Goal: Task Accomplishment & Management: Complete application form

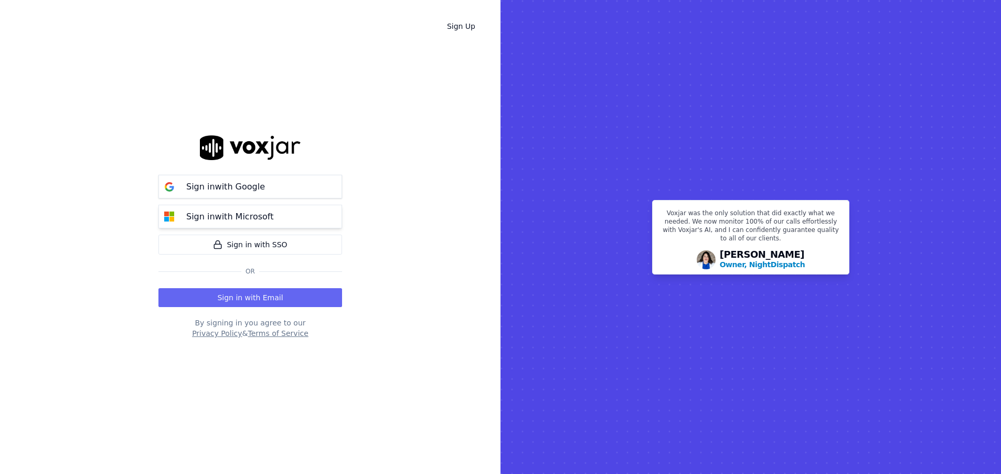
click at [279, 218] on button "Sign in with Microsoft" at bounding box center [250, 217] width 184 height 24
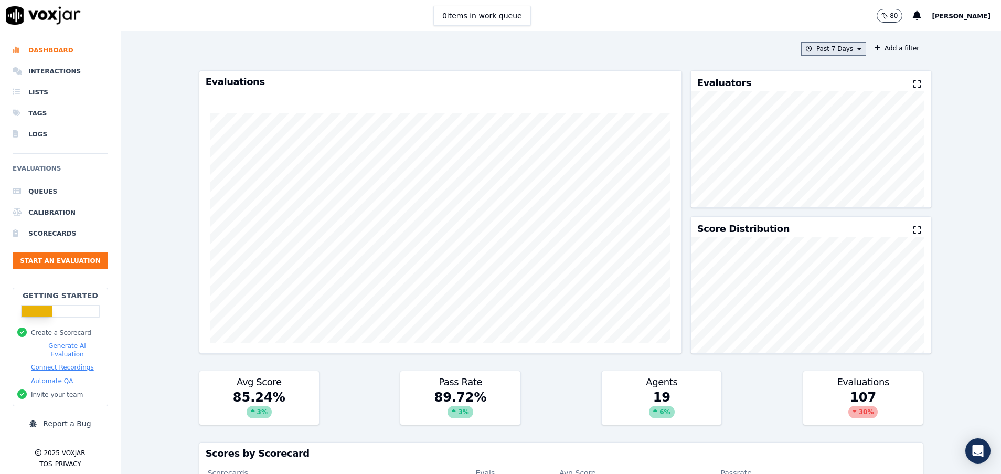
click at [839, 52] on button "Past 7 Days" at bounding box center [833, 49] width 65 height 14
click at [818, 92] on div "Yesterday" at bounding box center [829, 93] width 22 height 8
click at [841, 178] on button "Add" at bounding box center [851, 169] width 20 height 17
click at [817, 47] on button "Yesterday" at bounding box center [842, 49] width 50 height 14
click at [818, 81] on div "Today" at bounding box center [829, 81] width 22 height 8
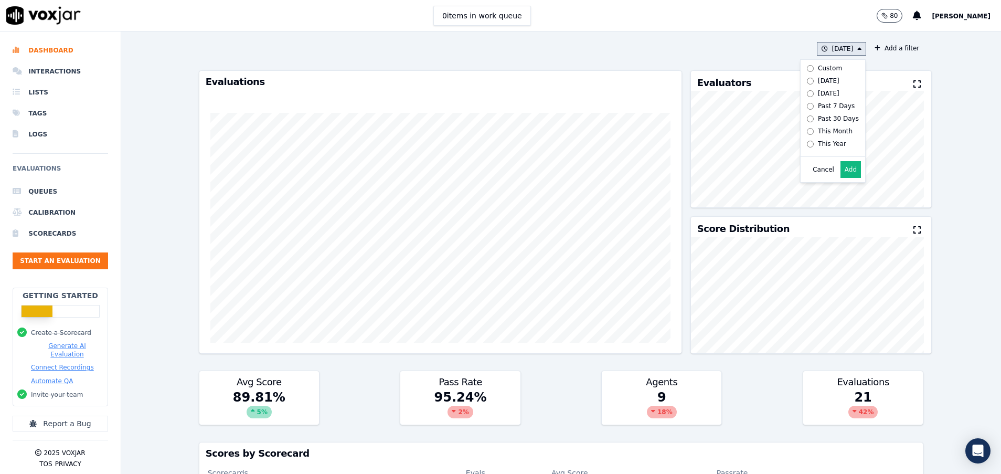
click at [841, 177] on button "Add" at bounding box center [851, 169] width 20 height 17
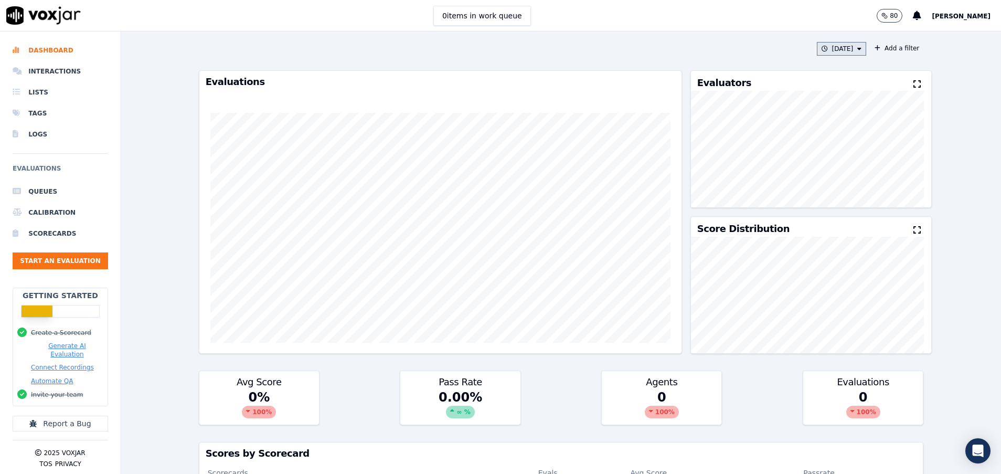
click at [825, 46] on button "Today" at bounding box center [842, 49] width 50 height 14
click at [818, 105] on div "Past 7 Days" at bounding box center [836, 106] width 37 height 8
click at [841, 178] on button "Add" at bounding box center [851, 169] width 20 height 17
click at [82, 254] on button "Start an Evaluation" at bounding box center [61, 260] width 96 height 17
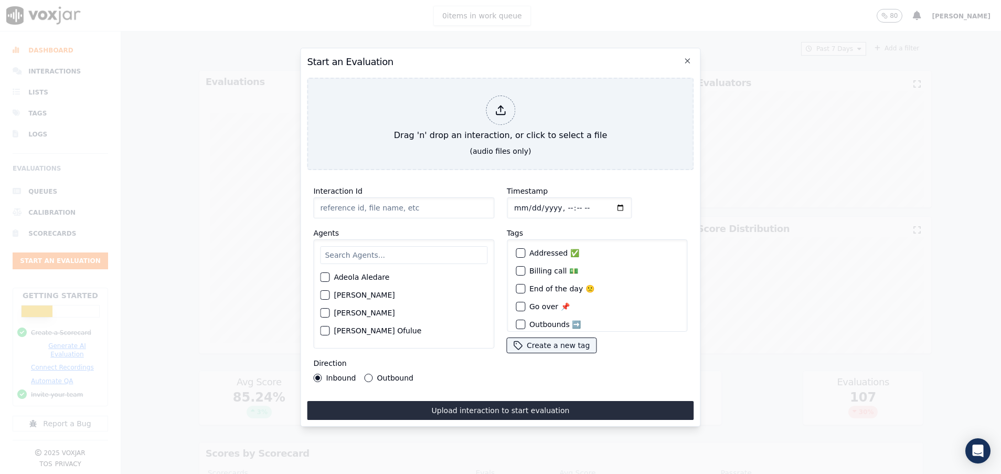
click at [352, 205] on input "Interaction Id" at bounding box center [403, 207] width 181 height 21
paste input "357167838"
type input "357167838"
click at [340, 246] on input "text" at bounding box center [403, 255] width 167 height 18
type input "ana"
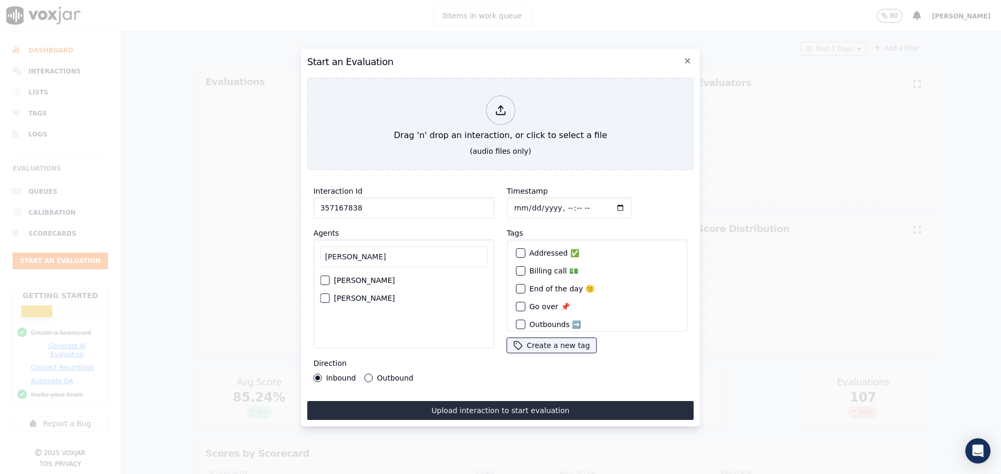
click at [327, 277] on div "button" at bounding box center [324, 280] width 7 height 7
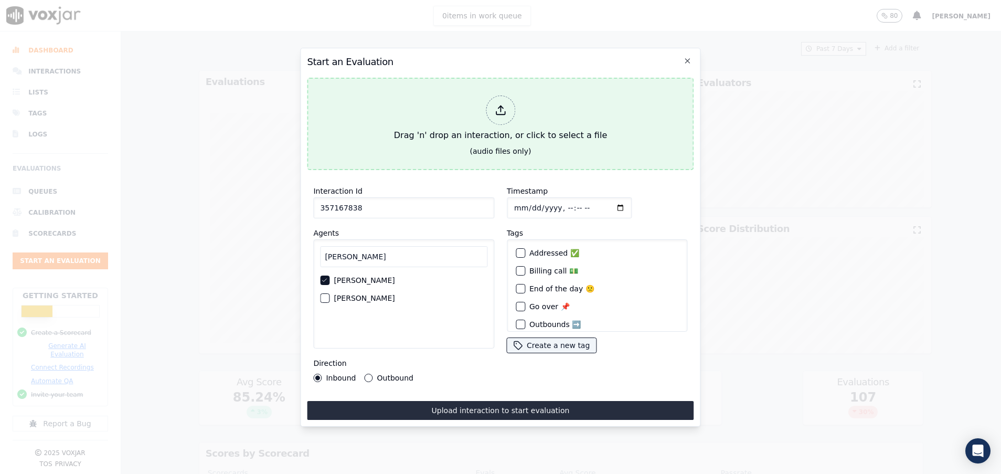
click at [420, 140] on button "Drag 'n' drop an interaction, or click to select a file (audio files only)" at bounding box center [500, 124] width 387 height 92
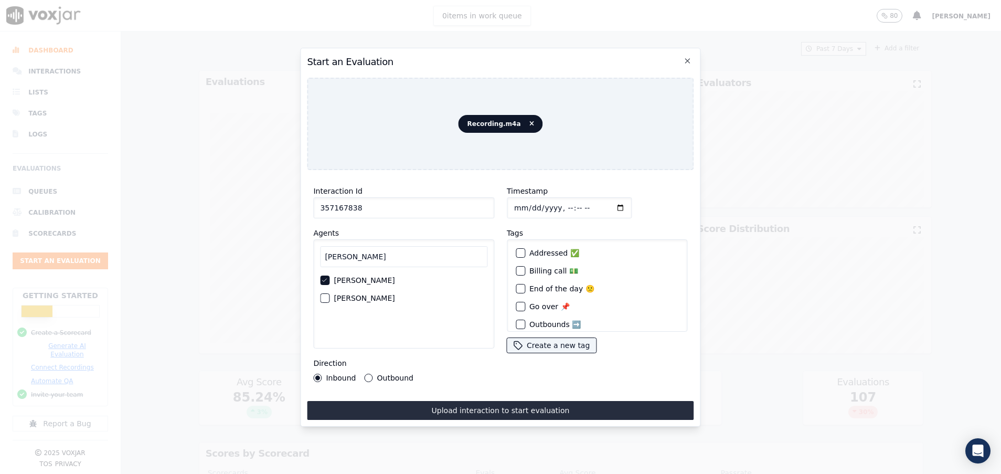
click at [367, 374] on button "Outbound" at bounding box center [369, 378] width 8 height 8
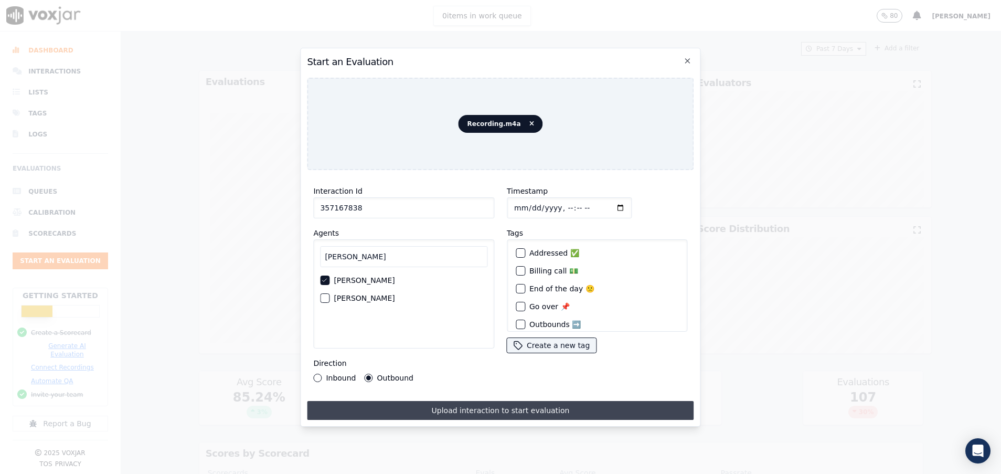
click at [454, 407] on button "Upload interaction to start evaluation" at bounding box center [500, 410] width 387 height 19
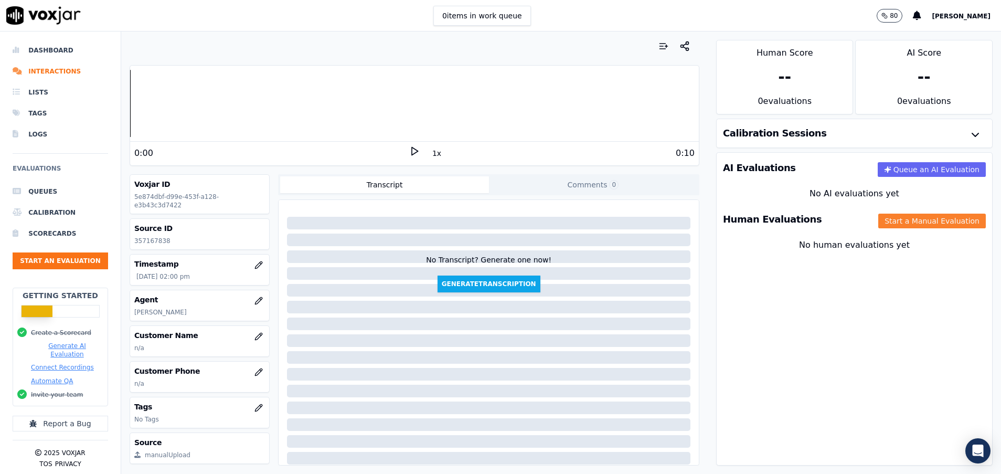
click at [878, 219] on button "Start a Manual Evaluation" at bounding box center [932, 221] width 108 height 15
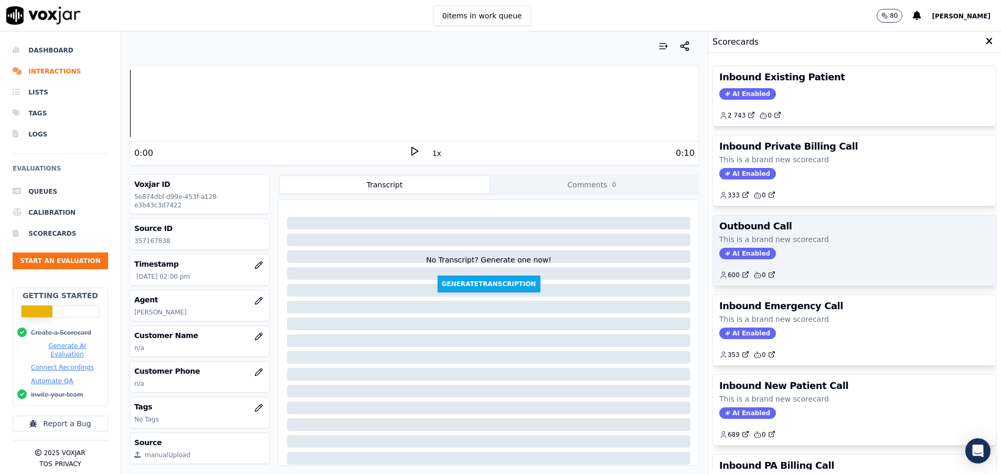
click at [769, 252] on div "AI Enabled" at bounding box center [854, 254] width 271 height 12
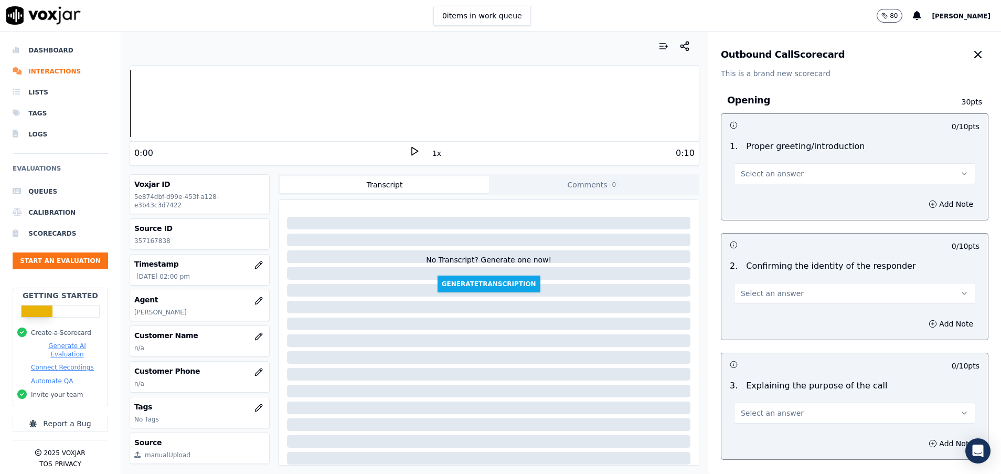
click at [782, 168] on button "Select an answer" at bounding box center [854, 173] width 241 height 21
click at [767, 206] on div "No" at bounding box center [828, 214] width 216 height 17
click at [922, 200] on button "Add Note" at bounding box center [950, 204] width 57 height 15
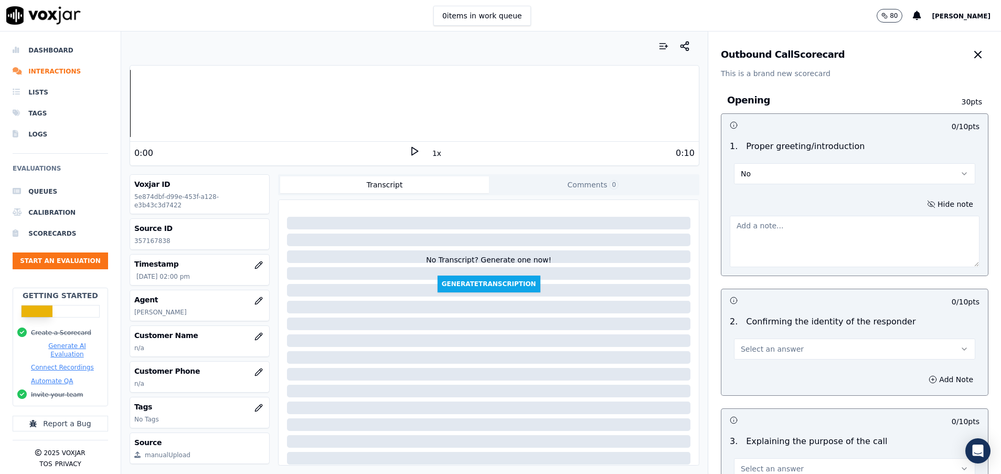
click at [776, 249] on textarea at bounding box center [855, 241] width 250 height 51
type textarea "tu nombre (en VMs lo mencionas pero en las llamadas - no)"
click at [788, 344] on button "Select an answer" at bounding box center [854, 348] width 241 height 21
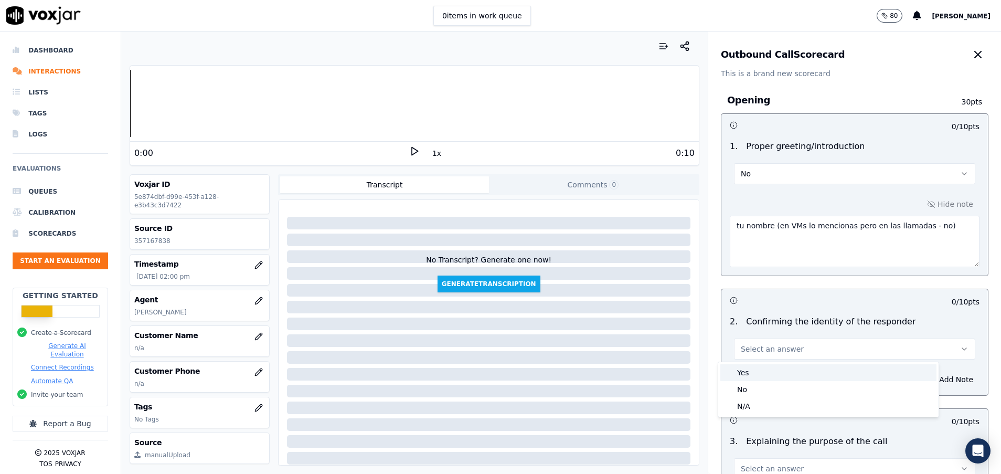
click at [762, 373] on div "Yes" at bounding box center [828, 372] width 216 height 17
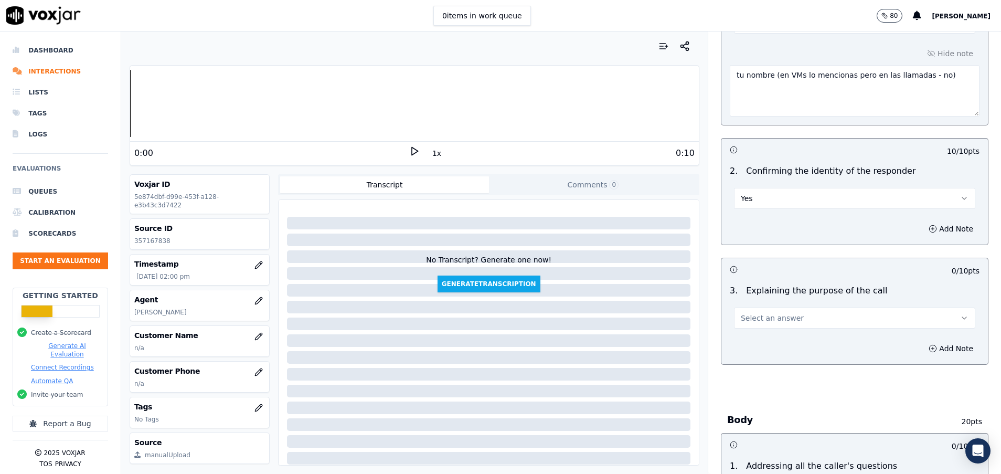
scroll to position [157, 0]
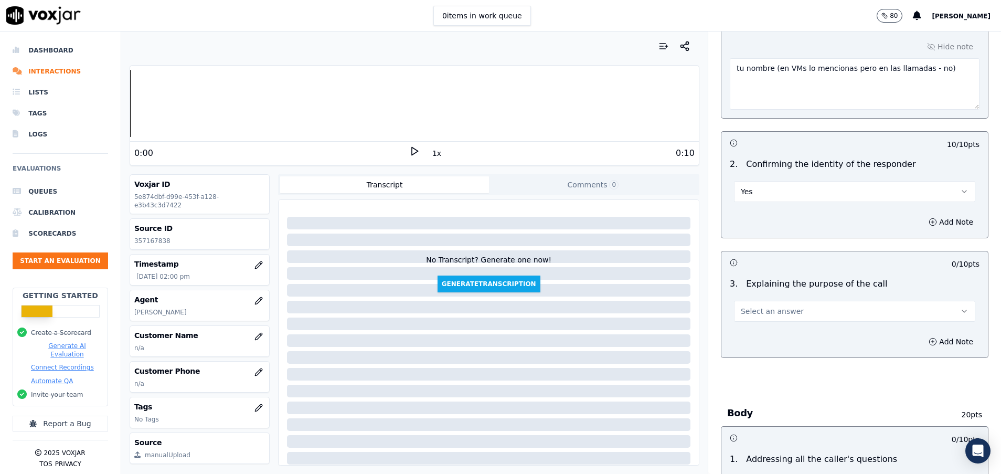
click at [763, 319] on button "Select an answer" at bounding box center [854, 311] width 241 height 21
click at [756, 331] on div "Yes" at bounding box center [828, 334] width 216 height 17
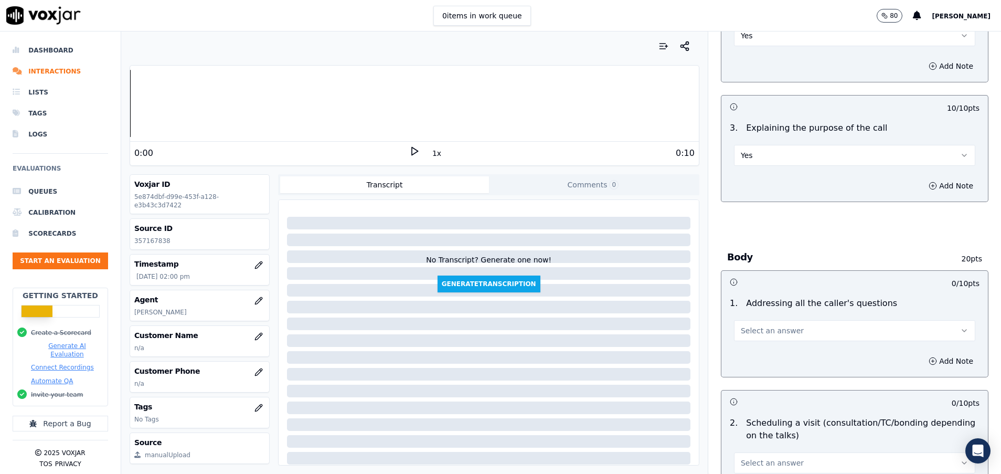
scroll to position [315, 0]
click at [756, 331] on span "Select an answer" at bounding box center [772, 329] width 63 height 10
click at [749, 350] on div "Yes" at bounding box center [828, 352] width 216 height 17
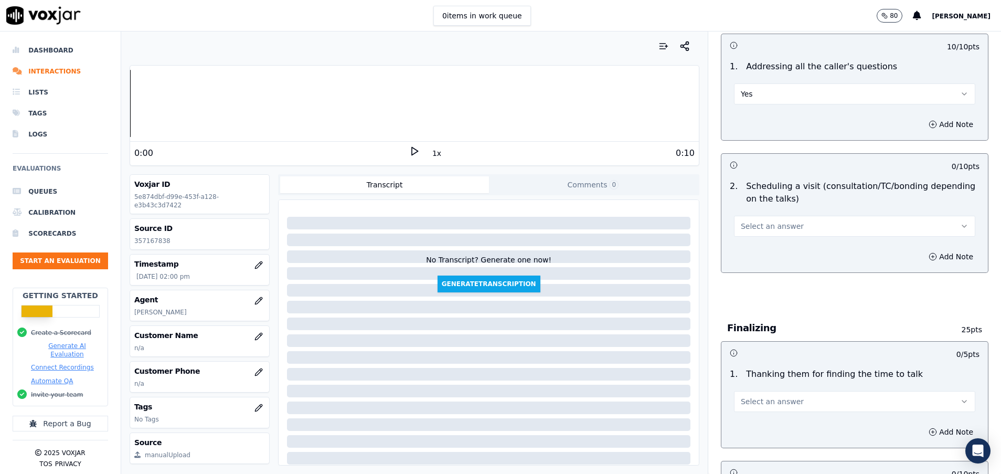
scroll to position [551, 0]
click at [756, 220] on span "Select an answer" at bounding box center [772, 225] width 63 height 10
click at [754, 248] on div "Yes" at bounding box center [828, 248] width 216 height 17
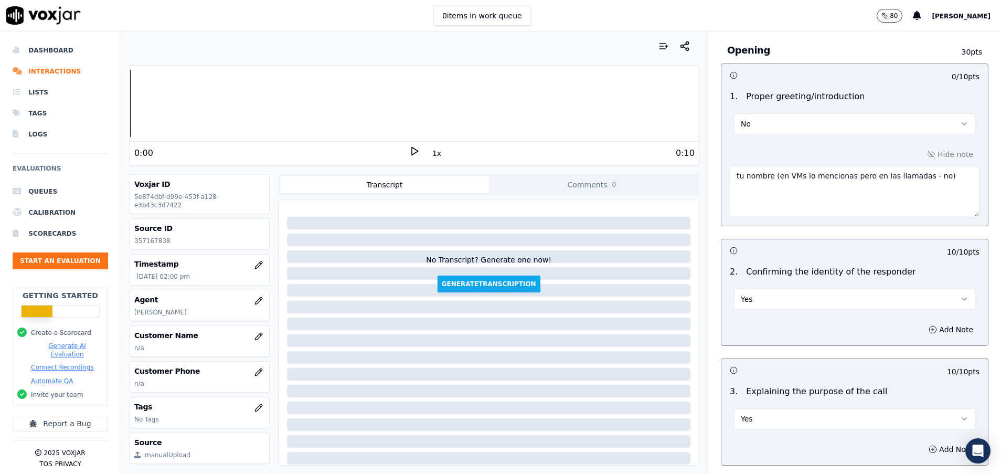
scroll to position [0, 0]
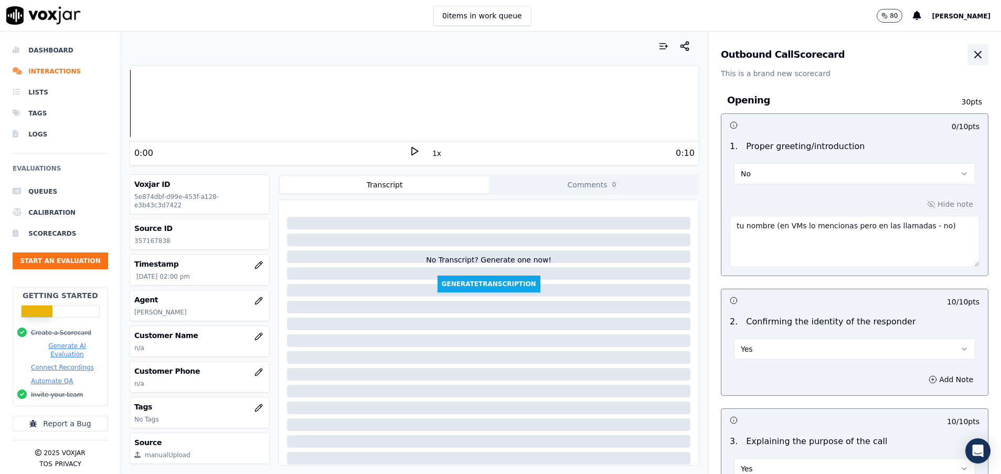
click at [972, 50] on icon "button" at bounding box center [978, 54] width 13 height 13
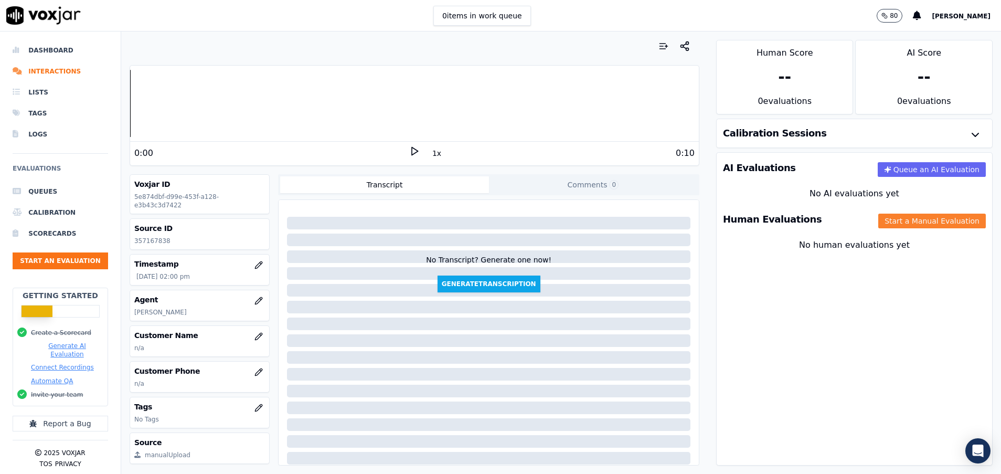
click at [903, 214] on button "Start a Manual Evaluation" at bounding box center [932, 221] width 108 height 15
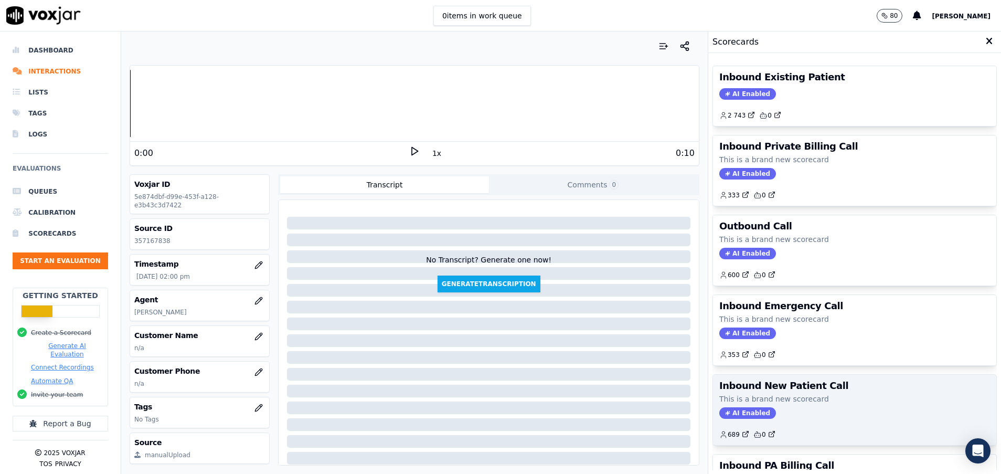
click at [779, 394] on p "This is a brand new scorecard" at bounding box center [854, 399] width 271 height 10
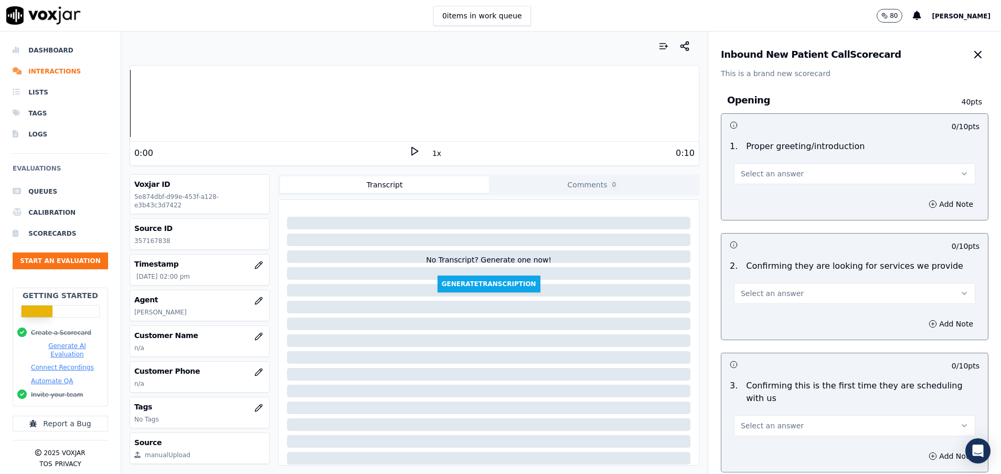
click at [765, 177] on span "Select an answer" at bounding box center [772, 173] width 63 height 10
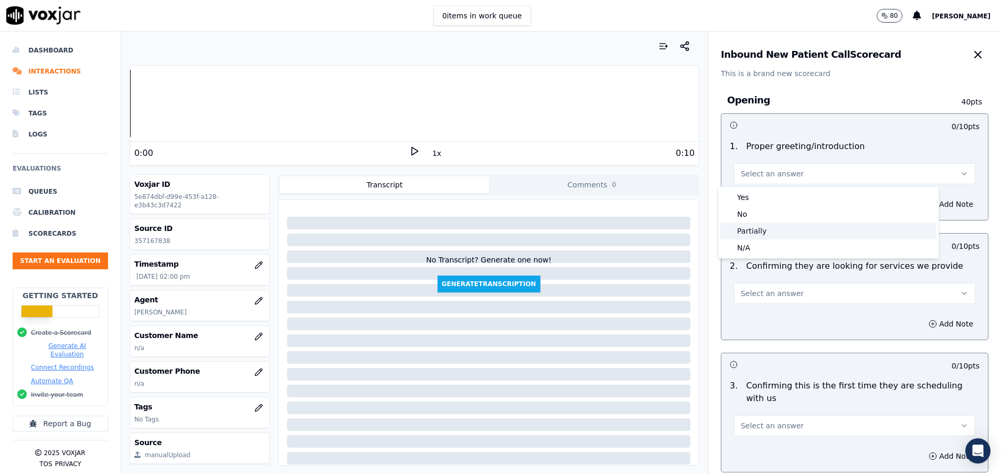
click at [765, 231] on div "Partially" at bounding box center [828, 230] width 216 height 17
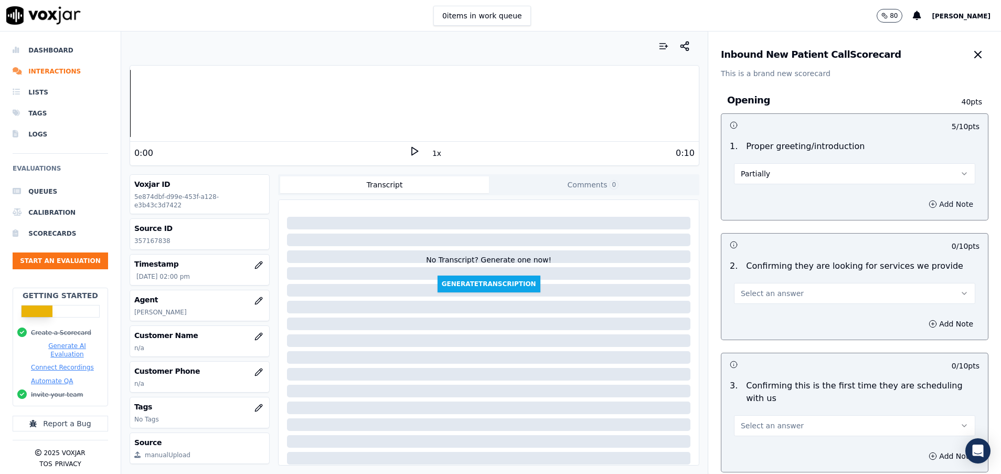
click at [922, 203] on button "Add Note" at bounding box center [950, 204] width 57 height 15
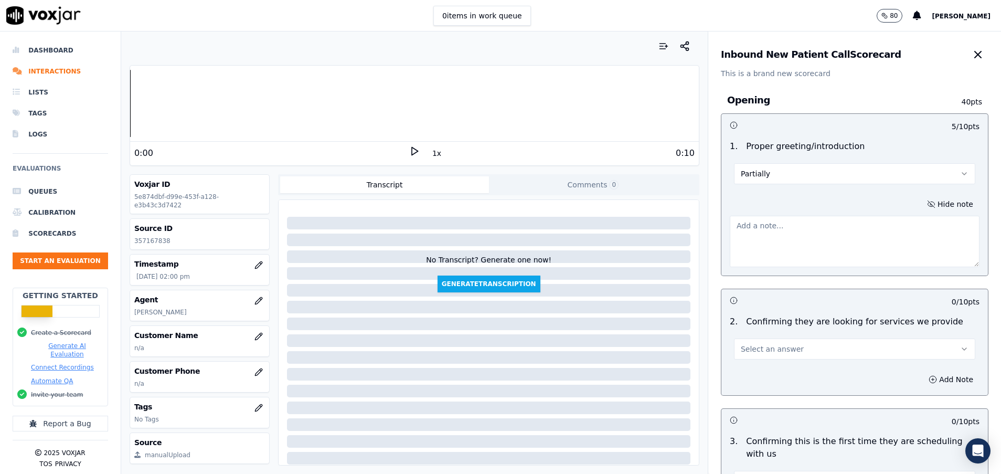
click at [789, 235] on textarea at bounding box center [855, 241] width 250 height 51
type textarea "Cuando dejas los VMs mencionas tu nombre, pero durante la llamada - no lo haces…"
click at [786, 347] on button "Select an answer" at bounding box center [854, 348] width 241 height 21
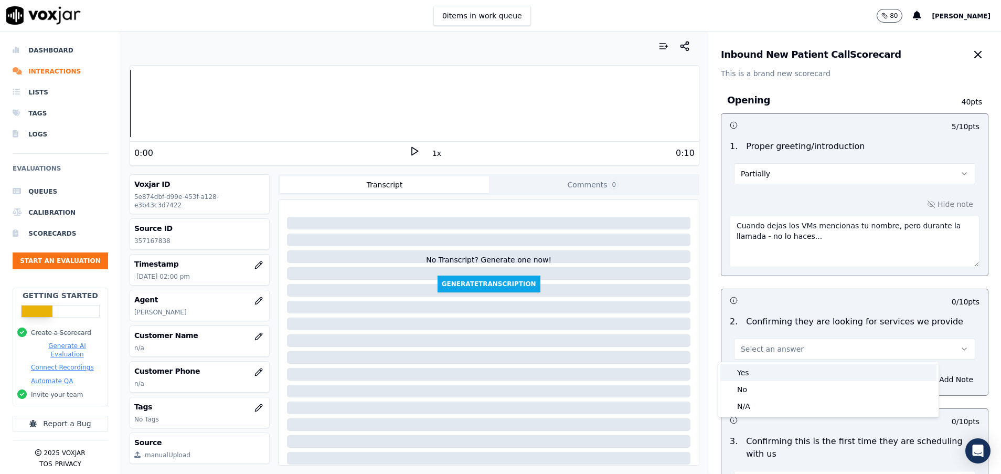
click at [772, 374] on div "Yes" at bounding box center [828, 372] width 216 height 17
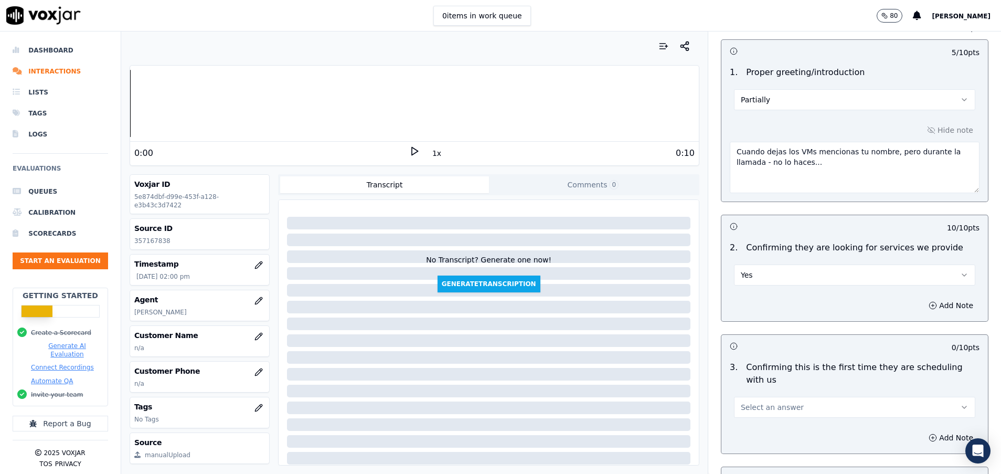
scroll to position [157, 0]
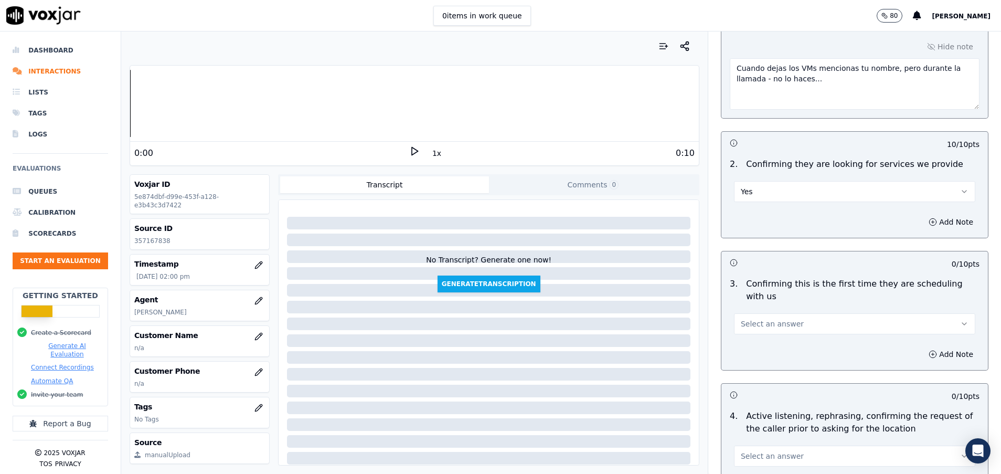
click at [763, 324] on span "Select an answer" at bounding box center [772, 324] width 63 height 10
click at [763, 347] on div "Yes" at bounding box center [828, 347] width 216 height 17
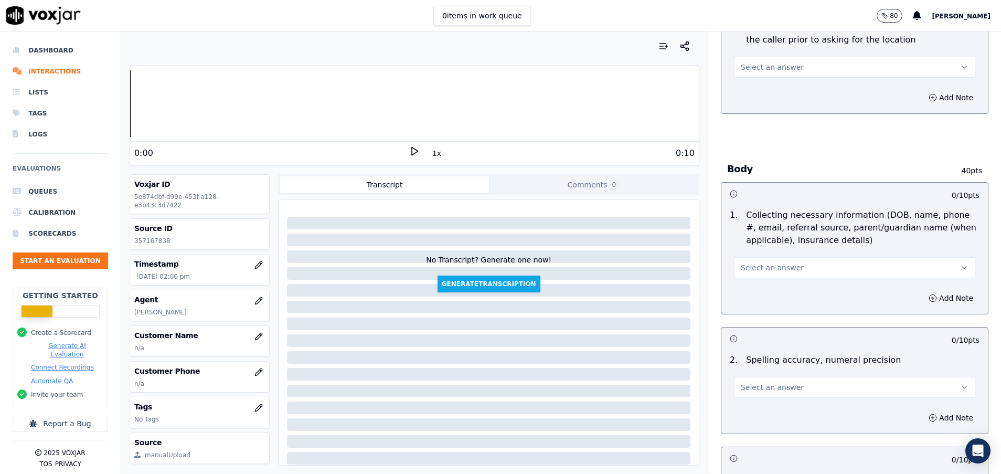
scroll to position [551, 0]
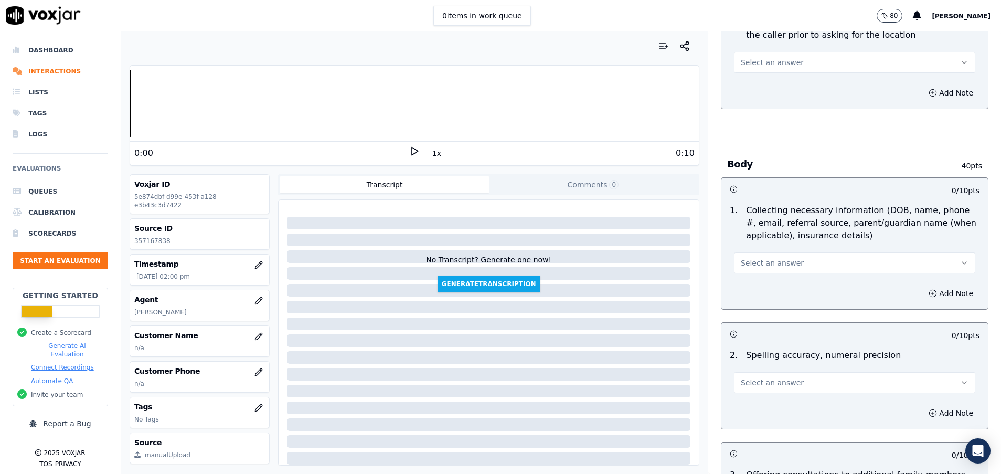
click at [794, 263] on button "Select an answer" at bounding box center [854, 262] width 241 height 21
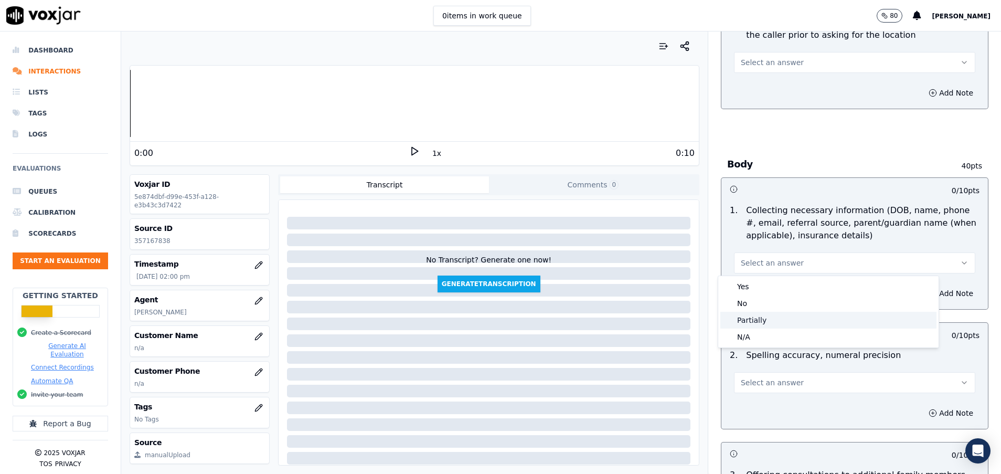
click at [769, 316] on div "Partially" at bounding box center [828, 320] width 216 height 17
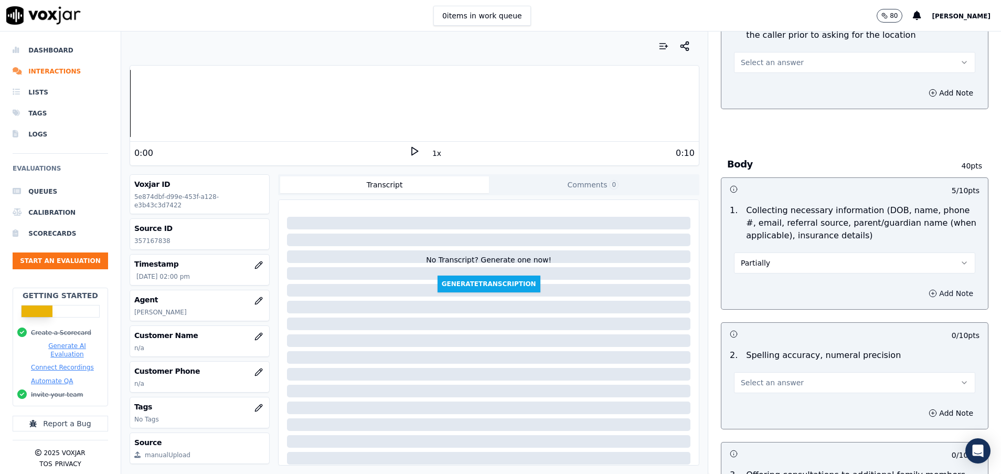
click at [930, 290] on circle "button" at bounding box center [933, 293] width 7 height 7
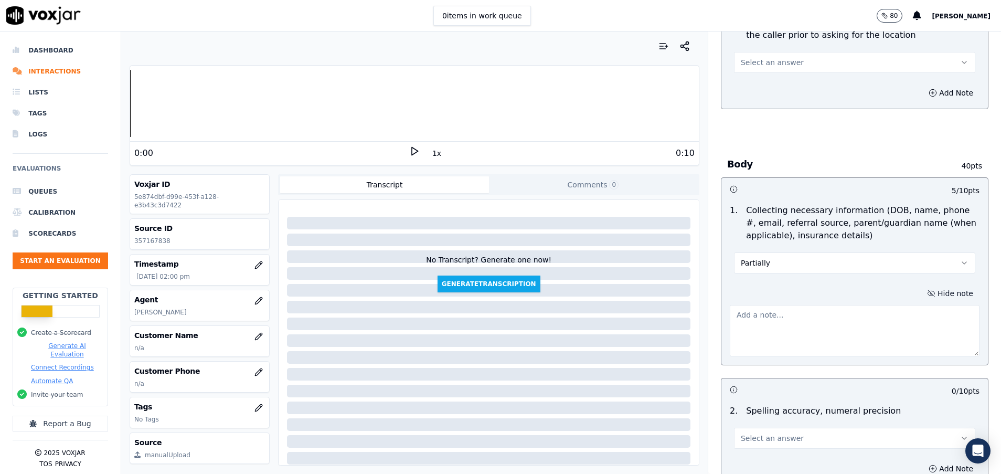
click at [774, 341] on textarea at bounding box center [855, 330] width 250 height 51
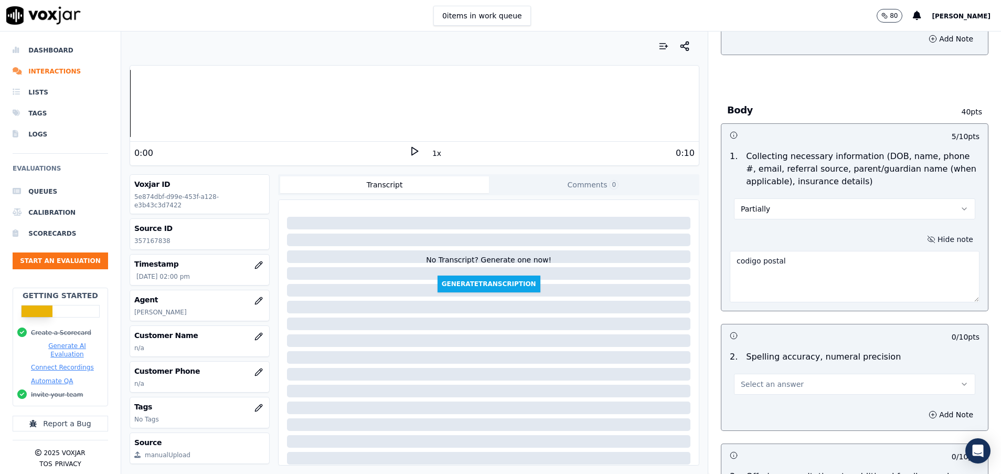
scroll to position [630, 0]
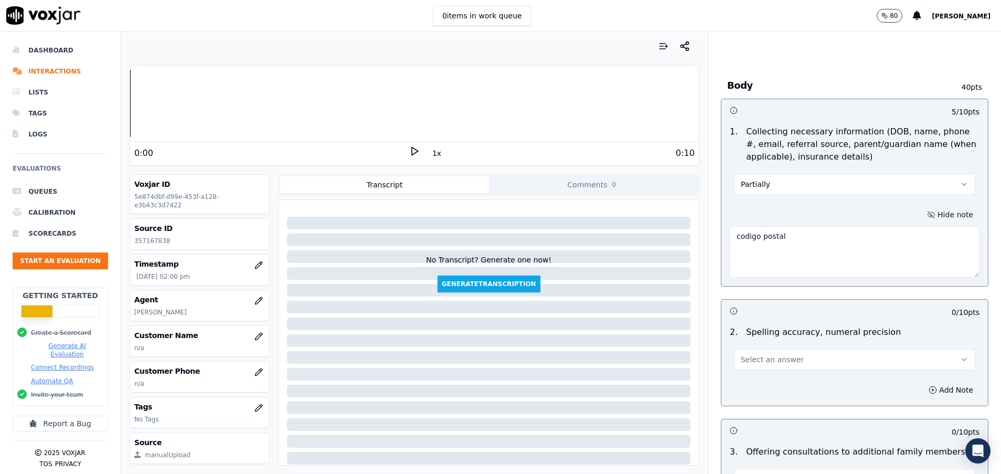
type textarea "codigo postal"
click at [812, 359] on button "Select an answer" at bounding box center [854, 359] width 241 height 21
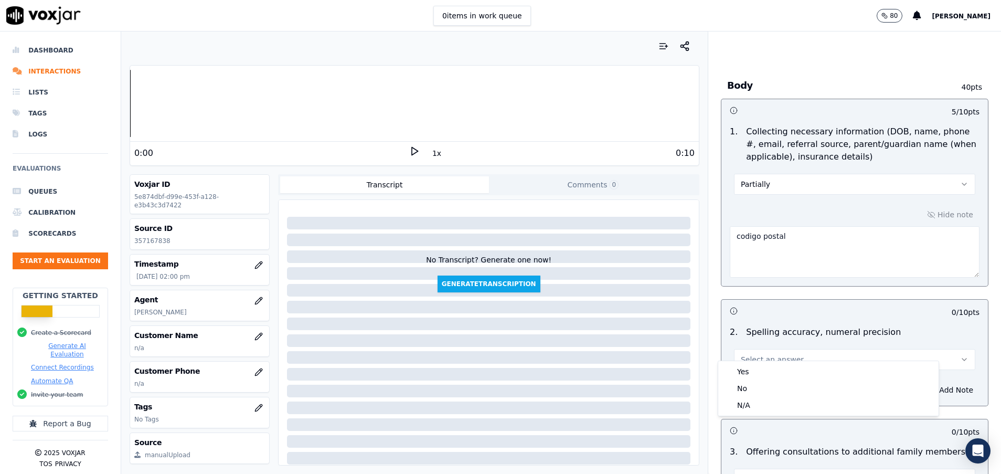
scroll to position [708, 0]
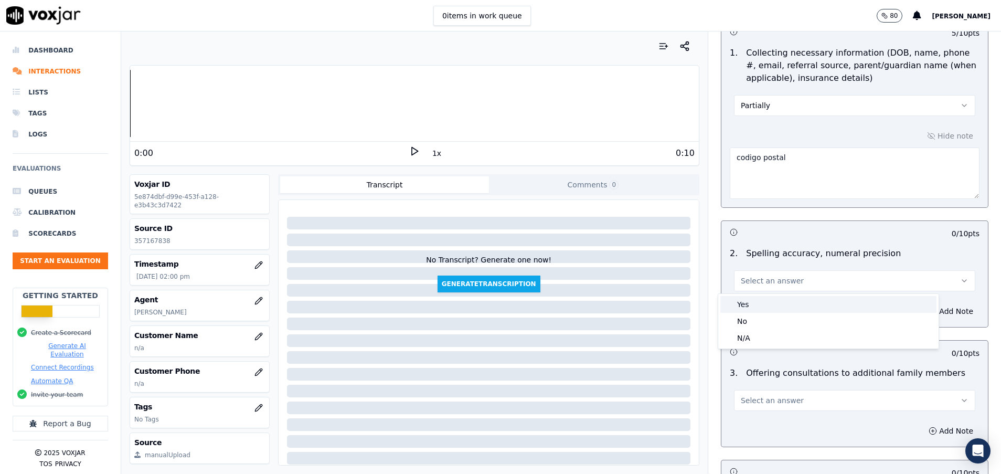
click at [788, 306] on div "Yes" at bounding box center [828, 304] width 216 height 17
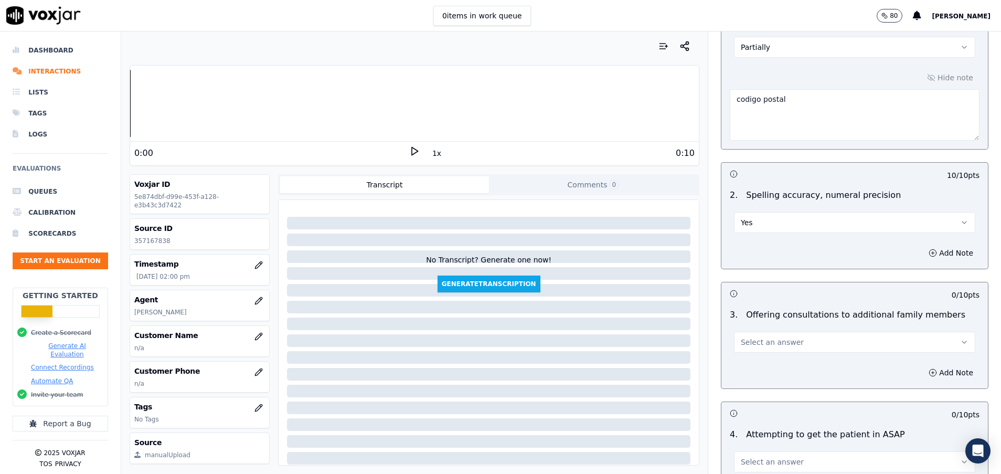
scroll to position [787, 0]
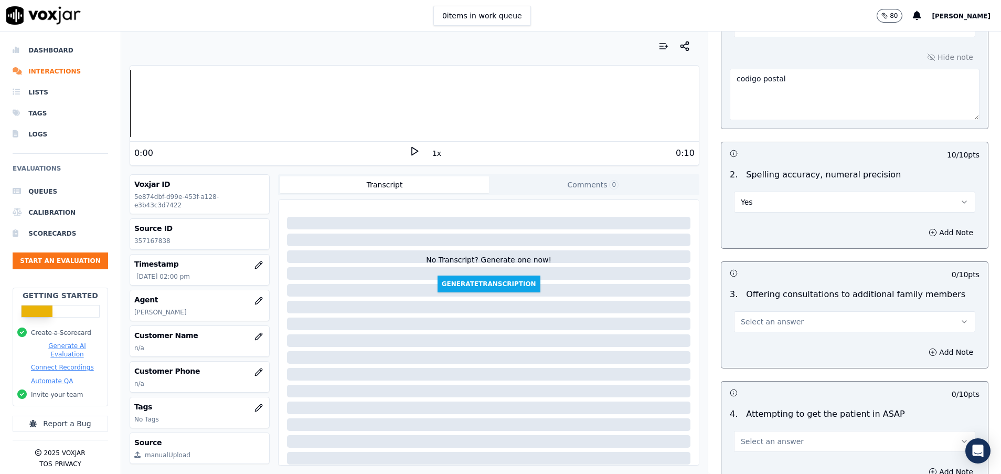
click at [786, 320] on button "Select an answer" at bounding box center [854, 321] width 241 height 21
click at [785, 347] on div "Yes" at bounding box center [828, 345] width 216 height 17
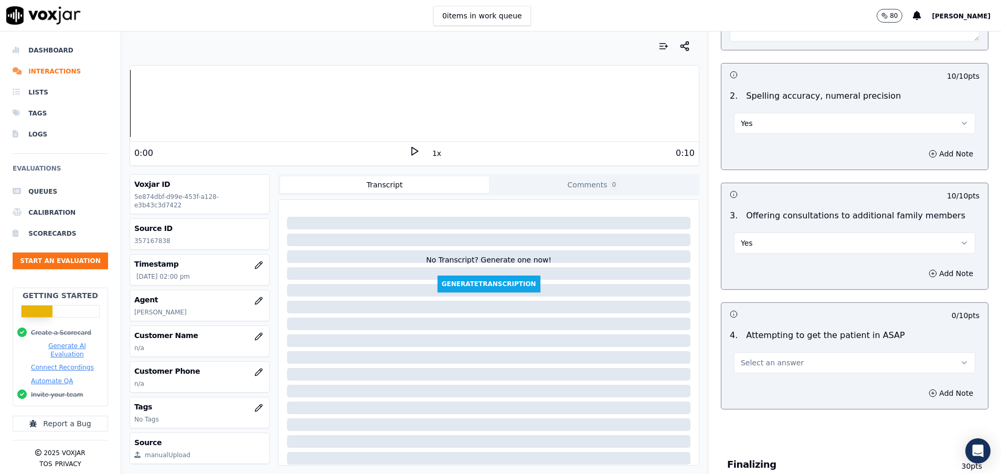
click at [787, 367] on button "Select an answer" at bounding box center [854, 362] width 241 height 21
click at [782, 381] on div "Yes" at bounding box center [828, 386] width 216 height 17
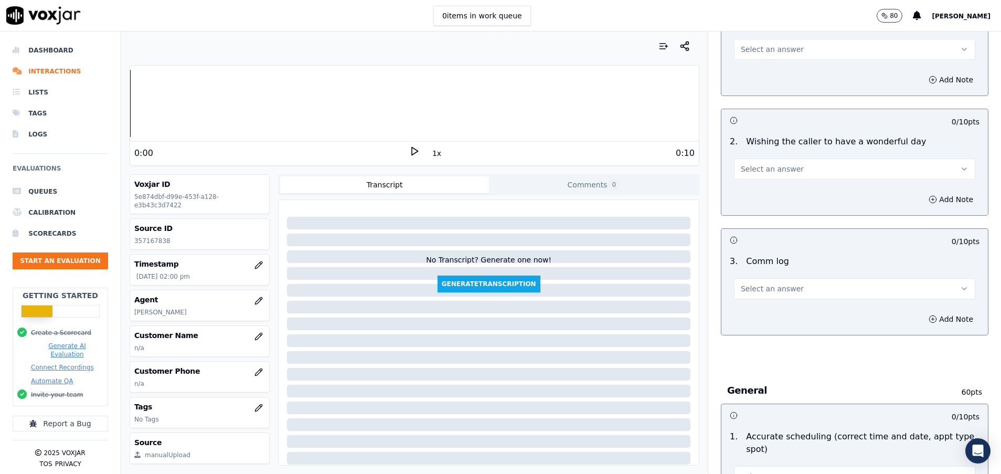
scroll to position [1417, 0]
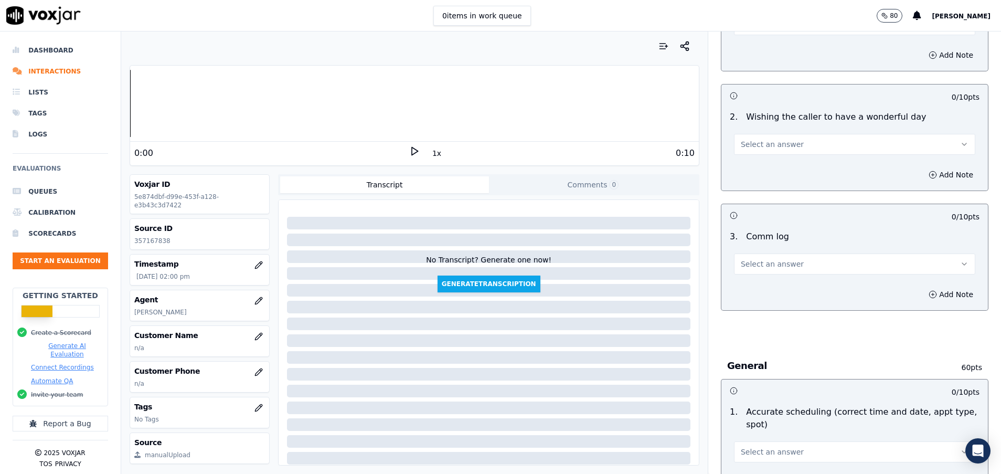
click at [803, 270] on button "Select an answer" at bounding box center [854, 263] width 241 height 21
click at [792, 287] on div "Yes" at bounding box center [828, 287] width 216 height 17
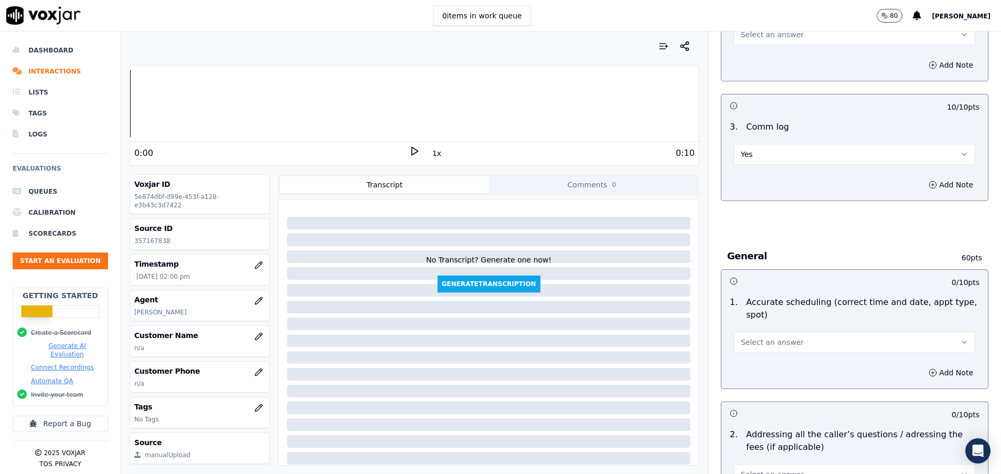
scroll to position [1574, 0]
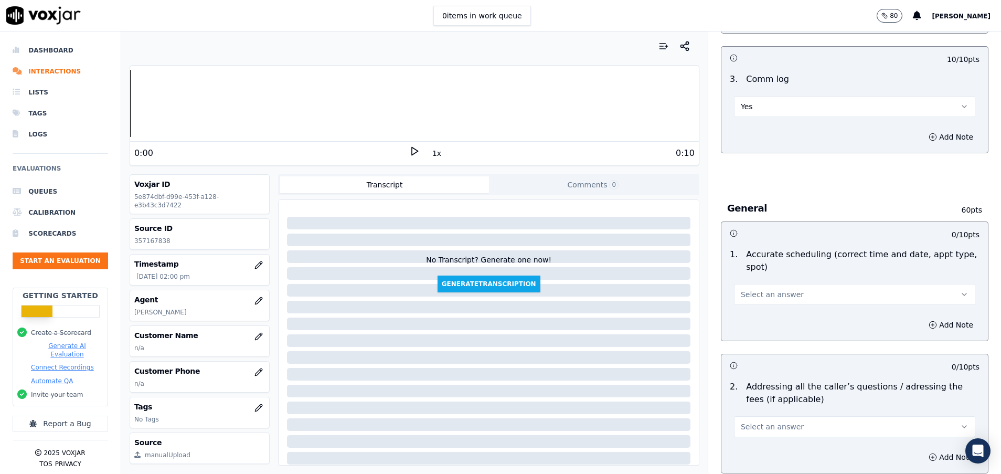
click at [790, 291] on button "Select an answer" at bounding box center [854, 294] width 241 height 21
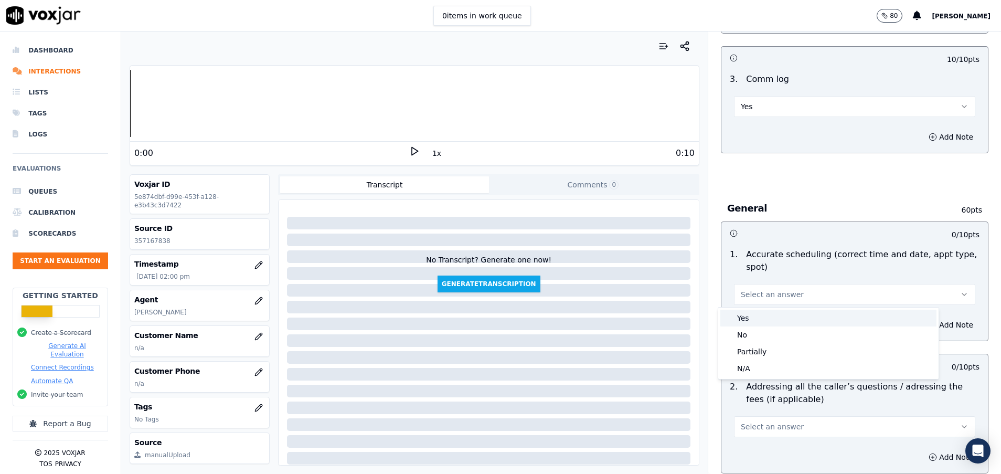
click at [779, 311] on div "Yes" at bounding box center [828, 318] width 216 height 17
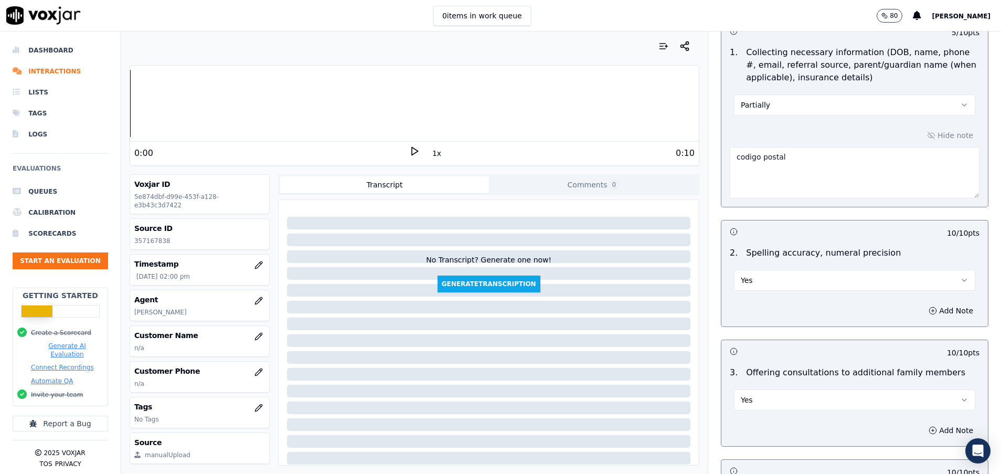
scroll to position [787, 0]
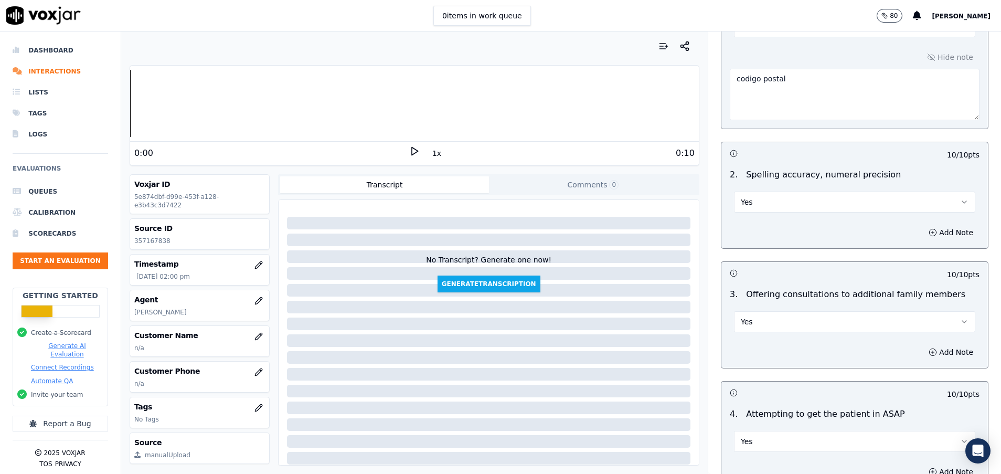
click at [792, 203] on button "Yes" at bounding box center [854, 202] width 241 height 21
click at [765, 240] on div "No" at bounding box center [828, 242] width 216 height 17
click at [922, 228] on button "Add Note" at bounding box center [950, 232] width 57 height 15
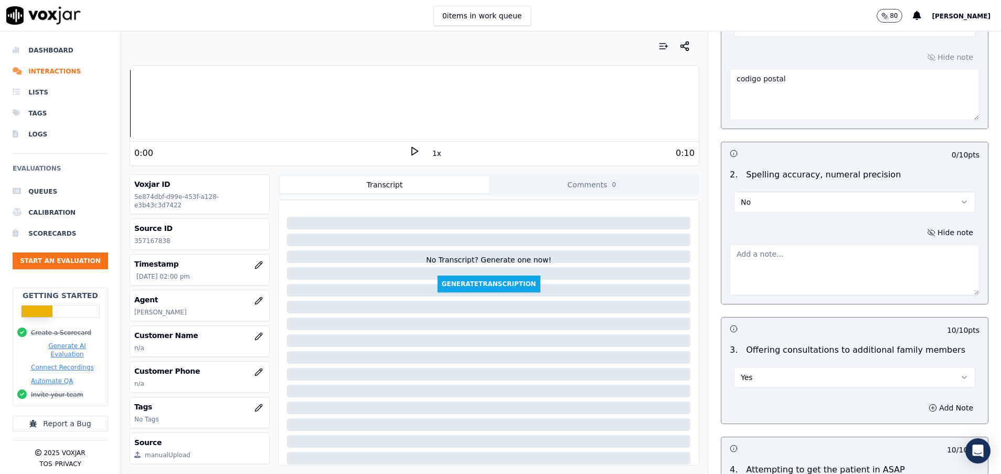
click at [800, 267] on textarea at bounding box center [855, 269] width 250 height 51
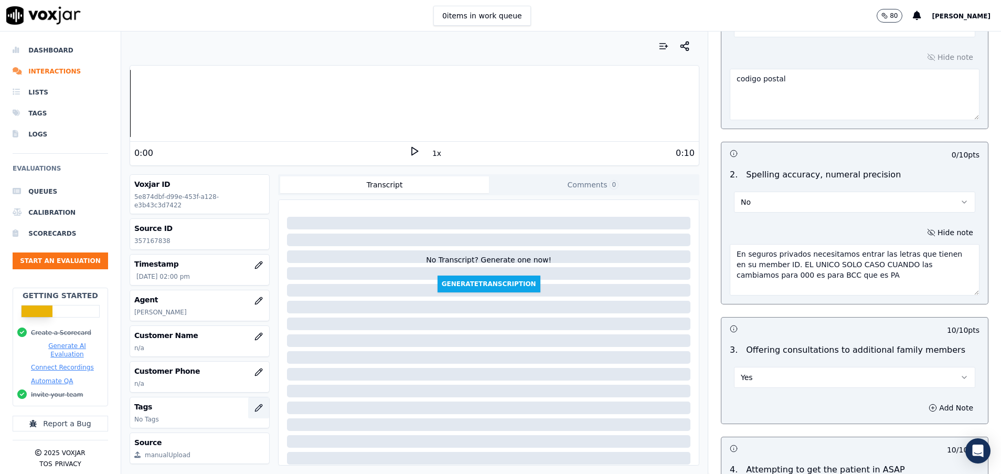
click at [254, 407] on icon "button" at bounding box center [258, 408] width 8 height 8
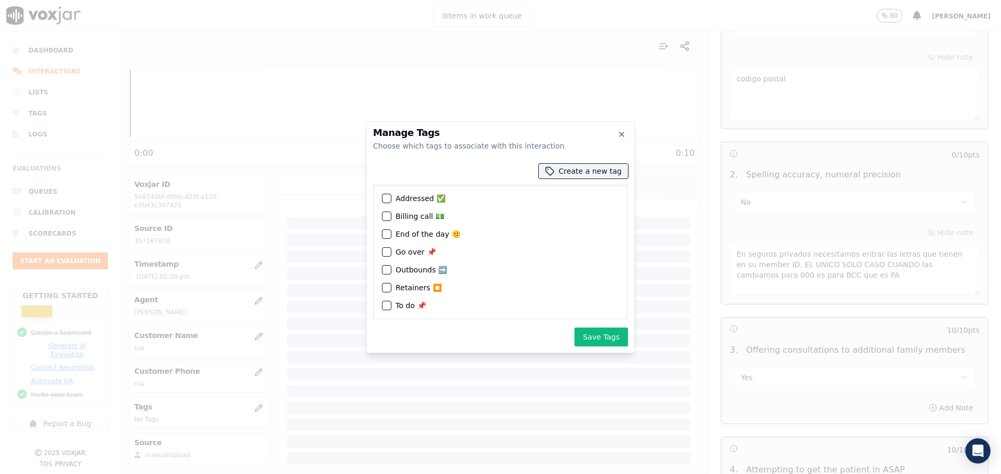
click at [387, 250] on div "button" at bounding box center [386, 251] width 7 height 7
click at [591, 337] on button "Save Tags" at bounding box center [602, 336] width 54 height 19
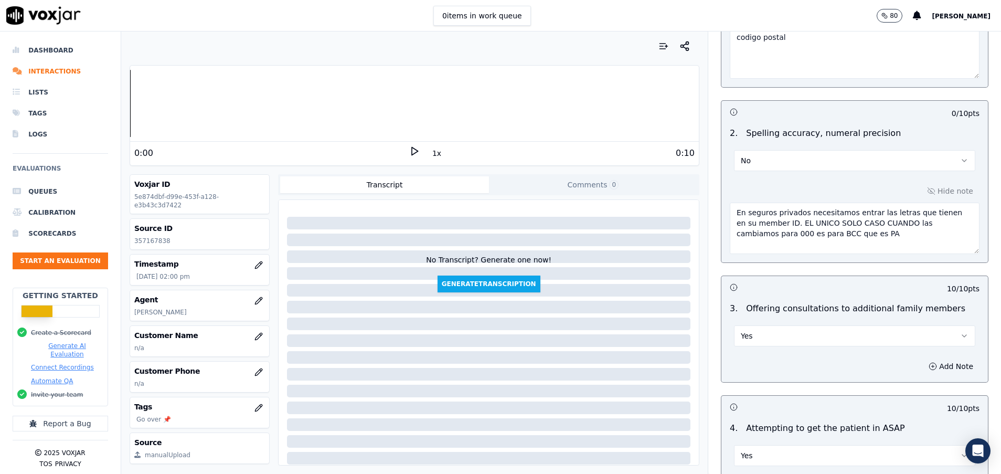
scroll to position [787, 0]
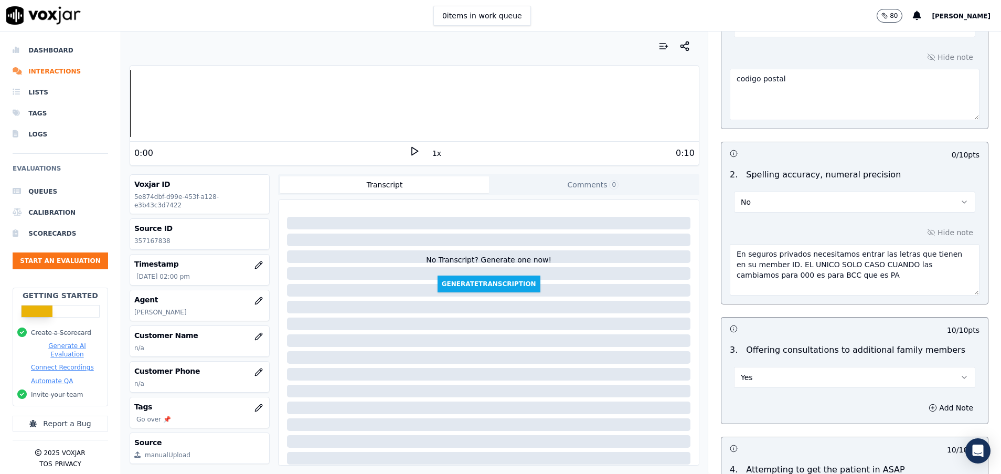
click at [816, 271] on textarea "En seguros privados necesitamos entrar las letras que tienen en su member ID. E…" at bounding box center [855, 269] width 250 height 51
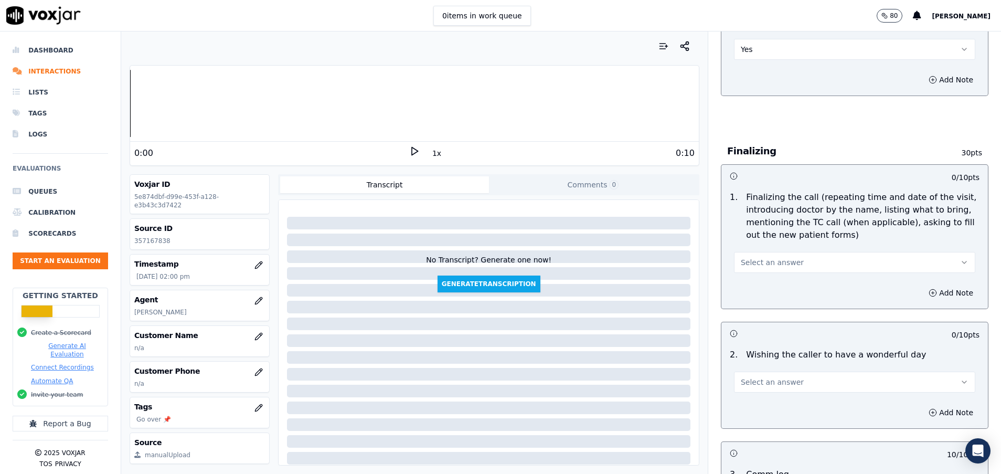
scroll to position [1259, 0]
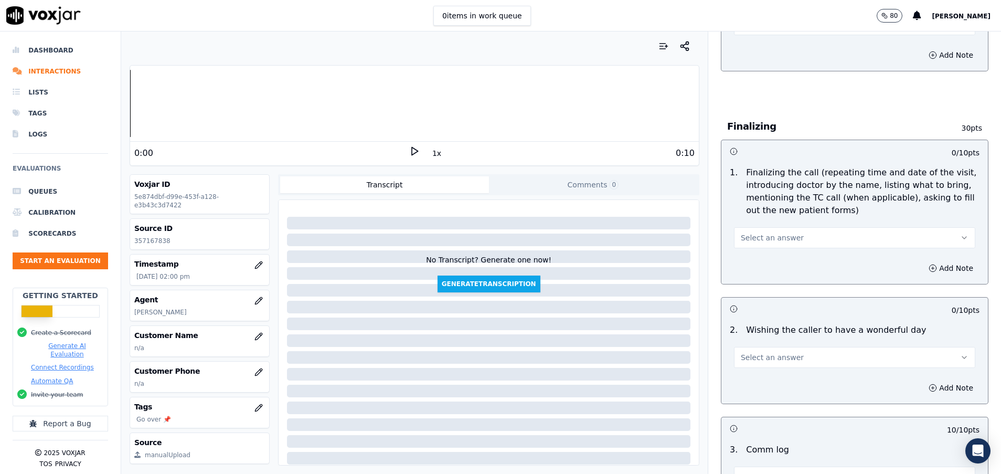
type textarea "En seguros privados necesitamos entrar las letras que tienen en su member ID. E…"
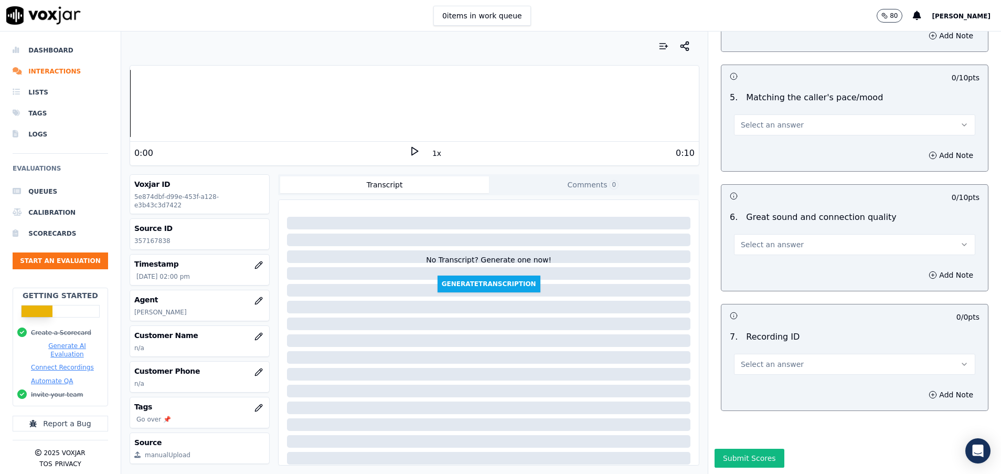
scroll to position [2327, 0]
click at [786, 354] on button "Select an answer" at bounding box center [854, 364] width 241 height 21
click at [759, 349] on div "N/A" at bounding box center [828, 357] width 216 height 17
click at [922, 387] on button "Add Note" at bounding box center [950, 394] width 57 height 15
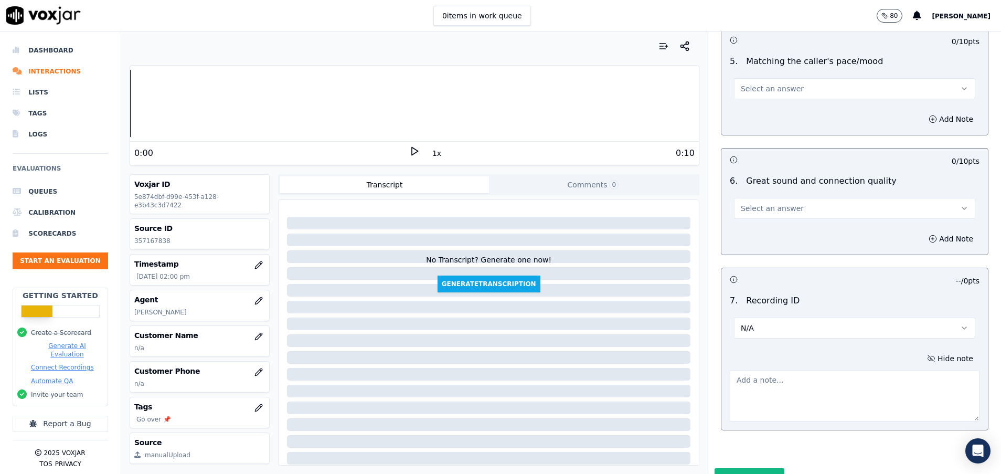
click at [742, 393] on textarea at bounding box center [855, 395] width 250 height 51
click at [773, 405] on textarea at bounding box center [855, 395] width 250 height 51
type textarea "HH 116659"
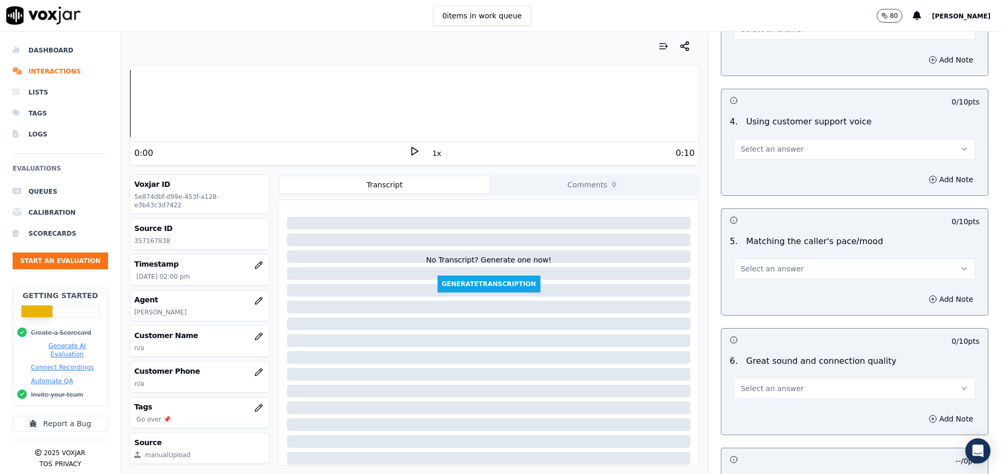
scroll to position [2146, 0]
click at [789, 389] on button "Select an answer" at bounding box center [854, 388] width 241 height 21
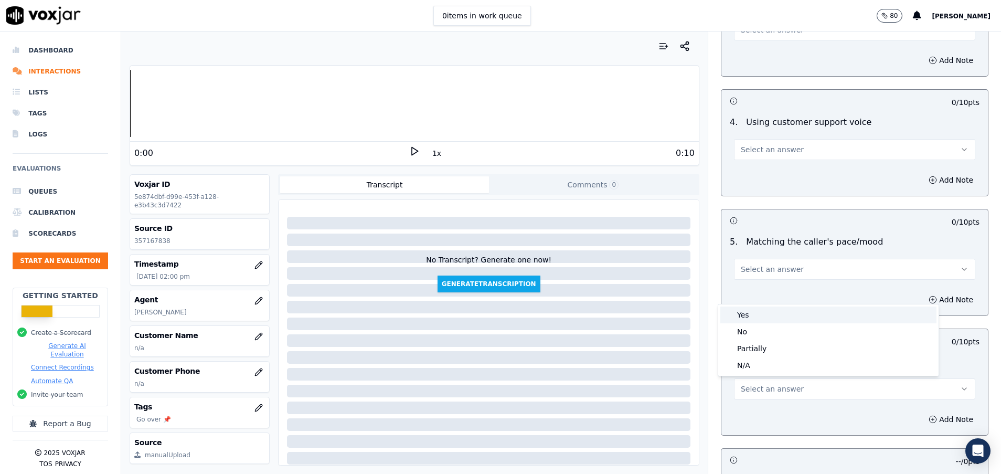
click at [763, 317] on div "Yes" at bounding box center [828, 314] width 216 height 17
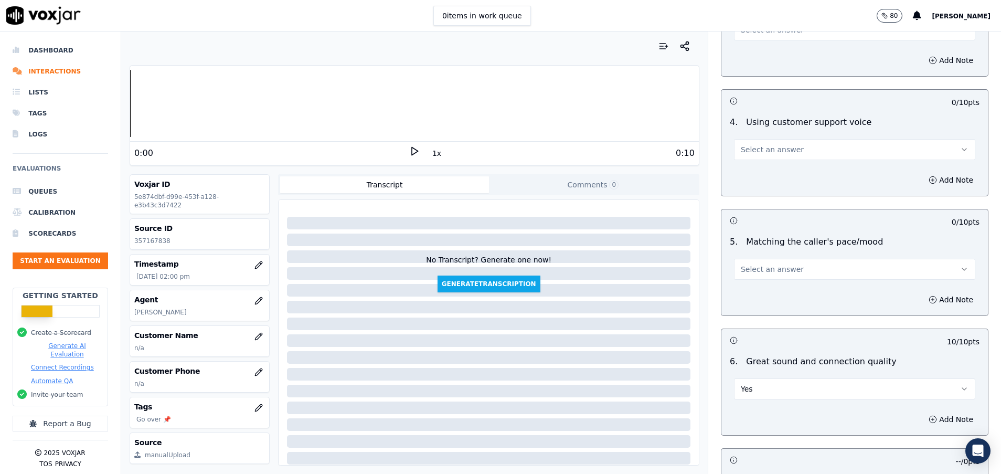
click at [772, 263] on button "Select an answer" at bounding box center [854, 269] width 241 height 21
click at [771, 294] on div "Yes" at bounding box center [828, 292] width 216 height 17
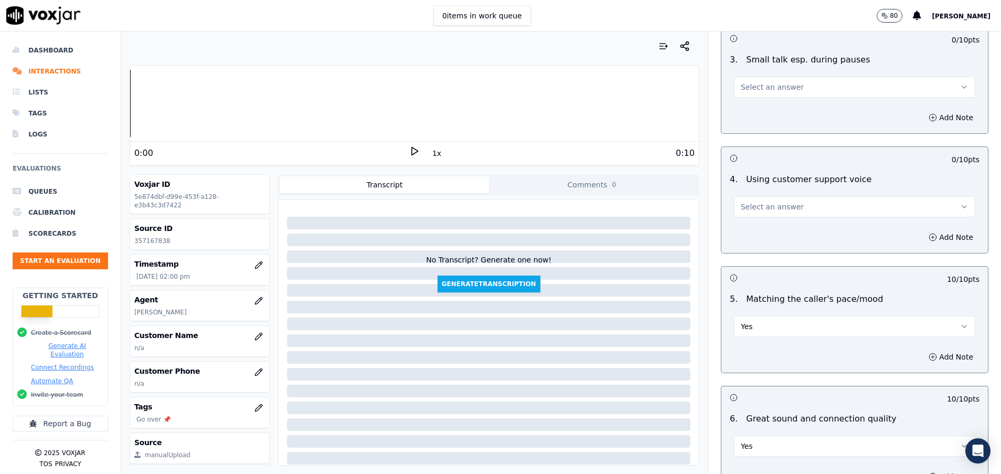
scroll to position [2067, 0]
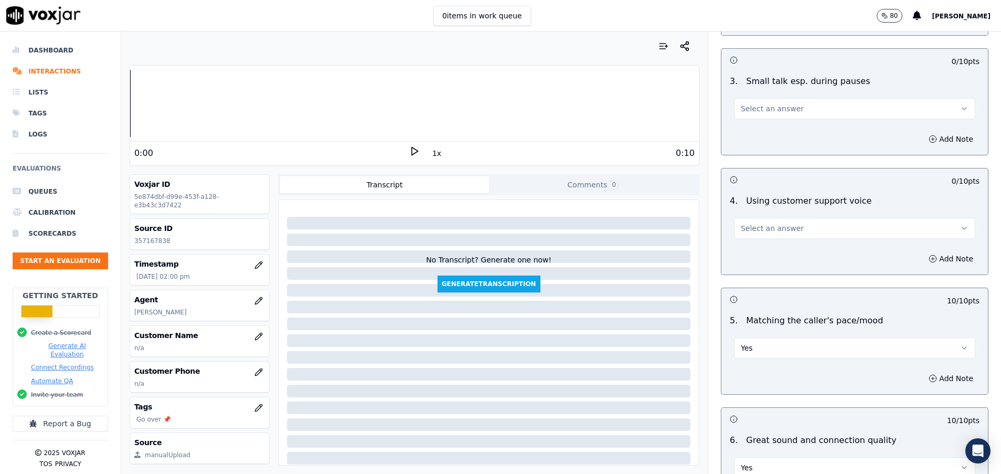
click at [778, 237] on button "Select an answer" at bounding box center [854, 228] width 241 height 21
click at [770, 249] on div "Yes" at bounding box center [828, 251] width 216 height 17
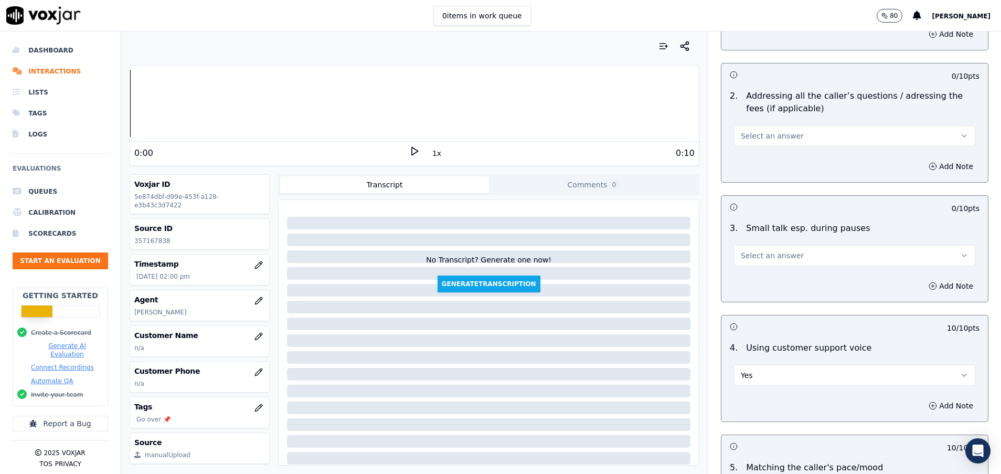
scroll to position [1910, 0]
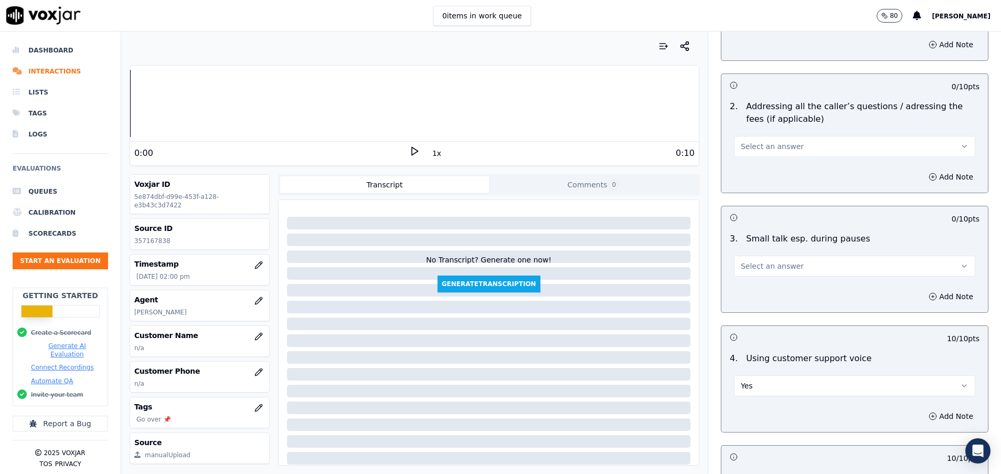
click at [770, 260] on button "Select an answer" at bounding box center [854, 266] width 241 height 21
click at [769, 284] on div "Yes" at bounding box center [828, 289] width 216 height 17
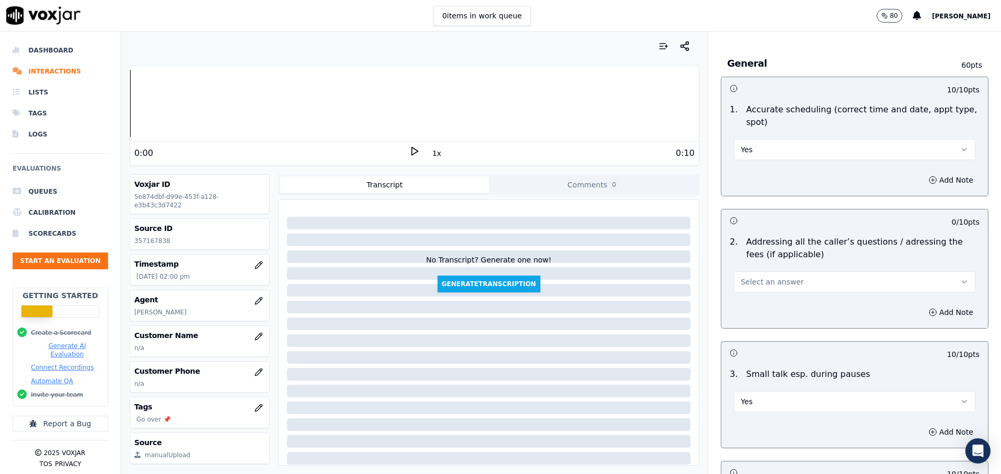
scroll to position [1753, 0]
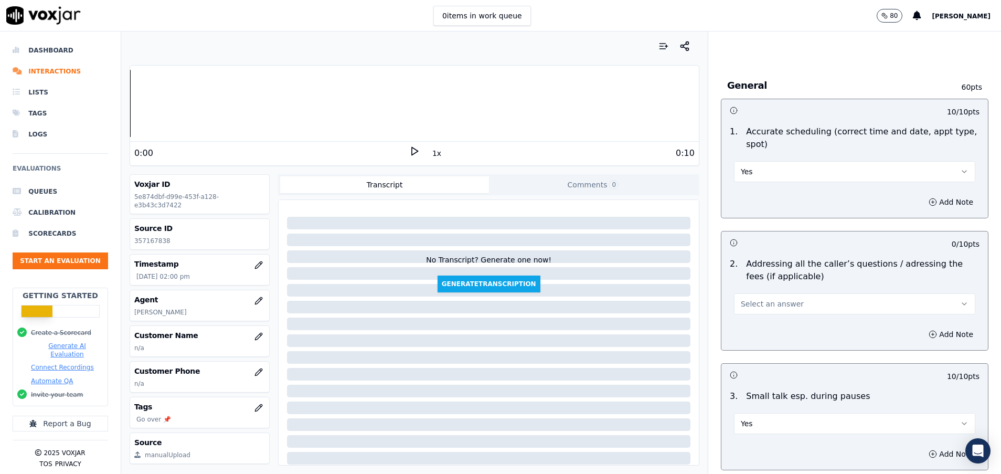
click at [767, 304] on span "Select an answer" at bounding box center [772, 304] width 63 height 10
click at [767, 331] on div "Yes" at bounding box center [828, 327] width 216 height 17
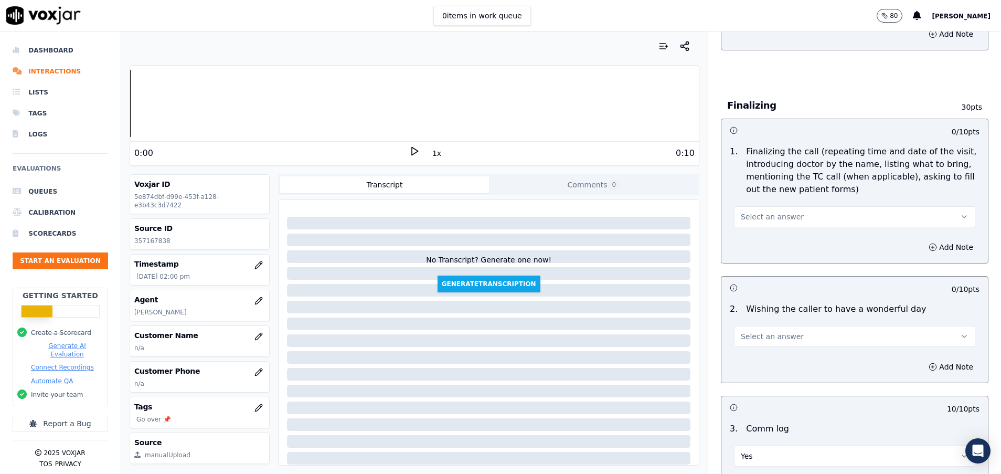
scroll to position [1202, 0]
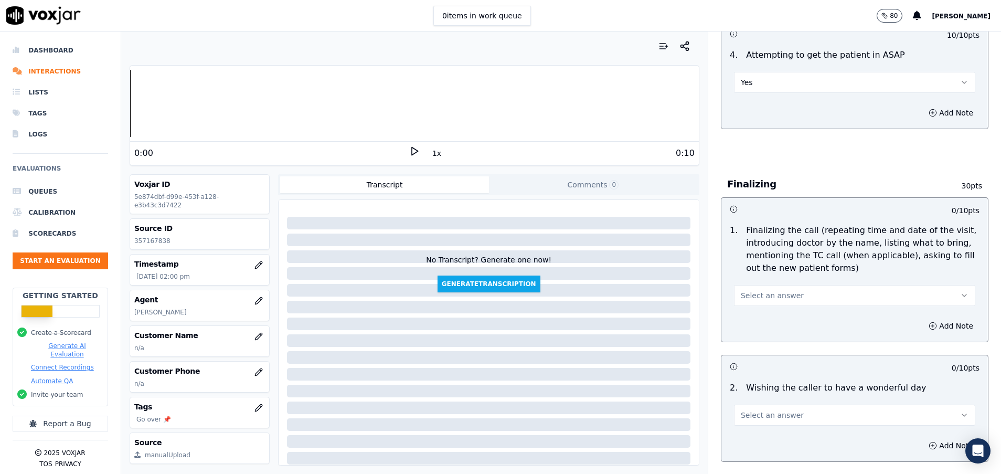
click at [774, 297] on span "Select an answer" at bounding box center [772, 295] width 63 height 10
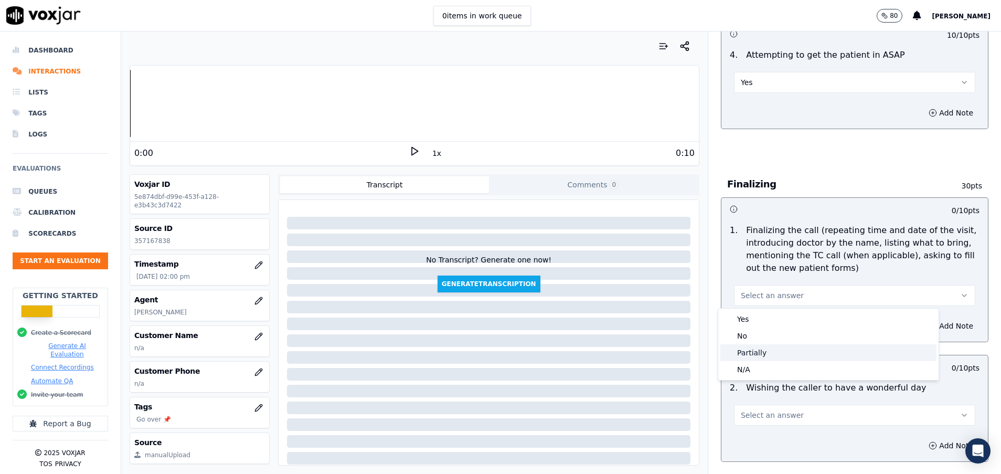
click at [755, 347] on div "Partially" at bounding box center [828, 352] width 216 height 17
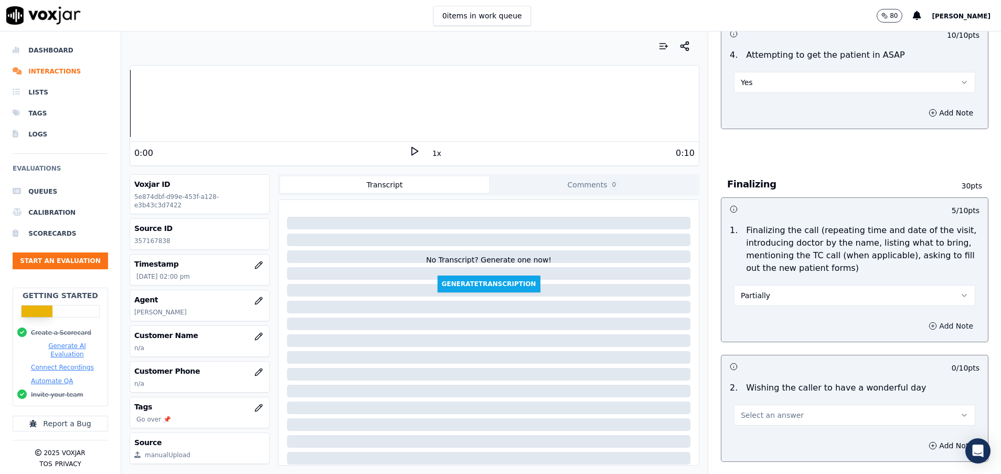
click at [933, 327] on icon "button" at bounding box center [933, 325] width 0 height 3
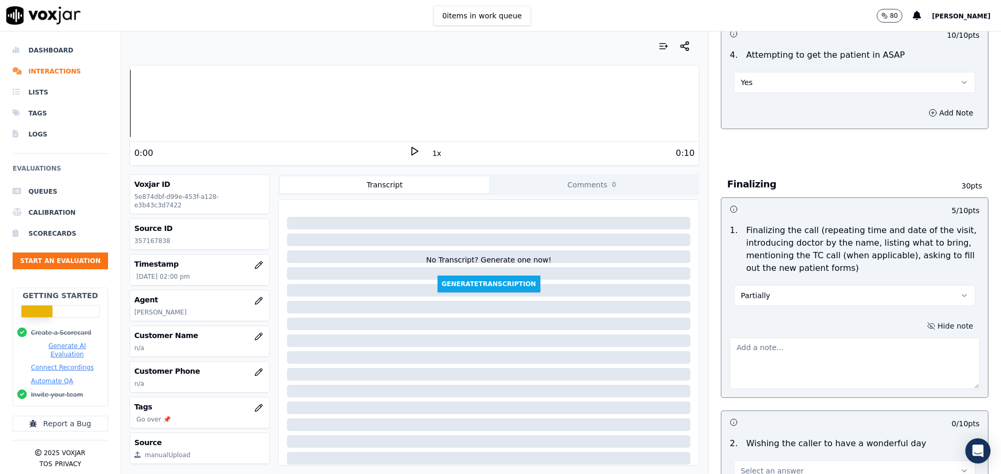
click at [780, 355] on textarea at bounding box center [855, 362] width 250 height 51
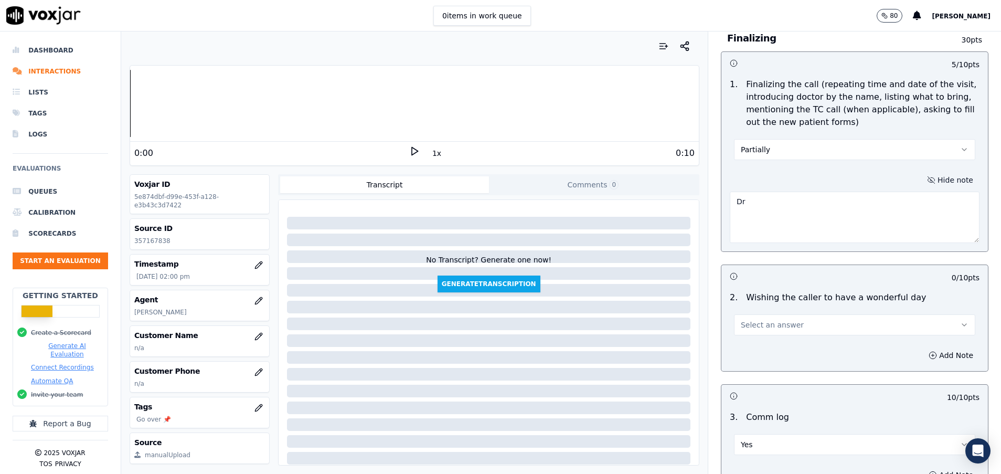
scroll to position [1438, 0]
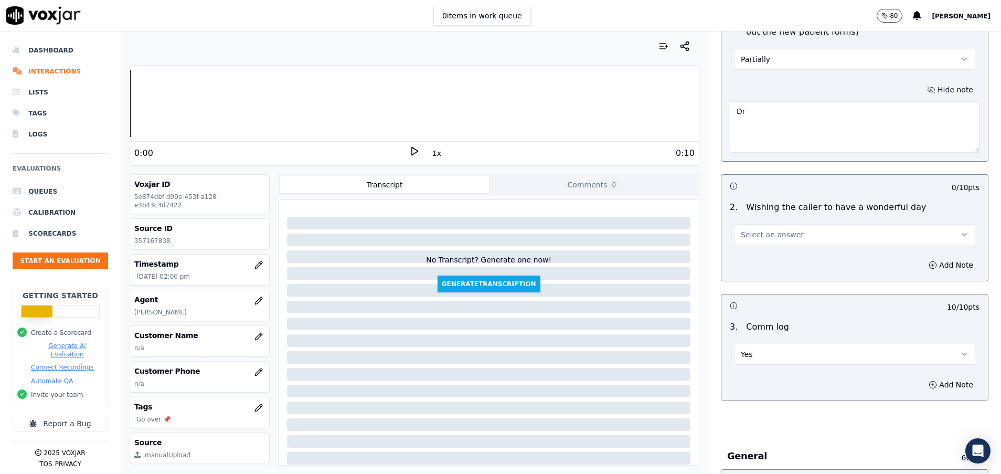
type textarea "Dr"
click at [763, 231] on span "Select an answer" at bounding box center [772, 234] width 63 height 10
click at [749, 257] on div "Yes" at bounding box center [828, 258] width 216 height 17
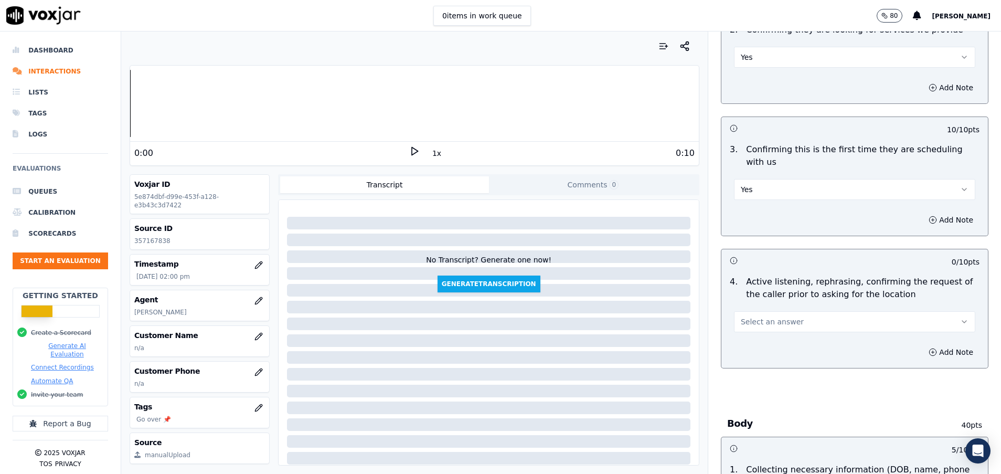
scroll to position [313, 0]
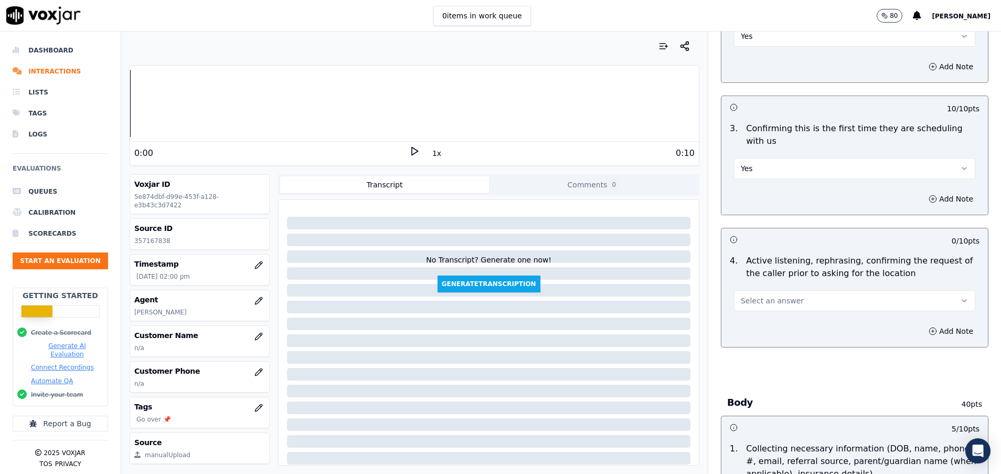
click at [755, 293] on button "Select an answer" at bounding box center [854, 300] width 241 height 21
click at [764, 319] on div "Yes" at bounding box center [828, 324] width 216 height 17
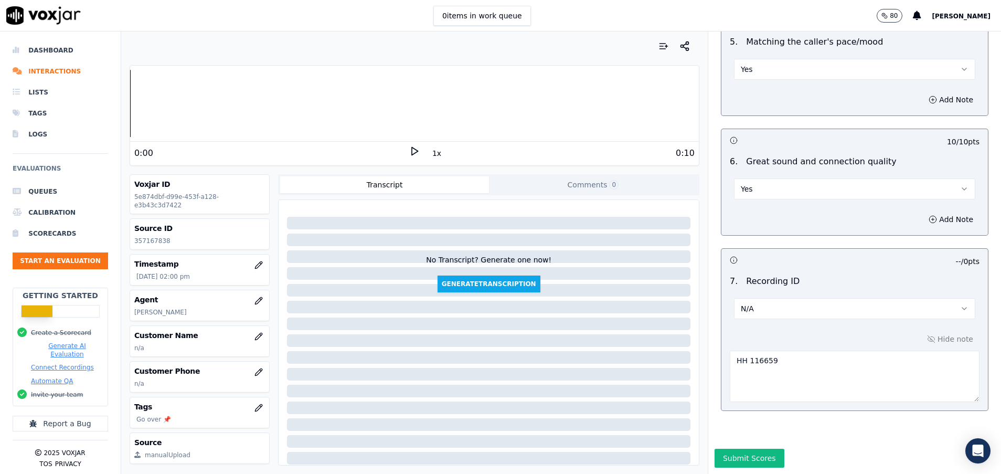
scroll to position [2438, 0]
click at [736, 449] on button "Submit Scores" at bounding box center [750, 458] width 70 height 19
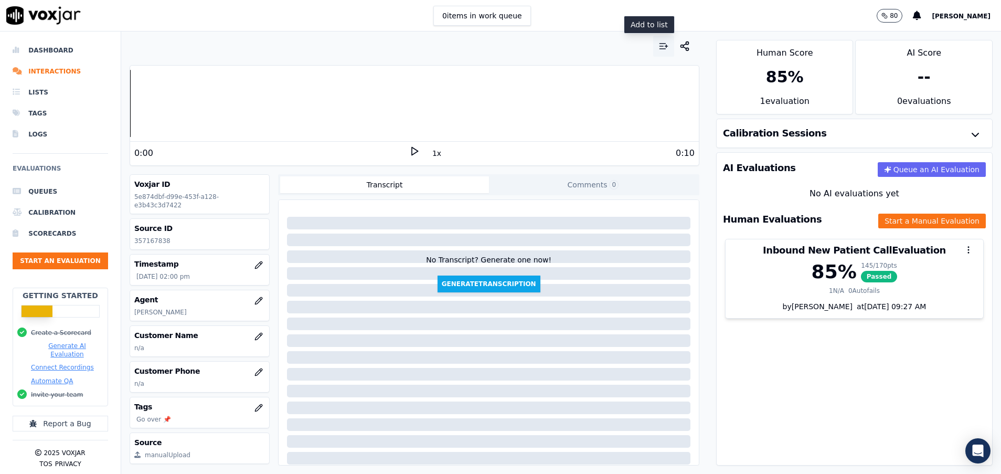
click at [659, 44] on icon "button" at bounding box center [664, 46] width 10 height 10
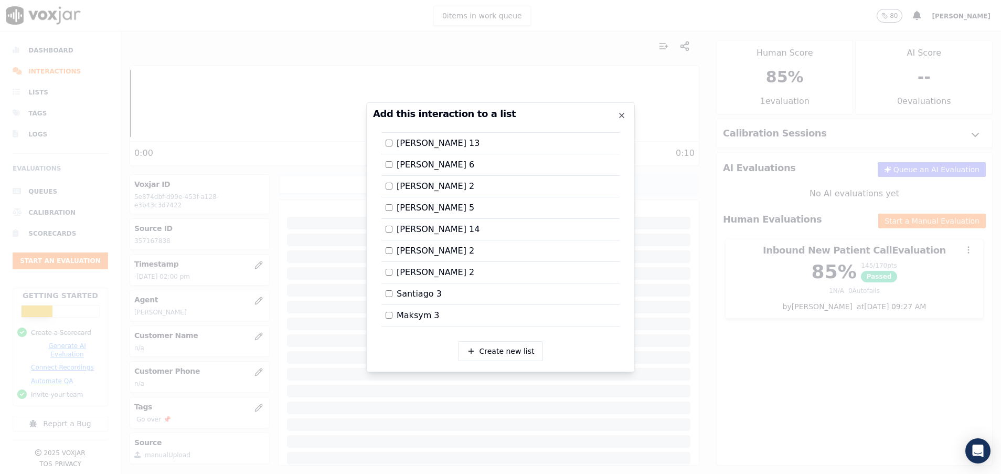
scroll to position [1081, 0]
click at [799, 404] on div at bounding box center [500, 237] width 1001 height 474
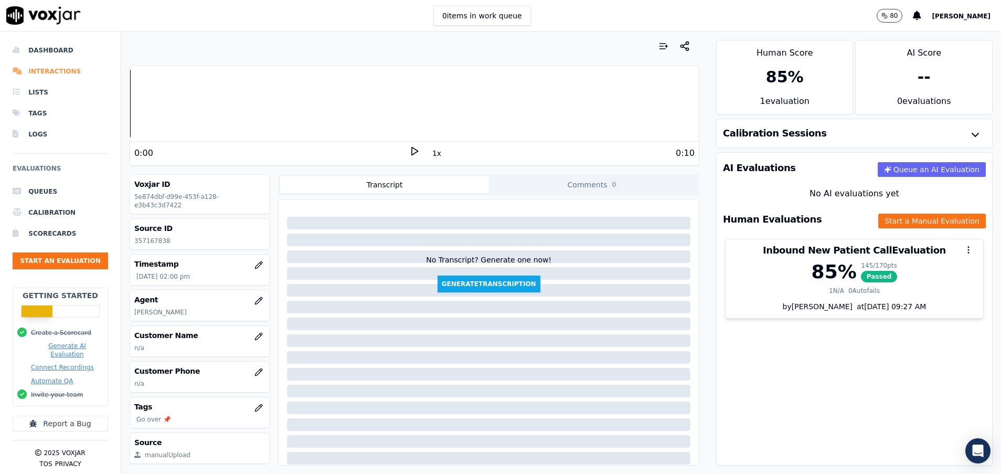
click at [77, 69] on li "Interactions" at bounding box center [61, 71] width 96 height 21
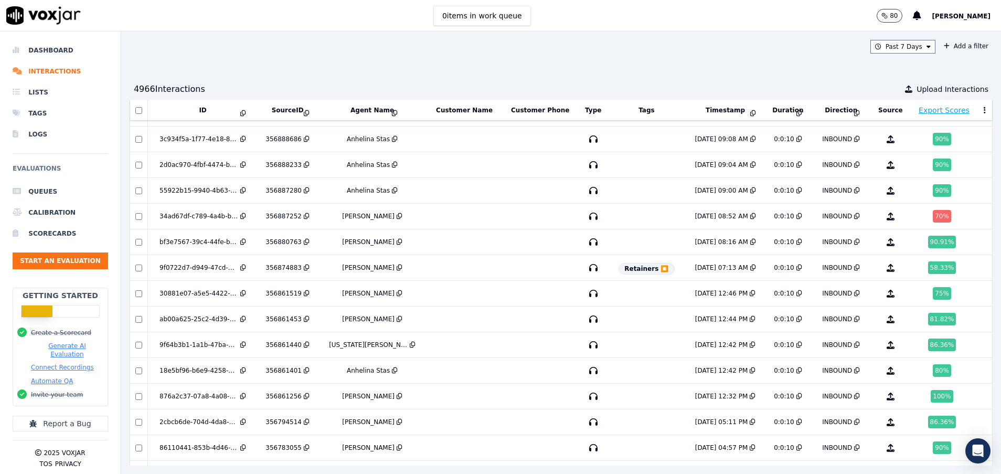
scroll to position [1368, 0]
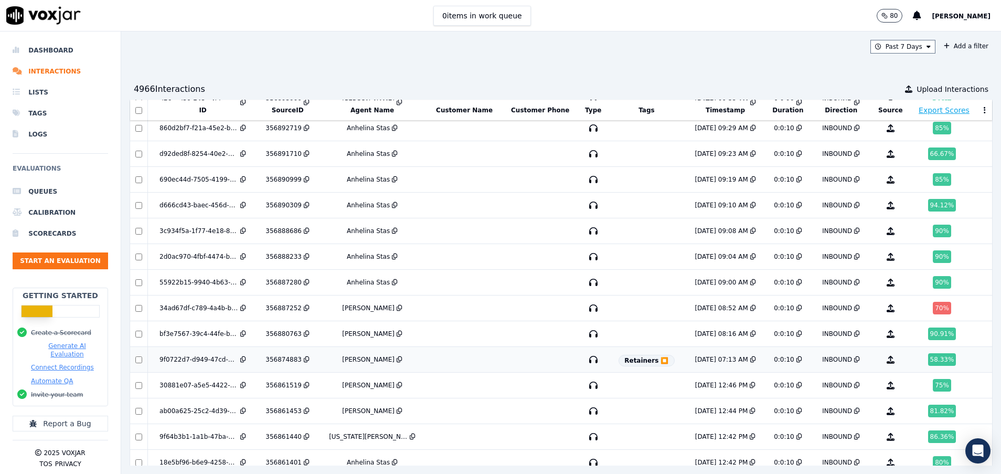
click at [632, 362] on span "Retainers ⏹️" at bounding box center [647, 361] width 56 height 12
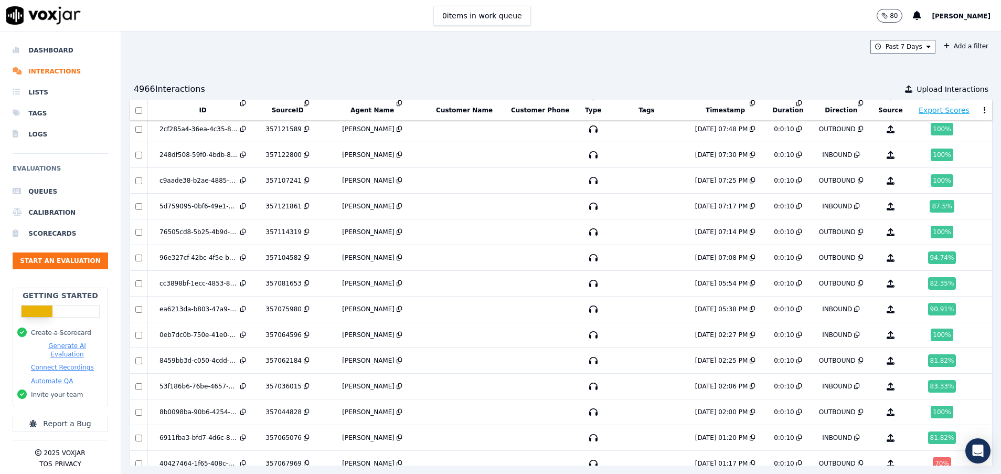
scroll to position [0, 0]
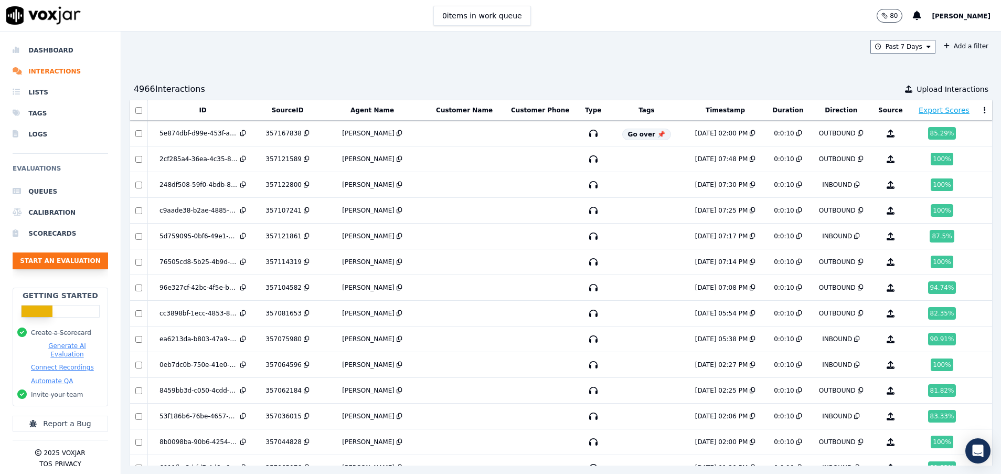
click at [51, 262] on button "Start an Evaluation" at bounding box center [61, 260] width 96 height 17
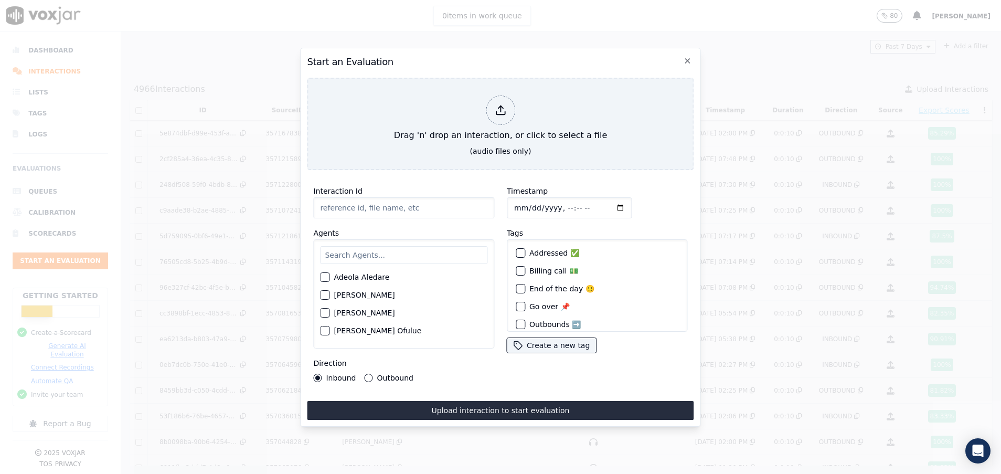
paste input "357164353"
type input "357164353"
click at [353, 249] on input "text" at bounding box center [403, 255] width 167 height 18
type input "ana"
click at [321, 277] on div "button" at bounding box center [324, 280] width 7 height 7
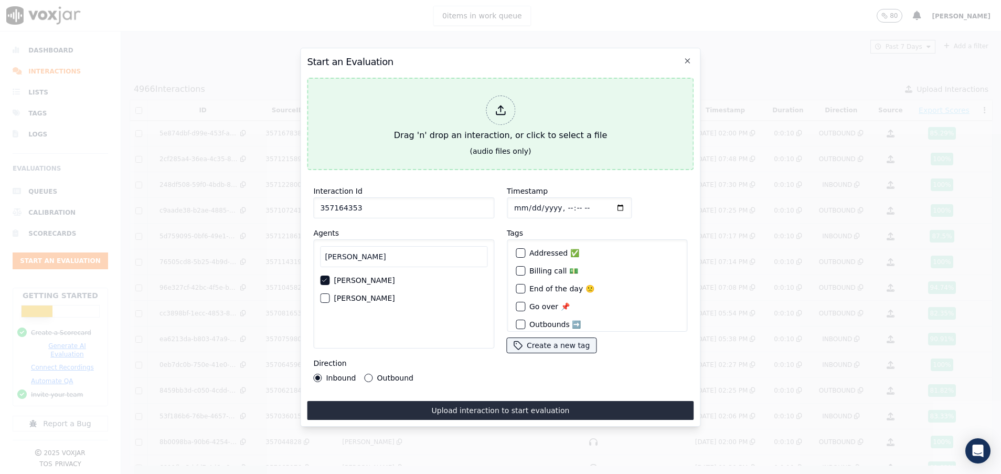
click at [444, 128] on div "Drag 'n' drop an interaction, or click to select a file" at bounding box center [500, 118] width 221 height 55
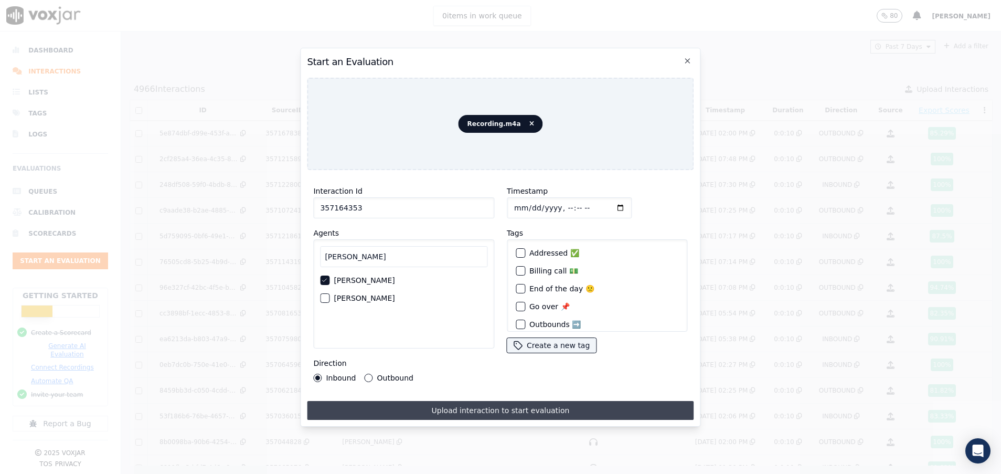
click at [500, 401] on button "Upload interaction to start evaluation" at bounding box center [500, 410] width 387 height 19
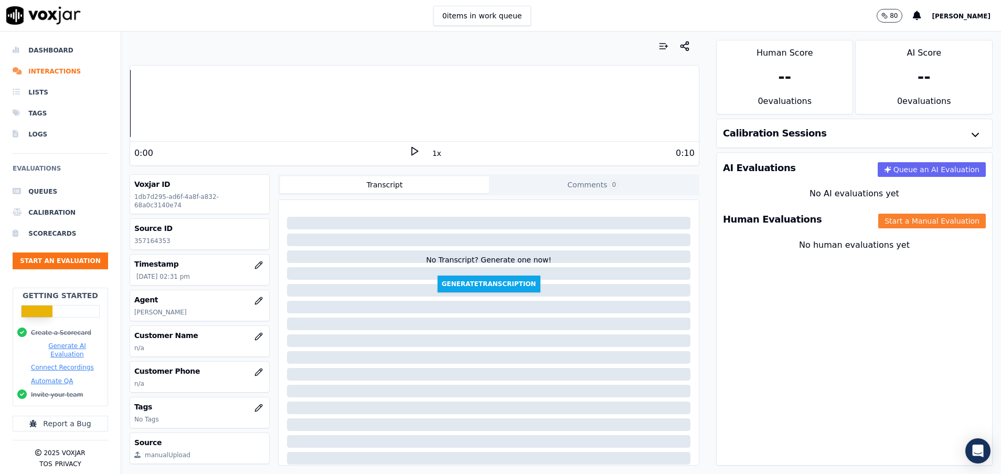
click at [913, 224] on button "Start a Manual Evaluation" at bounding box center [932, 221] width 108 height 15
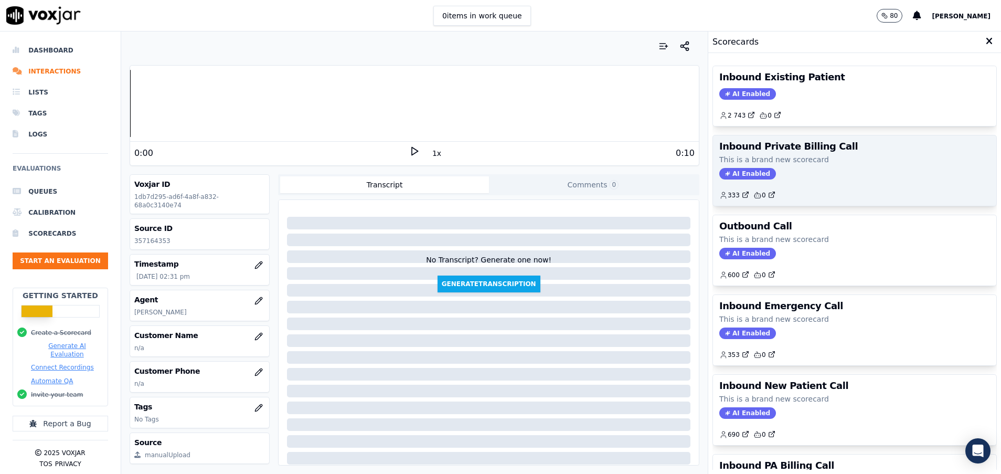
click at [781, 156] on p "This is a brand new scorecard" at bounding box center [854, 159] width 271 height 10
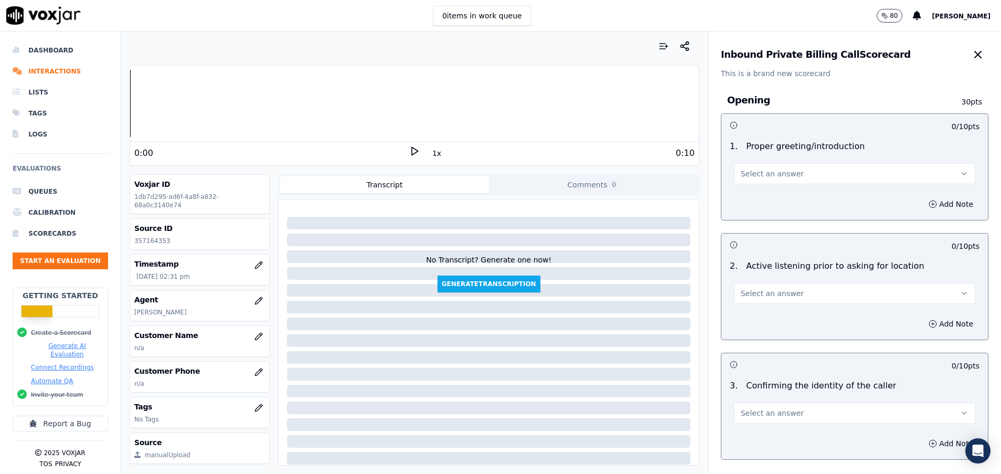
click at [781, 178] on button "Select an answer" at bounding box center [854, 173] width 241 height 21
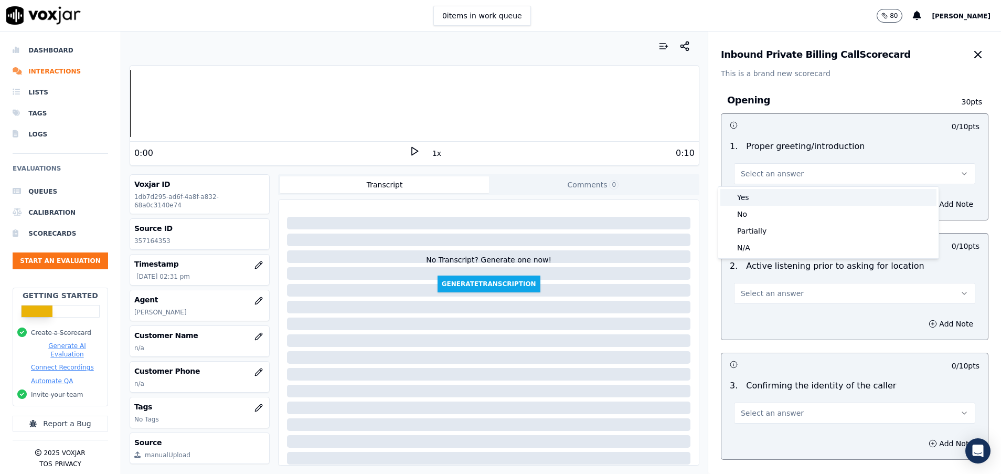
click at [782, 198] on div "Yes" at bounding box center [828, 197] width 216 height 17
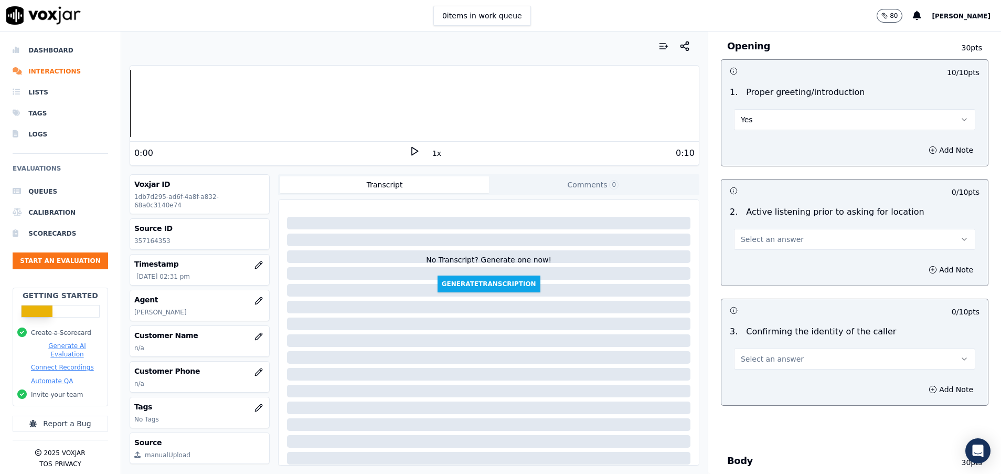
scroll to position [79, 0]
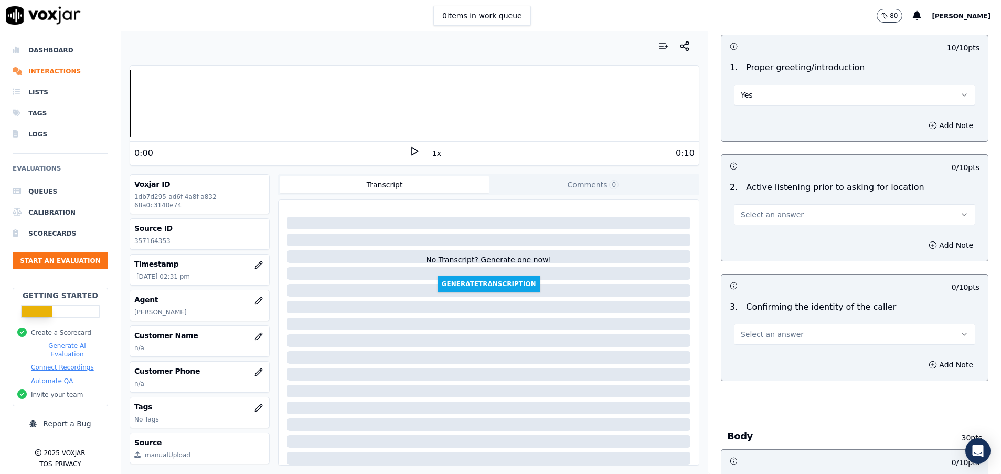
click at [782, 215] on button "Select an answer" at bounding box center [854, 214] width 241 height 21
click at [763, 236] on div "Yes" at bounding box center [828, 238] width 216 height 17
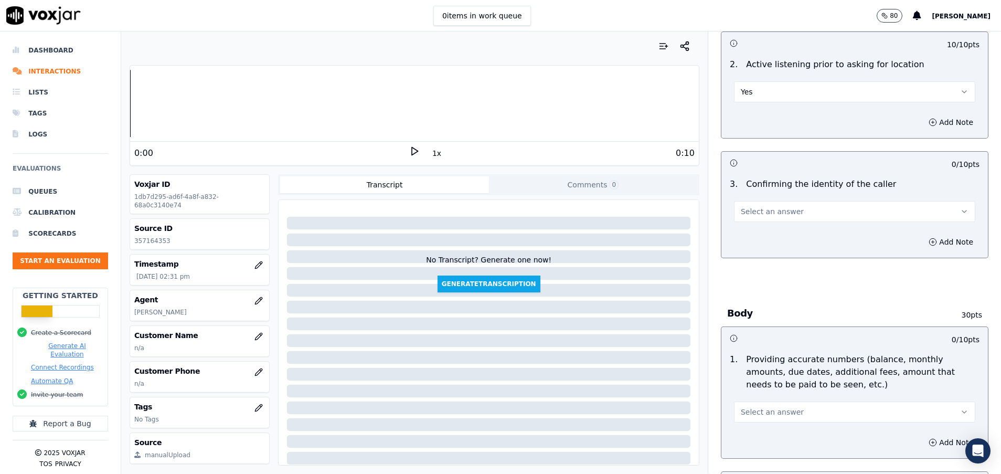
scroll to position [236, 0]
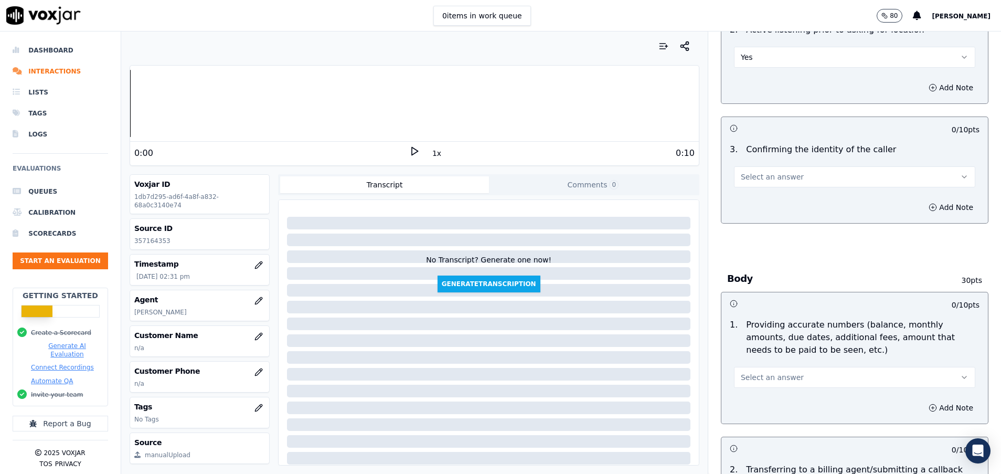
click at [768, 184] on button "Select an answer" at bounding box center [854, 176] width 241 height 21
click at [762, 199] on div "Yes" at bounding box center [828, 200] width 216 height 17
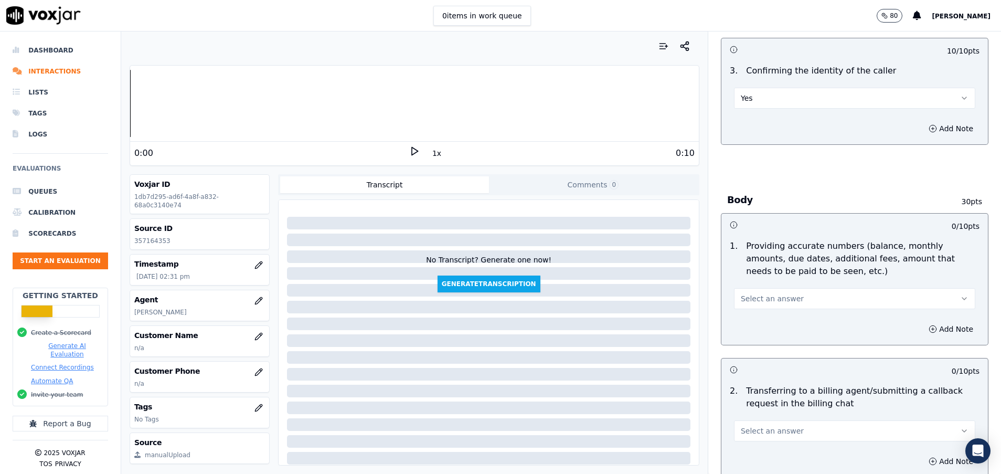
scroll to position [394, 0]
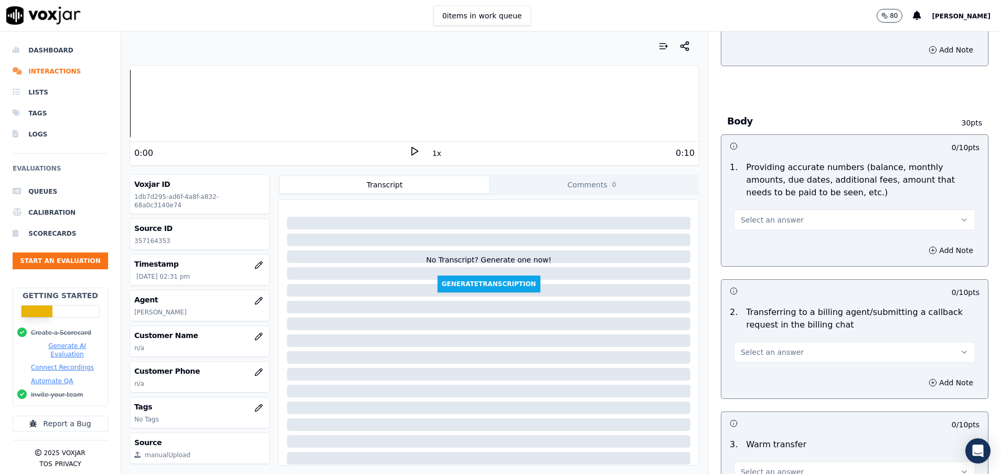
click at [767, 220] on span "Select an answer" at bounding box center [772, 220] width 63 height 10
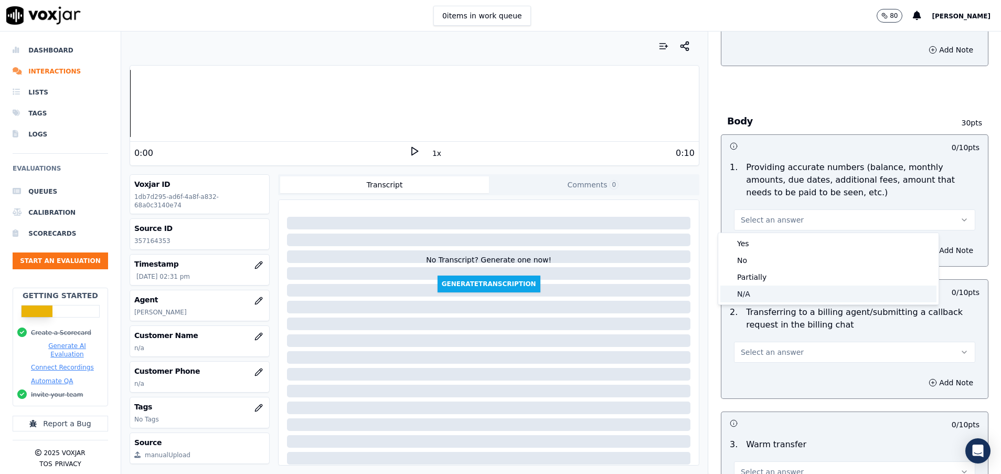
click at [746, 295] on div "N/A" at bounding box center [828, 293] width 216 height 17
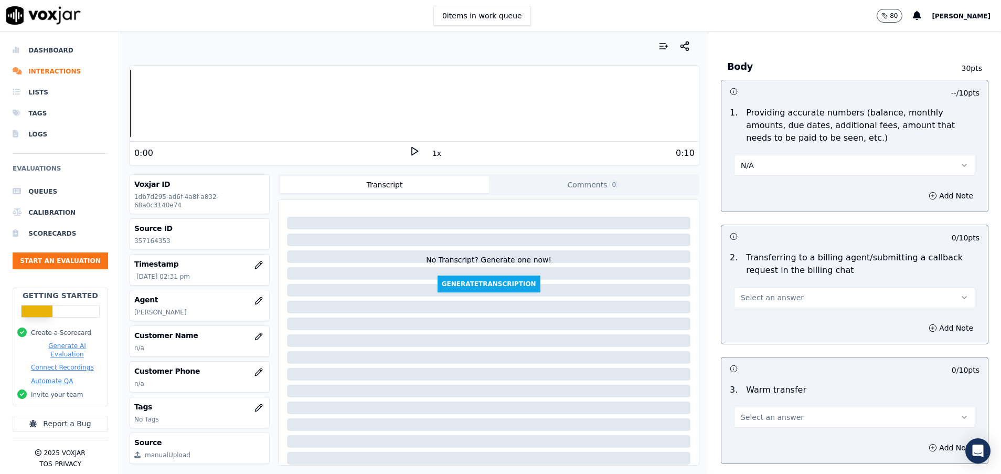
scroll to position [472, 0]
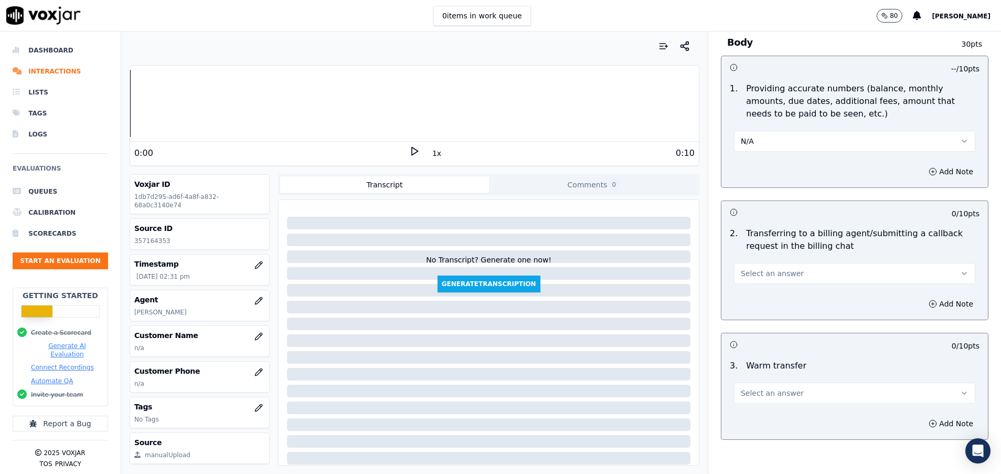
click at [745, 274] on span "Select an answer" at bounding box center [772, 273] width 63 height 10
click at [756, 291] on div "Yes" at bounding box center [828, 297] width 216 height 17
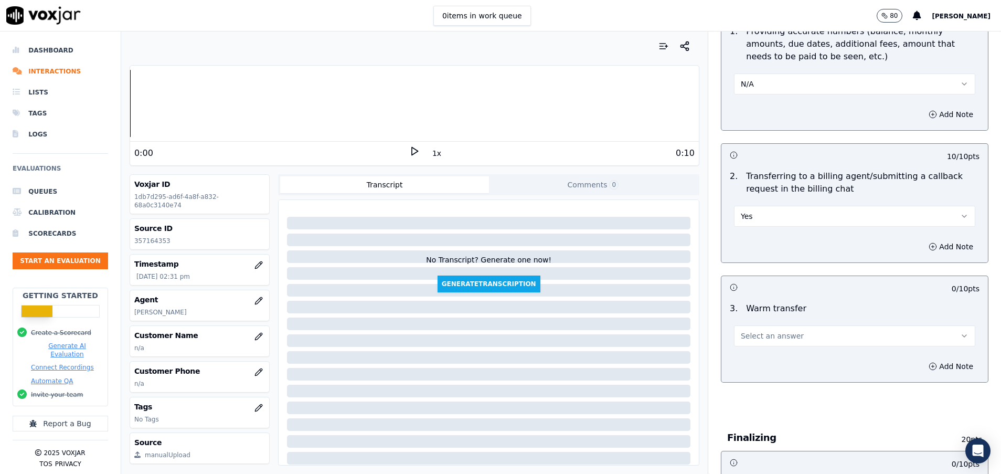
scroll to position [551, 0]
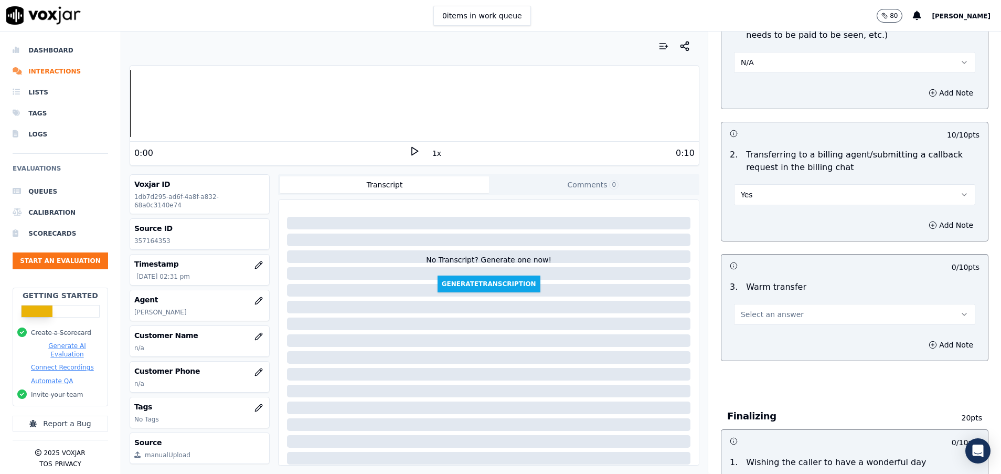
click at [779, 314] on button "Select an answer" at bounding box center [854, 314] width 241 height 21
click at [753, 352] on div "No" at bounding box center [828, 354] width 216 height 17
click at [929, 347] on icon "button" at bounding box center [933, 345] width 8 height 8
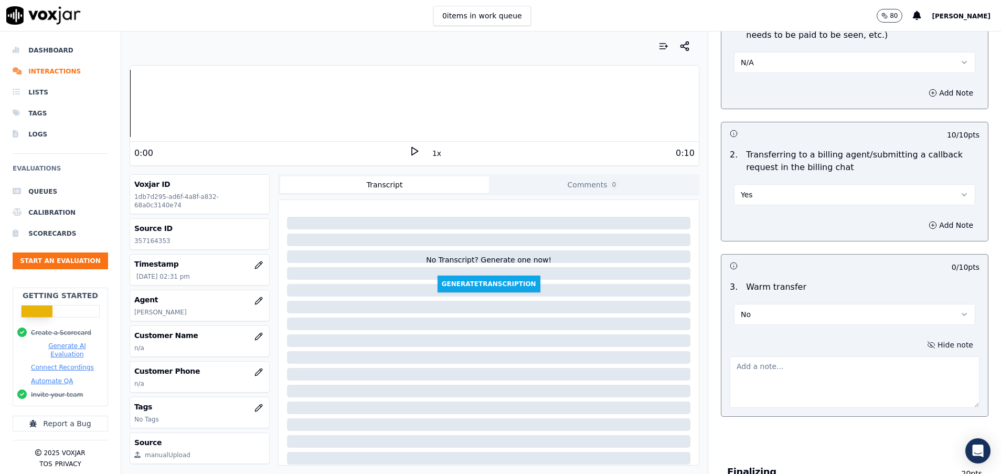
click at [730, 377] on textarea at bounding box center [855, 381] width 250 height 51
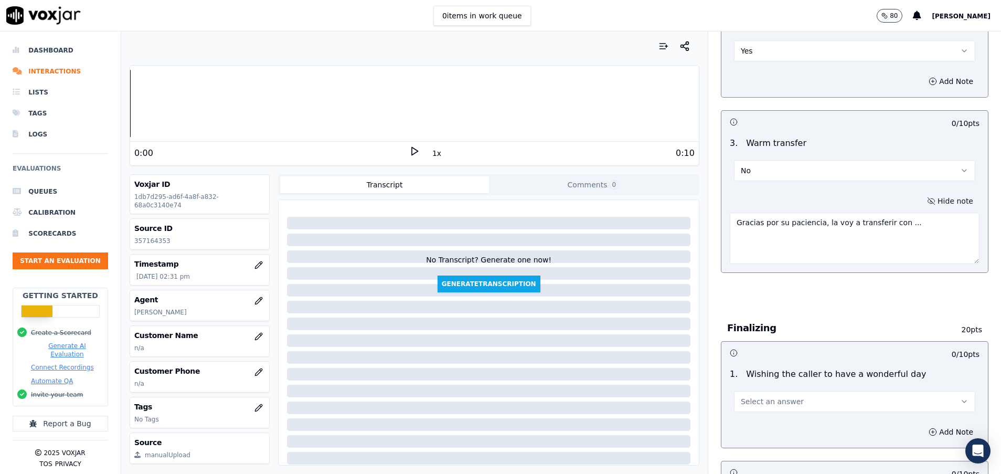
scroll to position [708, 0]
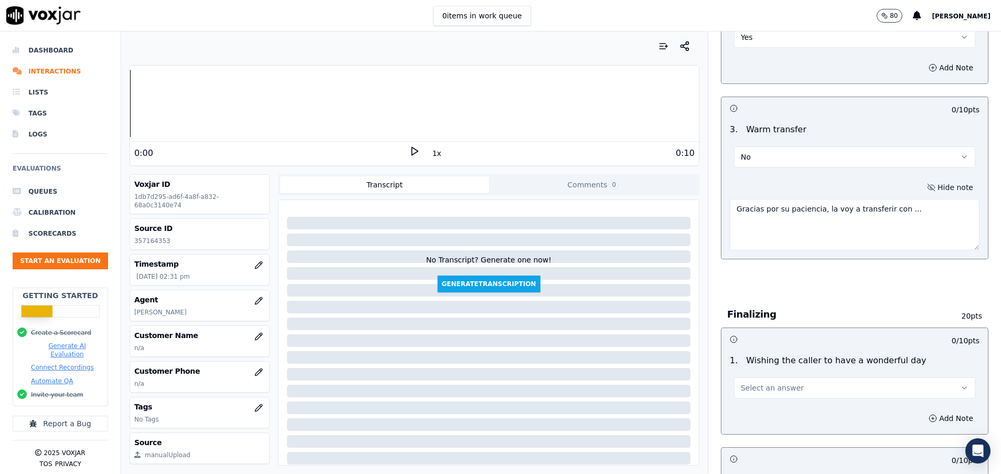
type textarea "Gracias por su paciencia, la voy a transferir con ..."
click at [821, 388] on button "Select an answer" at bounding box center [854, 387] width 241 height 21
click at [792, 408] on div "Yes" at bounding box center [828, 411] width 216 height 17
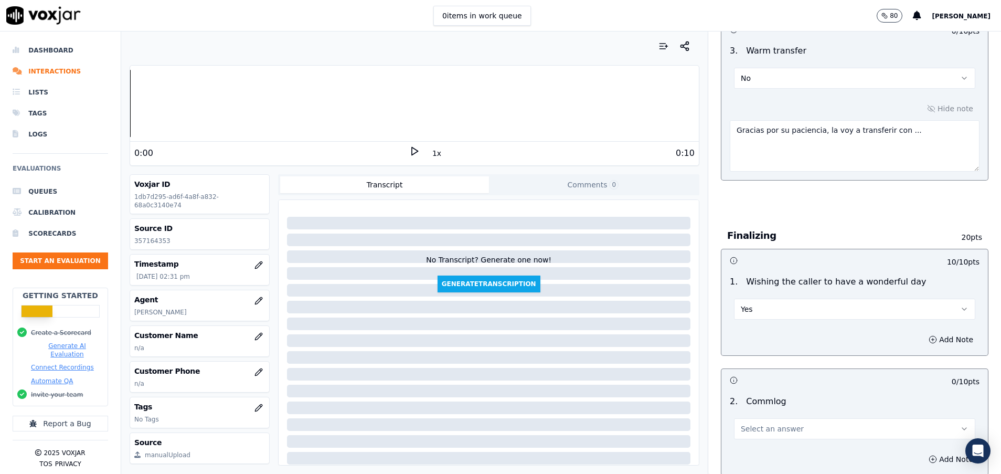
scroll to position [866, 0]
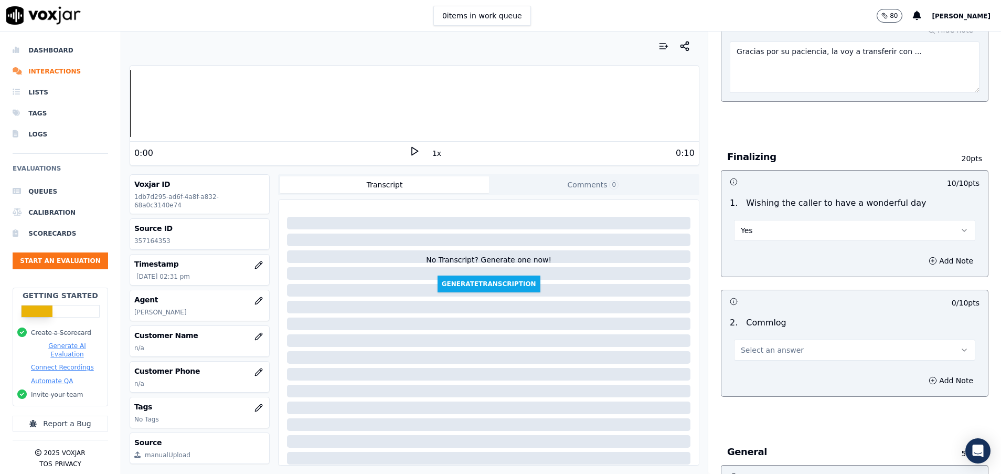
click at [767, 345] on span "Select an answer" at bounding box center [772, 350] width 63 height 10
click at [754, 392] on div "No" at bounding box center [828, 390] width 216 height 17
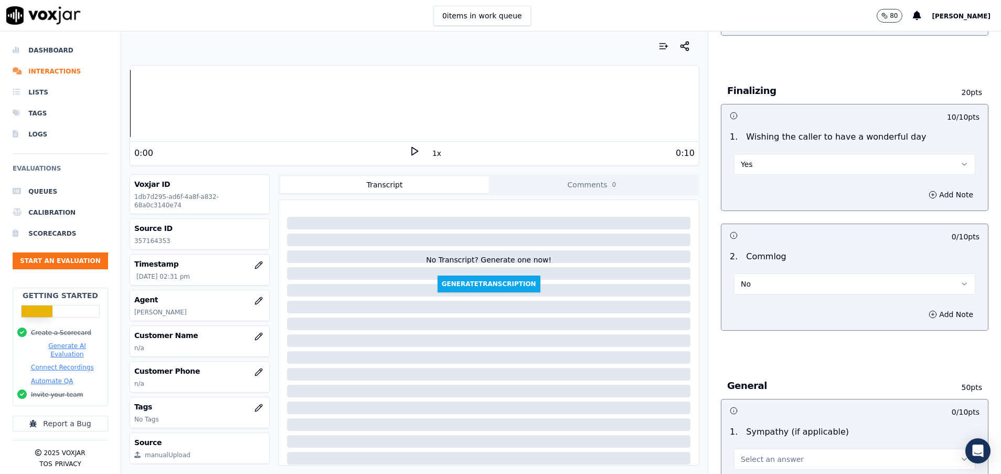
scroll to position [1023, 0]
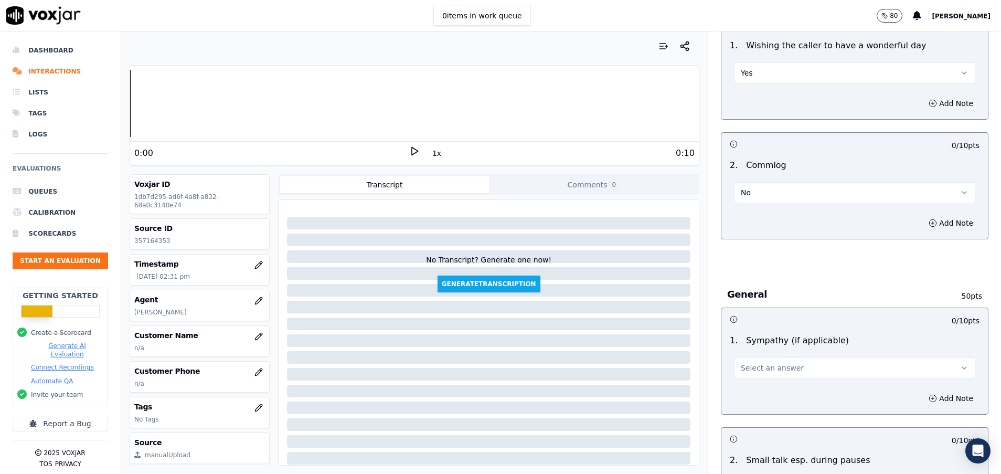
click at [793, 365] on button "Select an answer" at bounding box center [854, 367] width 241 height 21
click at [792, 428] on div "N/A" at bounding box center [828, 425] width 216 height 17
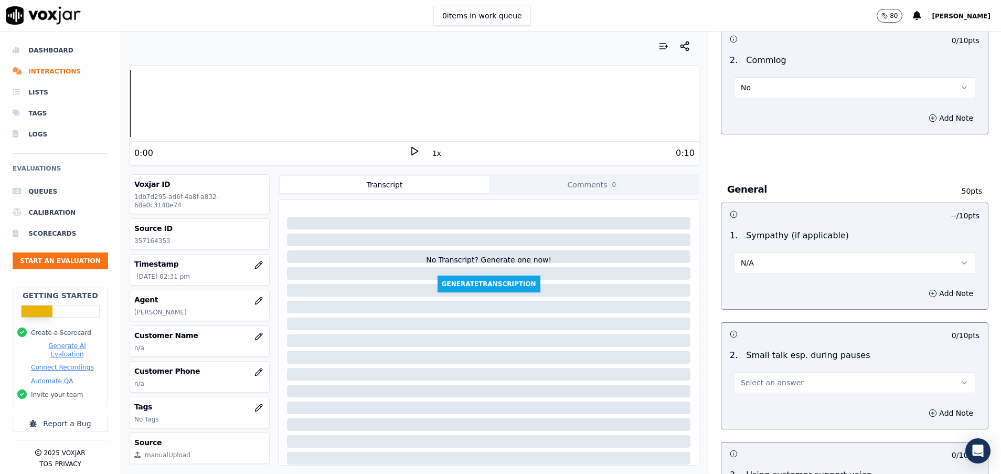
scroll to position [1181, 0]
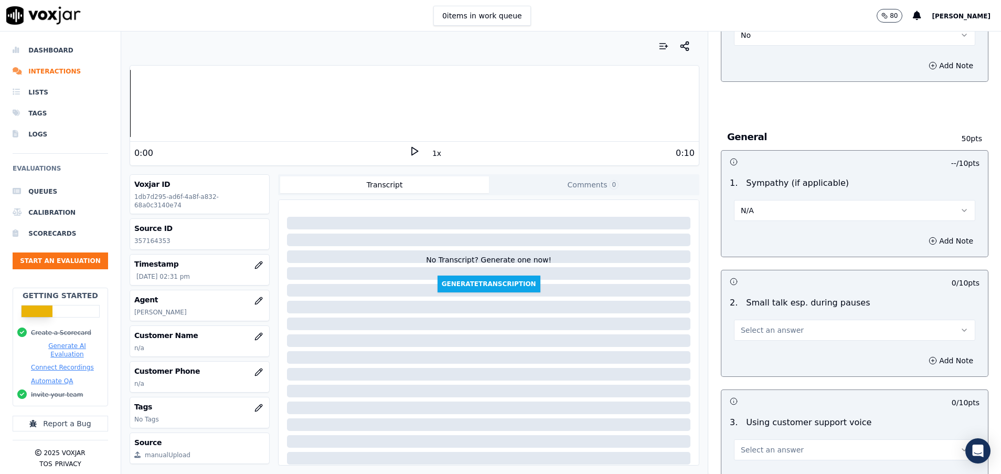
click at [808, 323] on button "Select an answer" at bounding box center [854, 330] width 241 height 21
click at [772, 391] on div "N/A" at bounding box center [828, 387] width 216 height 17
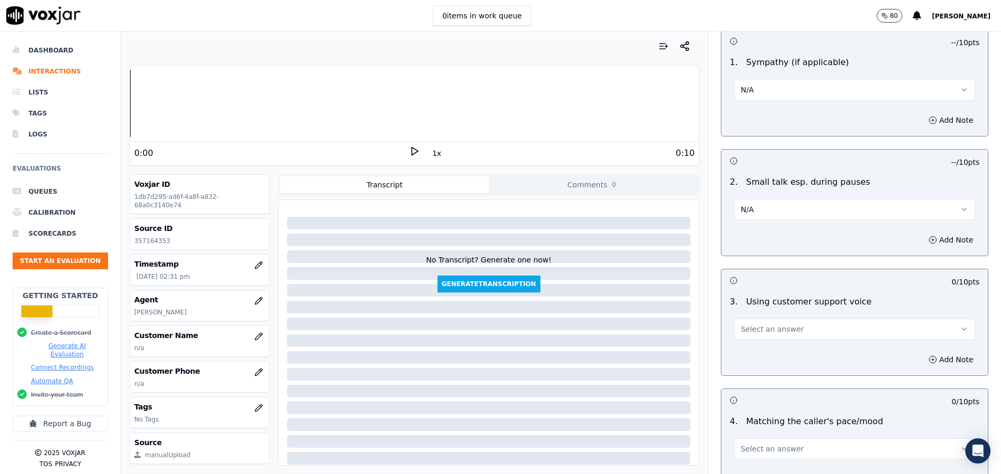
scroll to position [1338, 0]
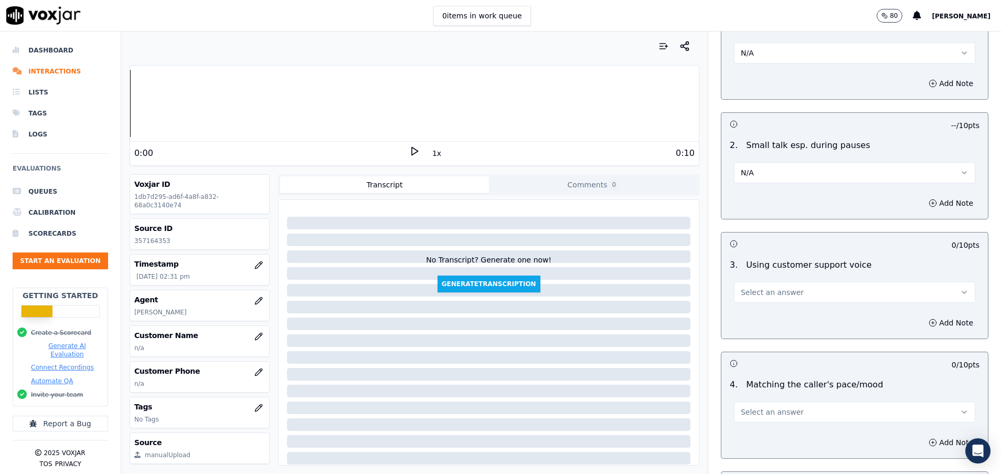
click at [755, 293] on span "Select an answer" at bounding box center [772, 292] width 63 height 10
click at [740, 313] on div "Yes" at bounding box center [828, 315] width 216 height 17
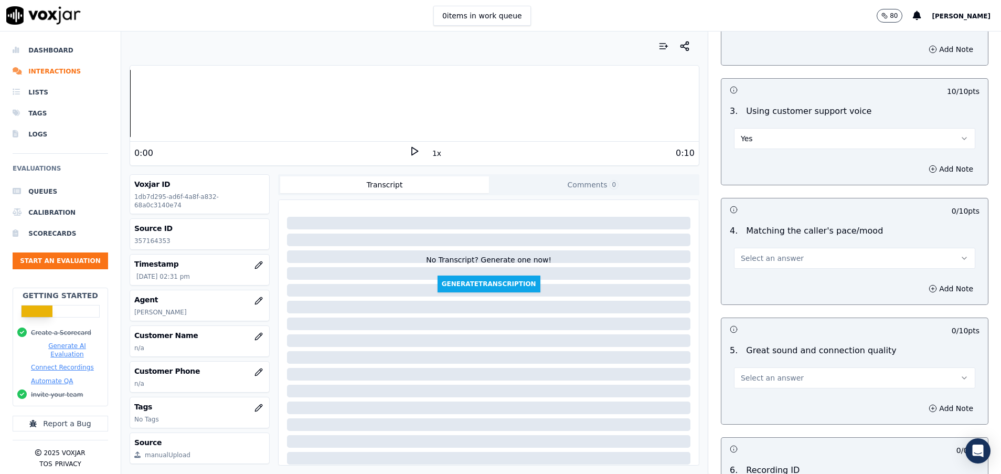
scroll to position [1495, 0]
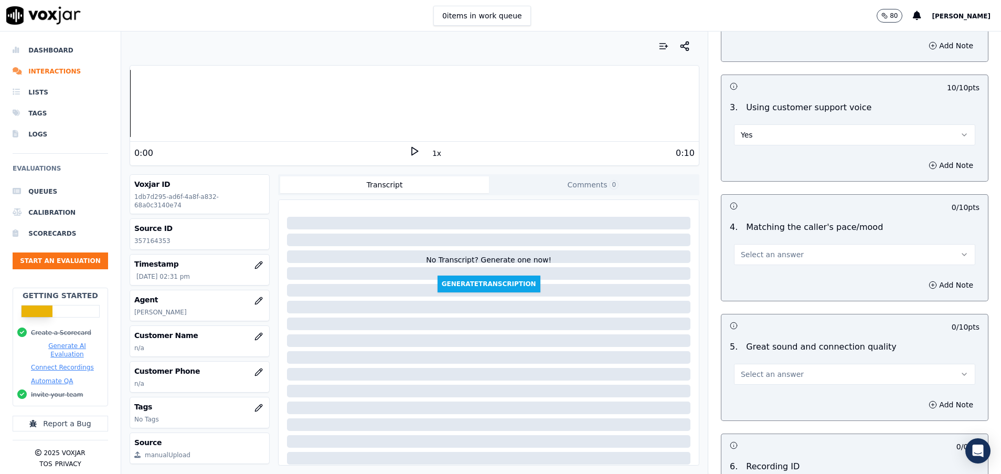
click at [753, 253] on span "Select an answer" at bounding box center [772, 254] width 63 height 10
click at [750, 271] on div "Yes" at bounding box center [828, 278] width 216 height 17
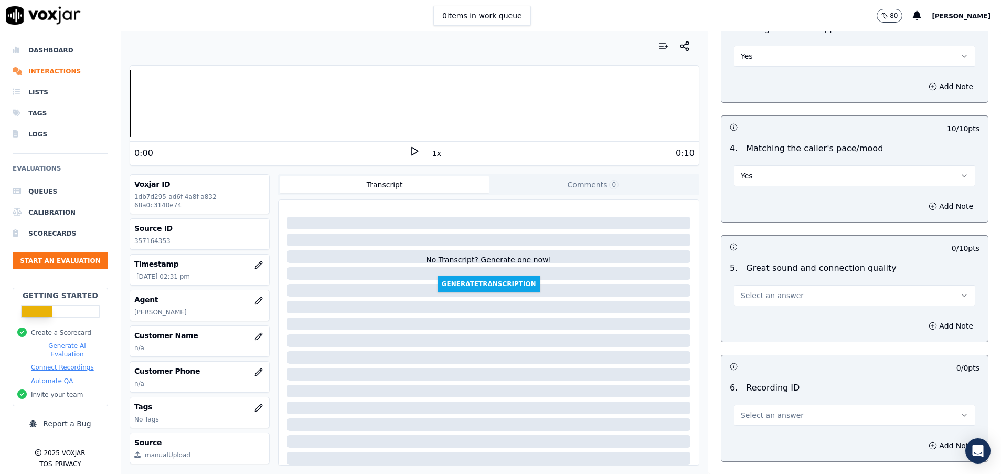
click at [758, 302] on button "Select an answer" at bounding box center [854, 295] width 241 height 21
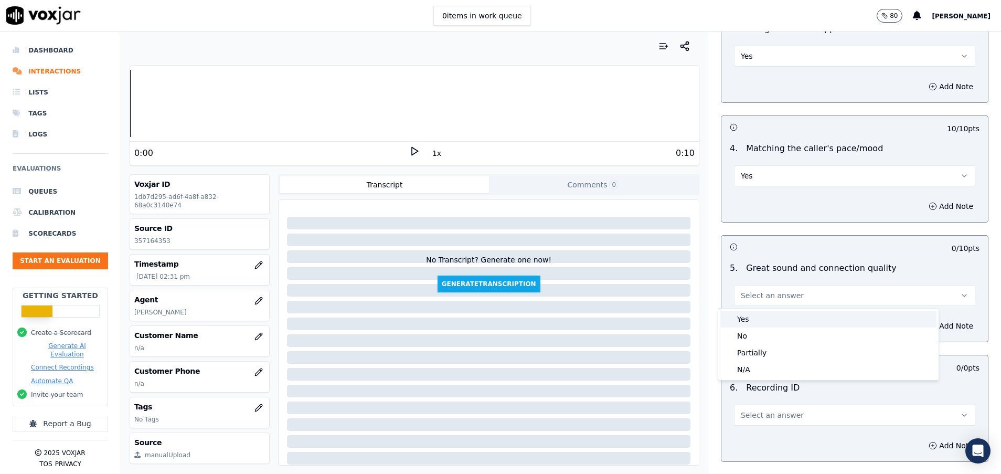
click at [759, 321] on div "Yes" at bounding box center [828, 319] width 216 height 17
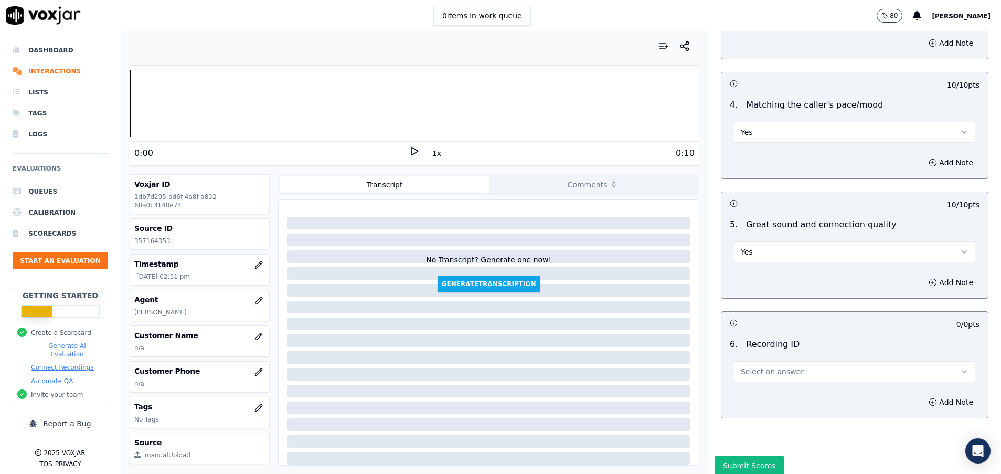
scroll to position [1653, 0]
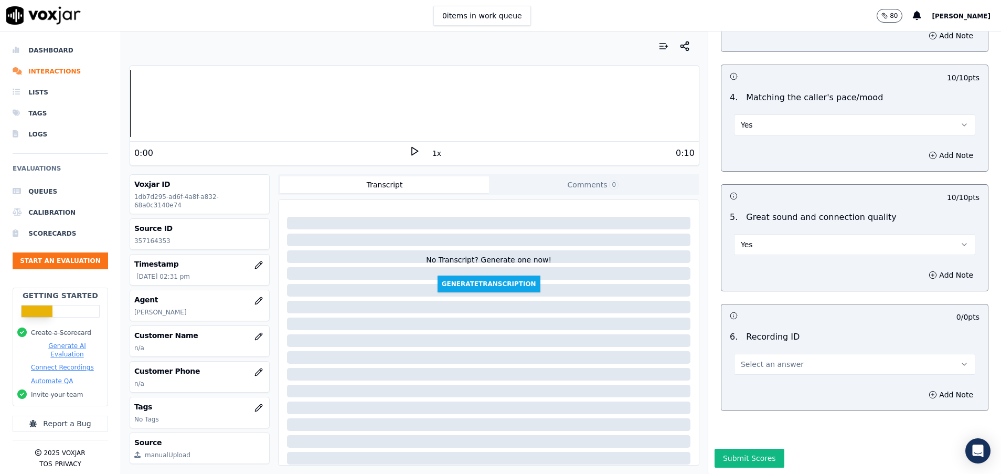
click at [759, 359] on span "Select an answer" at bounding box center [772, 364] width 63 height 10
click at [749, 368] on div "N/A" at bounding box center [828, 366] width 216 height 17
click at [254, 407] on icon "button" at bounding box center [258, 408] width 8 height 8
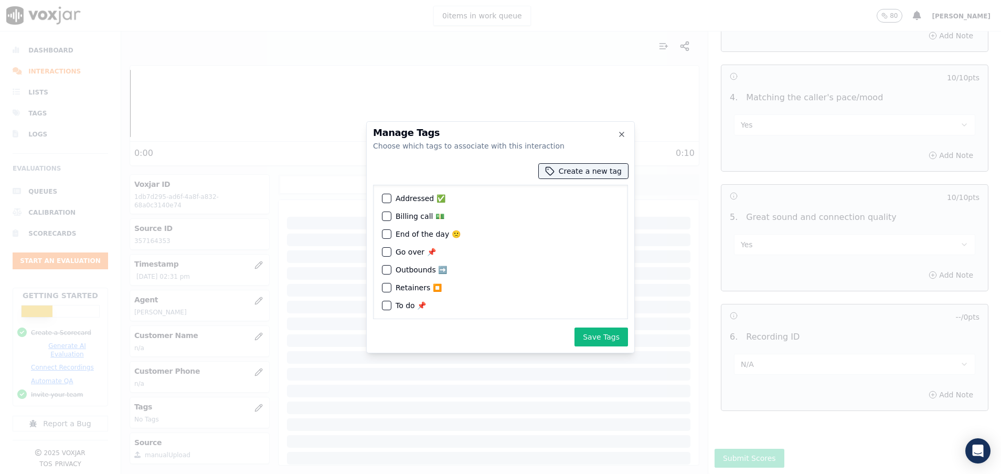
click at [389, 250] on div "button" at bounding box center [386, 251] width 7 height 7
click at [598, 336] on button "Save Tags" at bounding box center [602, 336] width 54 height 19
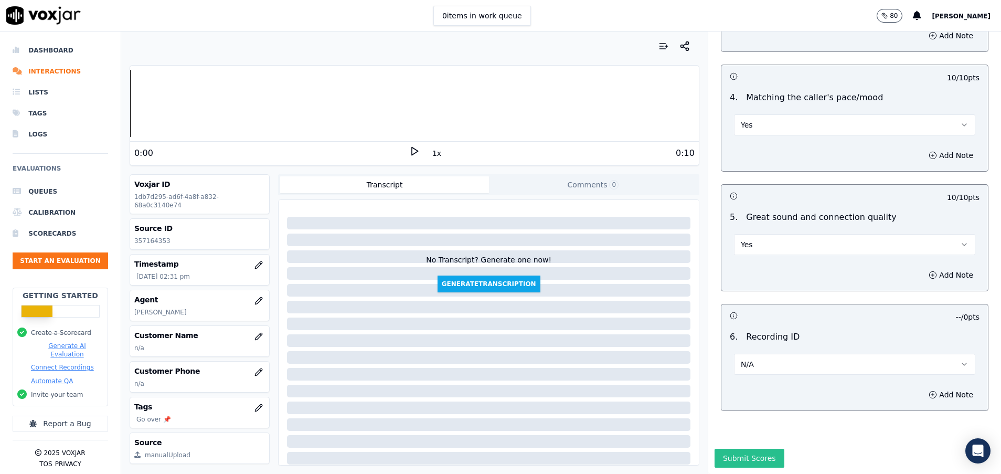
click at [729, 449] on button "Submit Scores" at bounding box center [750, 458] width 70 height 19
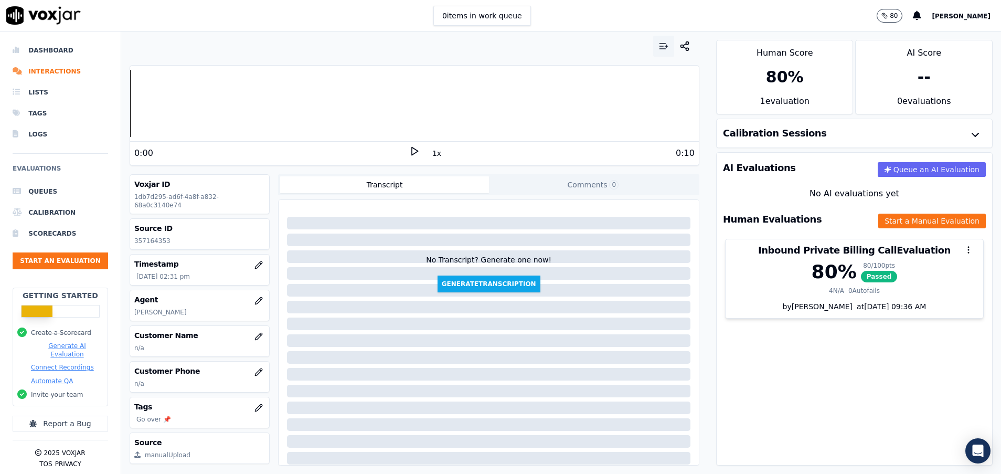
click at [659, 43] on icon "button" at bounding box center [664, 46] width 10 height 10
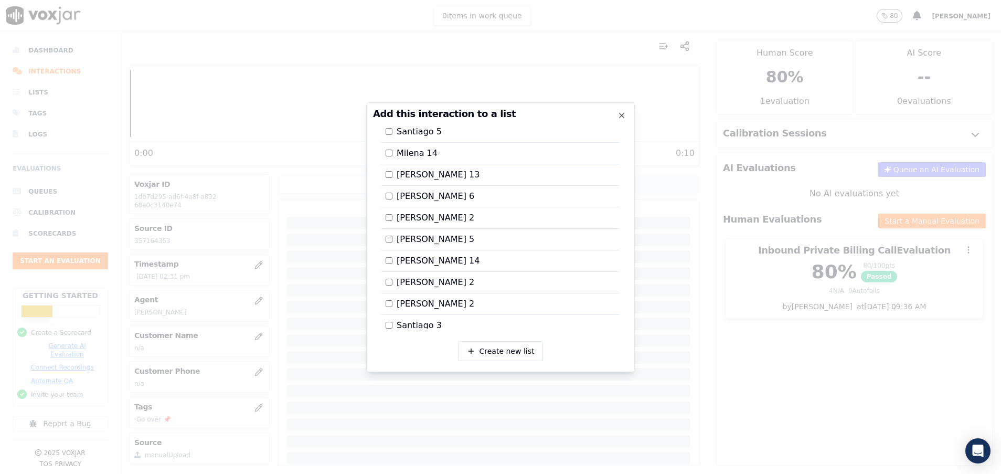
scroll to position [1104, 0]
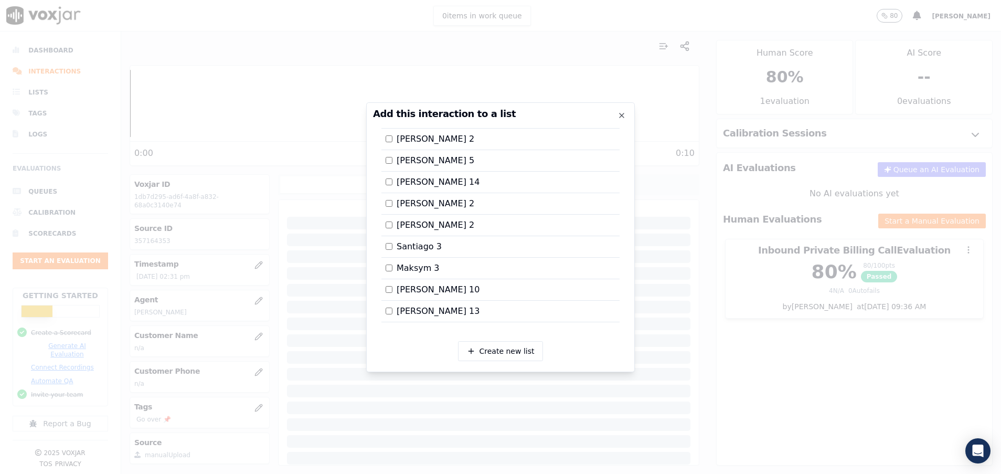
click at [784, 411] on div at bounding box center [500, 237] width 1001 height 474
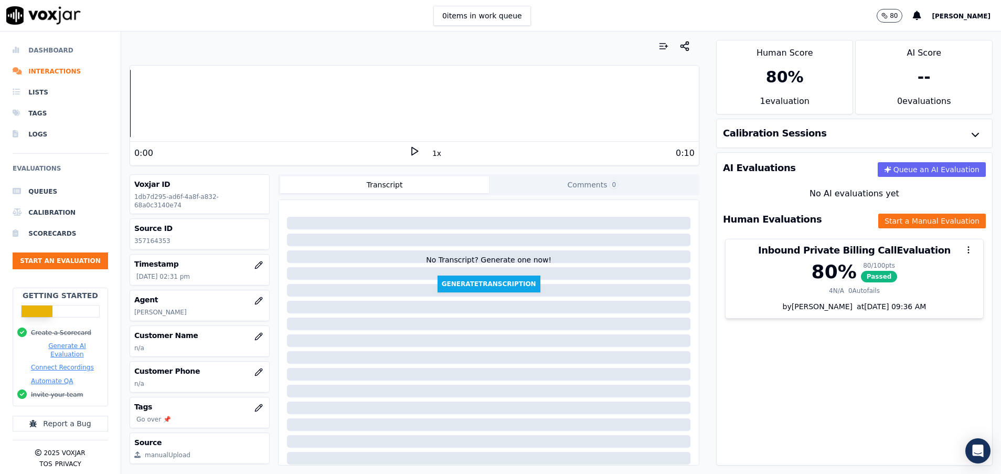
click at [47, 53] on li "Dashboard" at bounding box center [61, 50] width 96 height 21
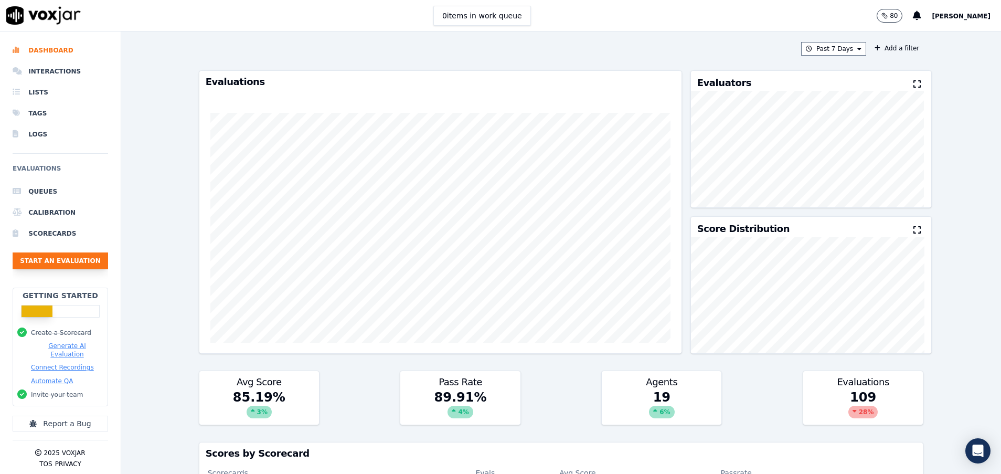
click at [58, 263] on button "Start an Evaluation" at bounding box center [61, 260] width 96 height 17
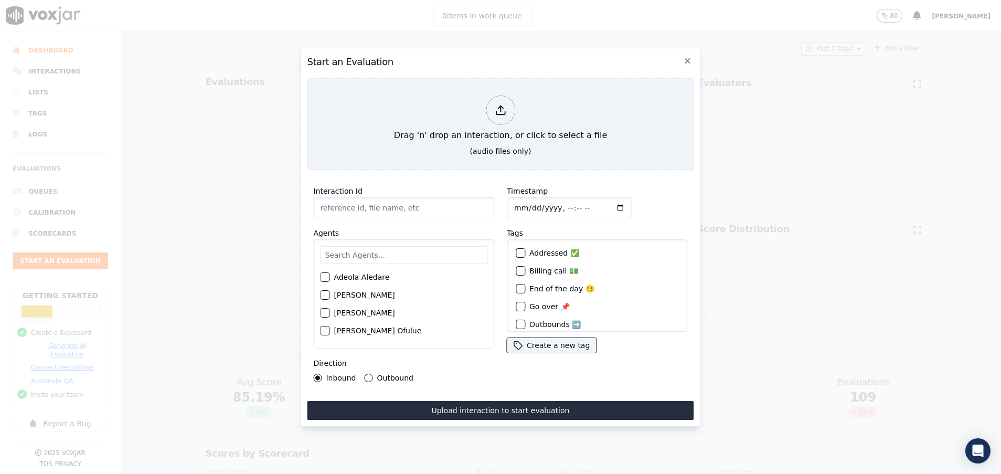
click at [395, 200] on input "Interaction Id" at bounding box center [403, 207] width 181 height 21
paste input "357182201"
type input "357182201"
click at [367, 256] on input "text" at bounding box center [403, 255] width 167 height 18
type input "art"
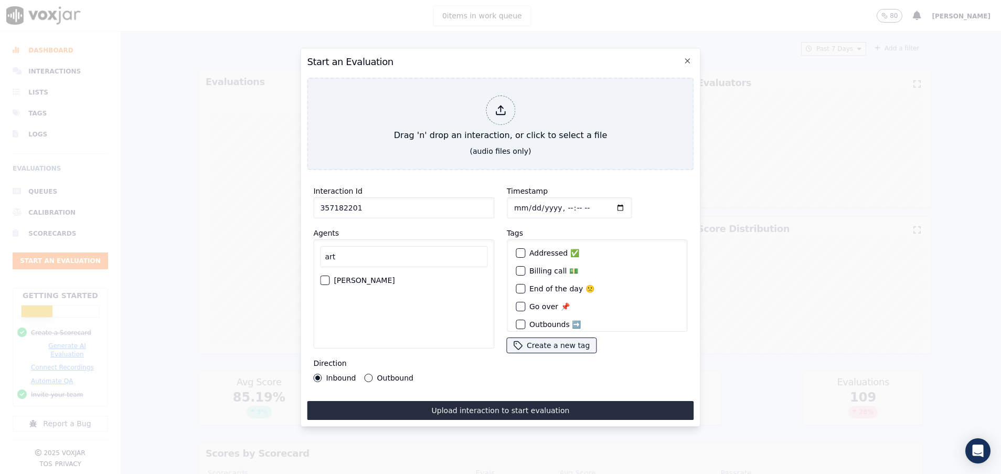
click at [324, 277] on div "button" at bounding box center [324, 280] width 7 height 7
click at [368, 374] on button "Outbound" at bounding box center [369, 378] width 8 height 8
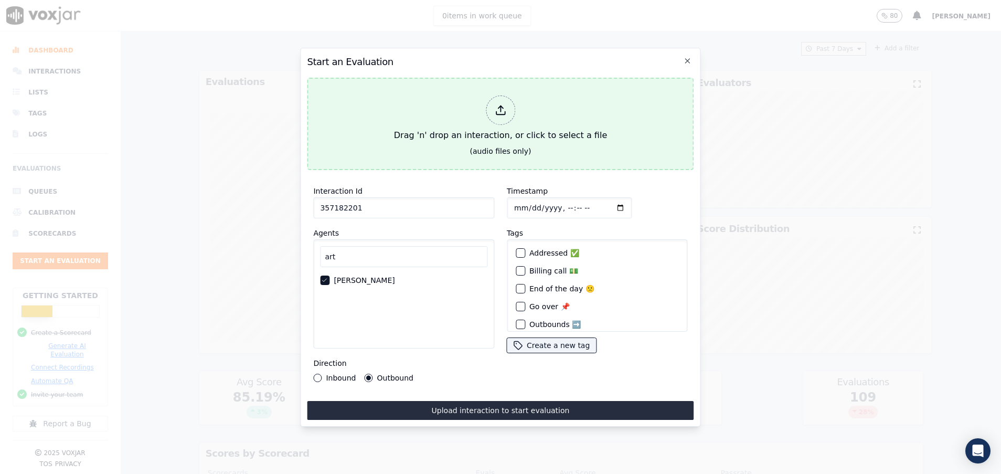
click at [477, 134] on div "Drag 'n' drop an interaction, or click to select a file" at bounding box center [500, 118] width 221 height 55
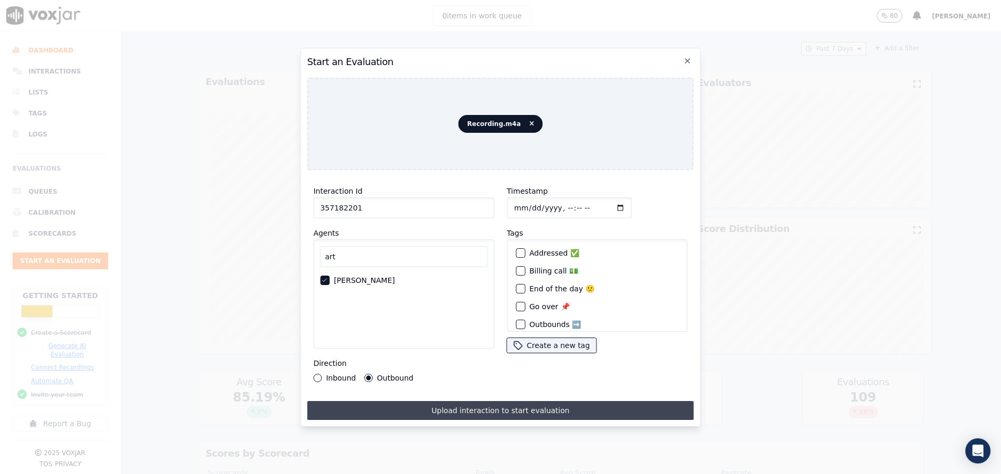
click at [524, 402] on button "Upload interaction to start evaluation" at bounding box center [500, 410] width 387 height 19
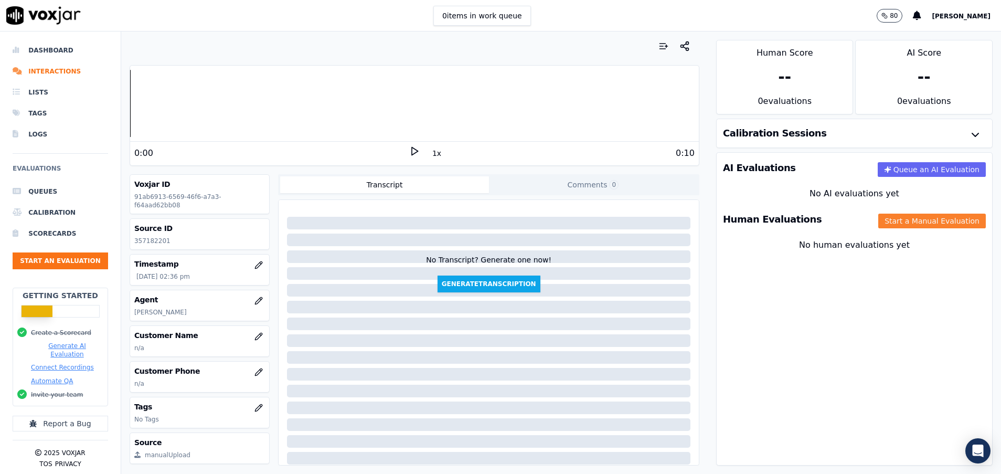
click at [881, 222] on button "Start a Manual Evaluation" at bounding box center [932, 221] width 108 height 15
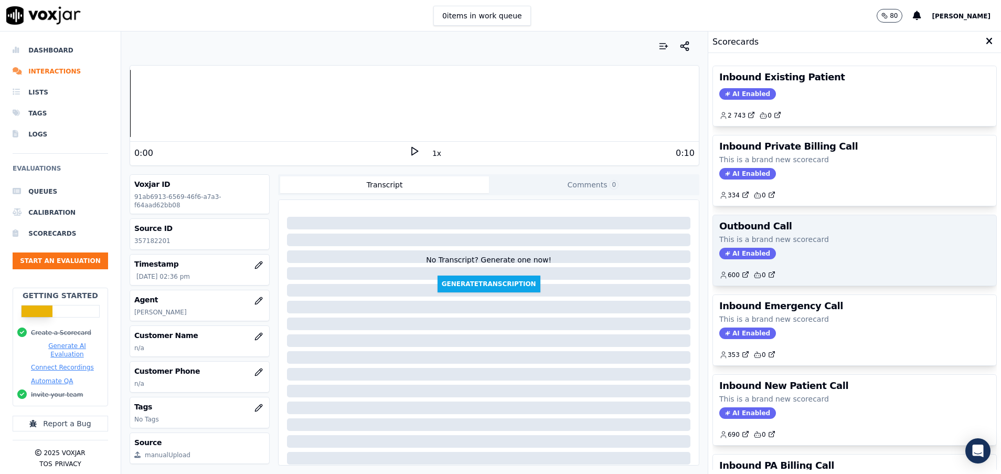
click at [787, 260] on div "Outbound Call This is a brand new scorecard AI Enabled 600 0" at bounding box center [854, 250] width 283 height 70
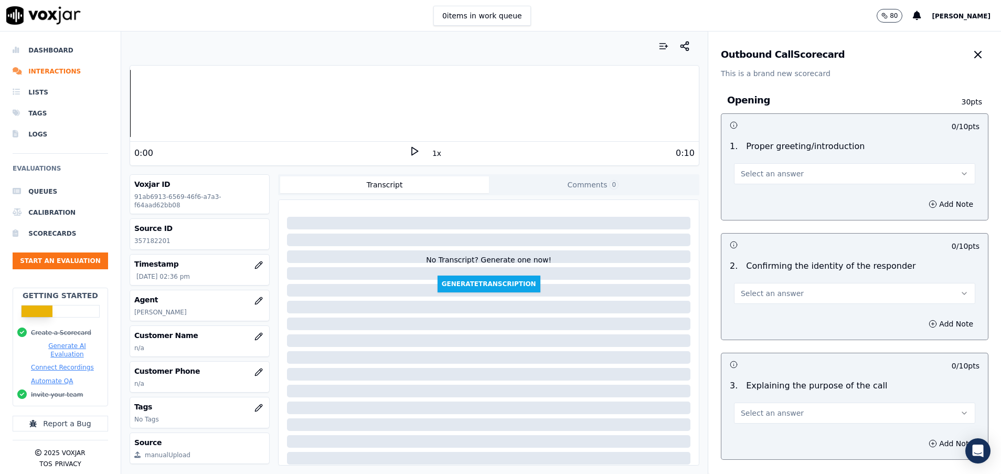
click at [757, 173] on span "Select an answer" at bounding box center [772, 173] width 63 height 10
click at [771, 197] on div "Yes" at bounding box center [828, 197] width 216 height 17
click at [776, 291] on span "Select an answer" at bounding box center [772, 293] width 63 height 10
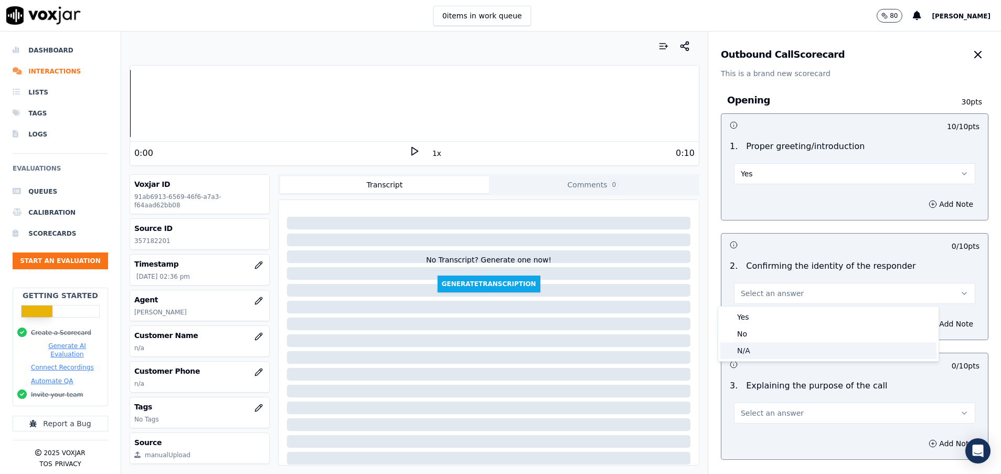
click at [769, 350] on div "N/A" at bounding box center [828, 350] width 216 height 17
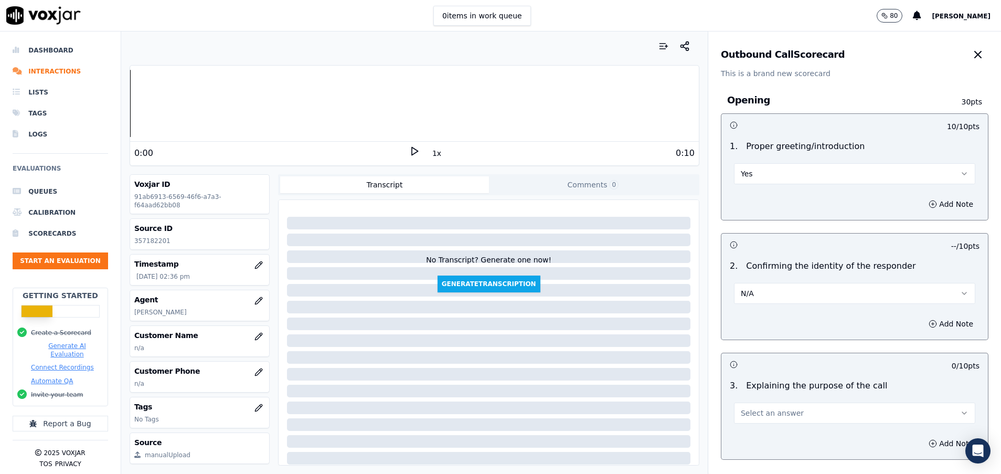
click at [773, 414] on span "Select an answer" at bounding box center [772, 413] width 63 height 10
click at [769, 356] on div "Yes" at bounding box center [828, 355] width 216 height 17
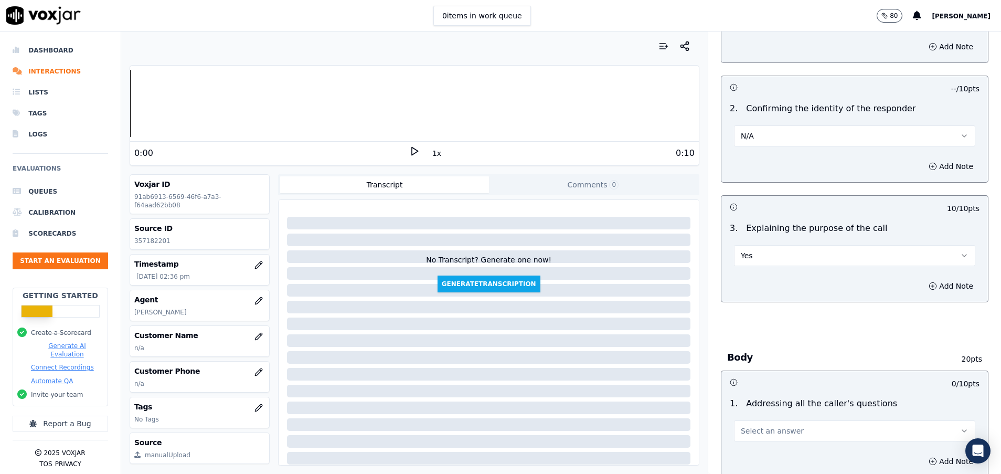
scroll to position [236, 0]
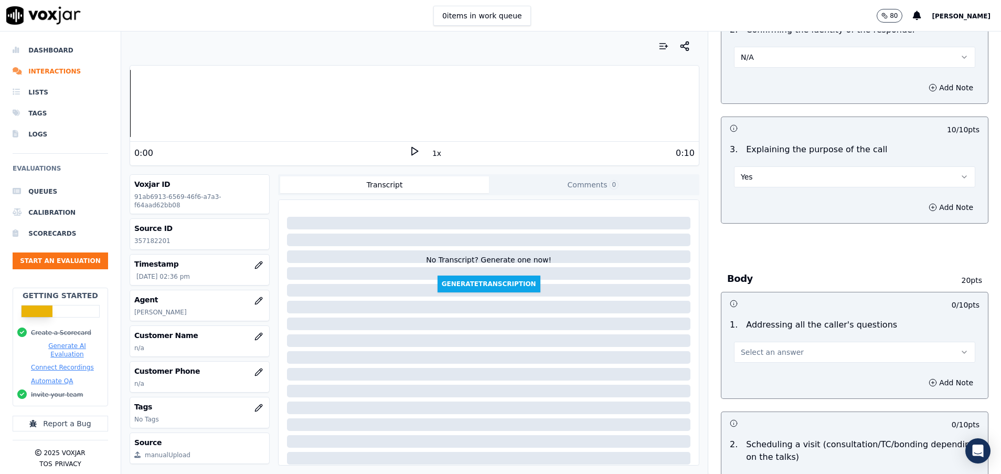
click at [770, 351] on span "Select an answer" at bounding box center [772, 352] width 63 height 10
click at [770, 410] on div "N/A" at bounding box center [828, 409] width 216 height 17
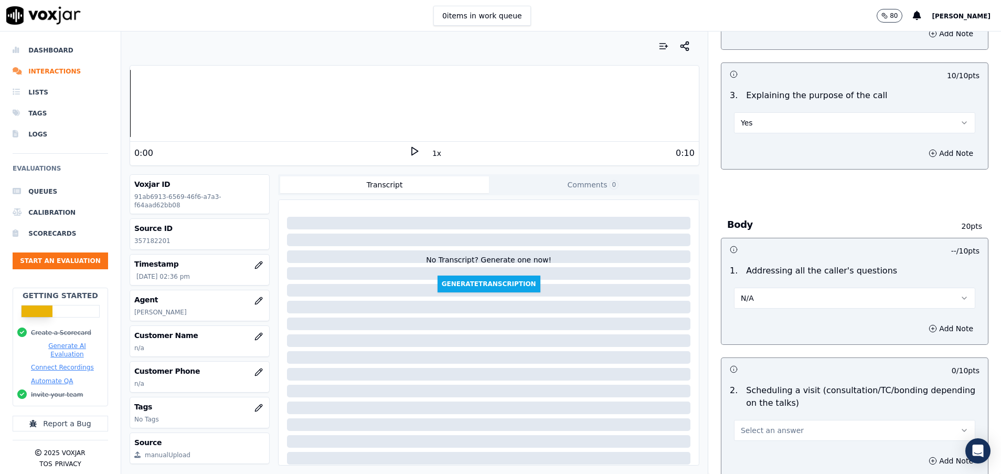
scroll to position [315, 0]
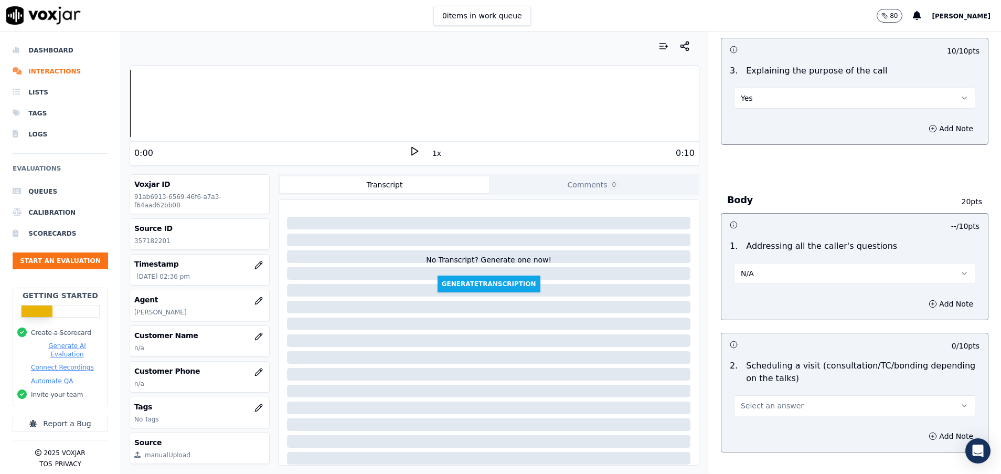
click at [769, 410] on span "Select an answer" at bounding box center [772, 405] width 63 height 10
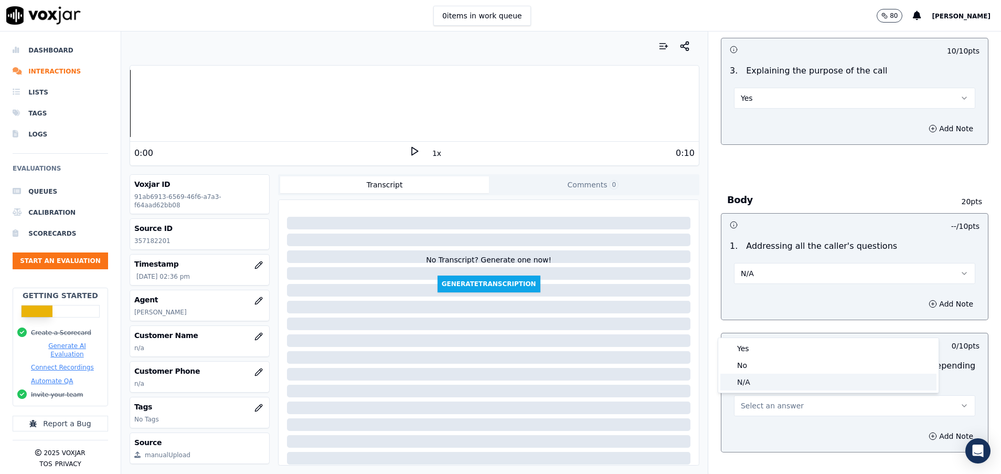
click at [768, 384] on div "N/A" at bounding box center [828, 382] width 216 height 17
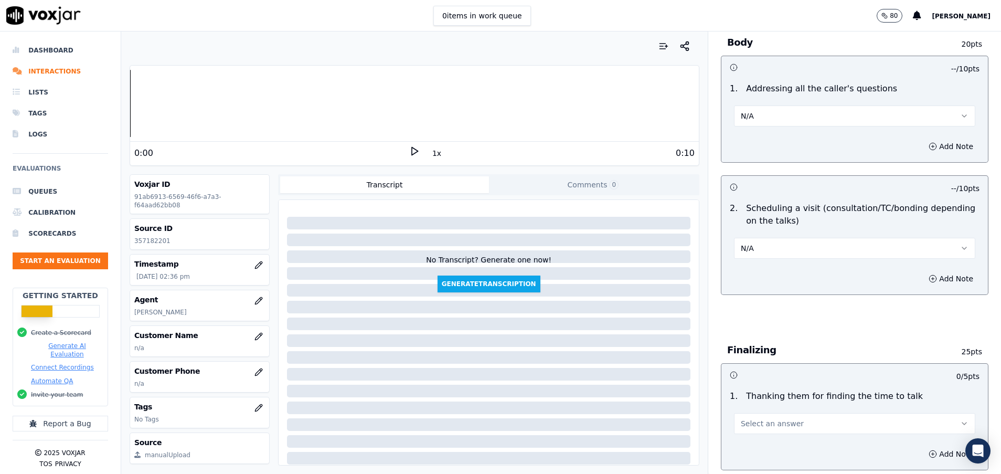
scroll to position [551, 0]
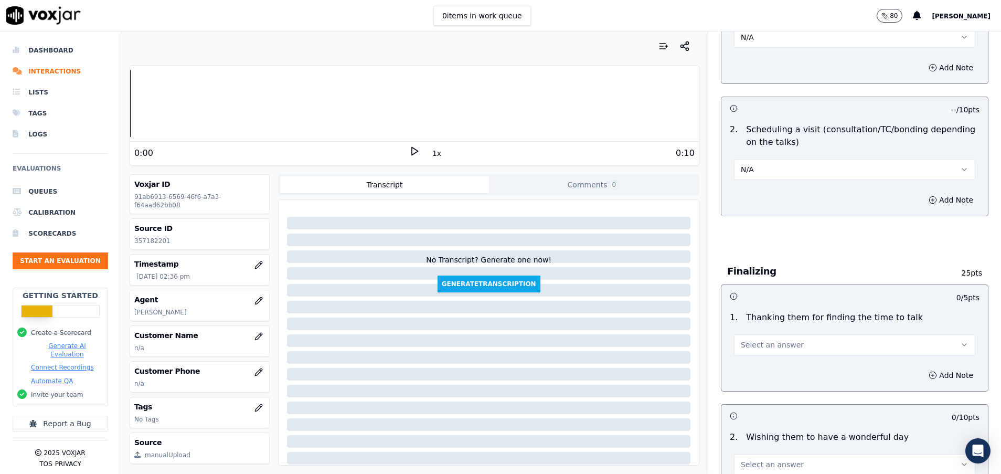
click at [773, 345] on span "Select an answer" at bounding box center [772, 345] width 63 height 10
click at [770, 405] on div "N/A" at bounding box center [828, 402] width 216 height 17
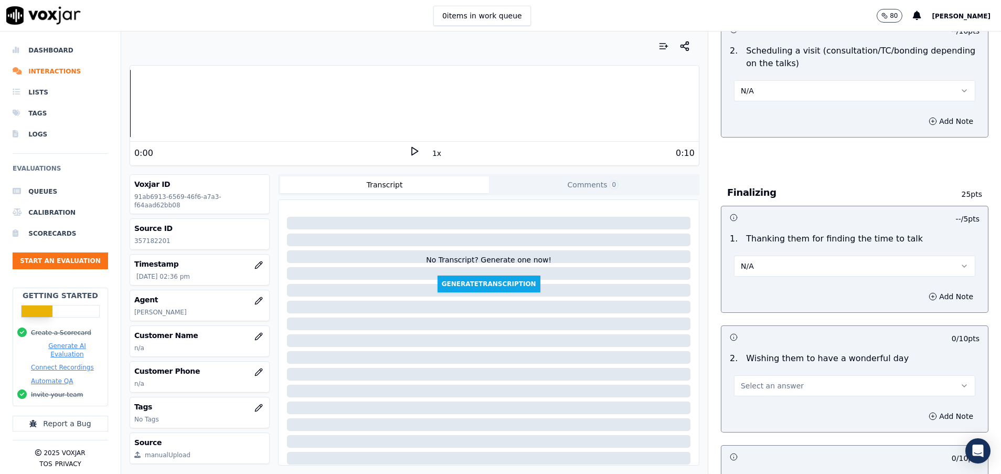
click at [770, 377] on button "Select an answer" at bounding box center [854, 385] width 241 height 21
click at [769, 410] on div "Yes" at bounding box center [828, 409] width 216 height 17
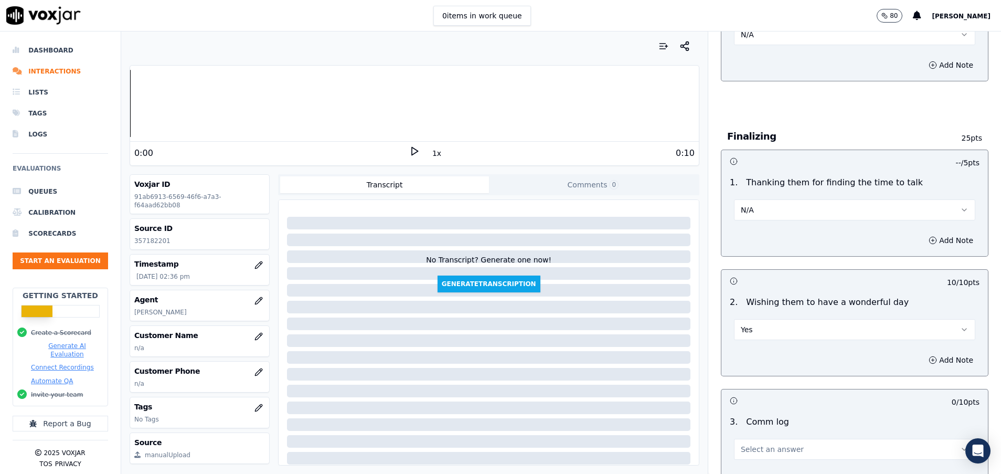
scroll to position [787, 0]
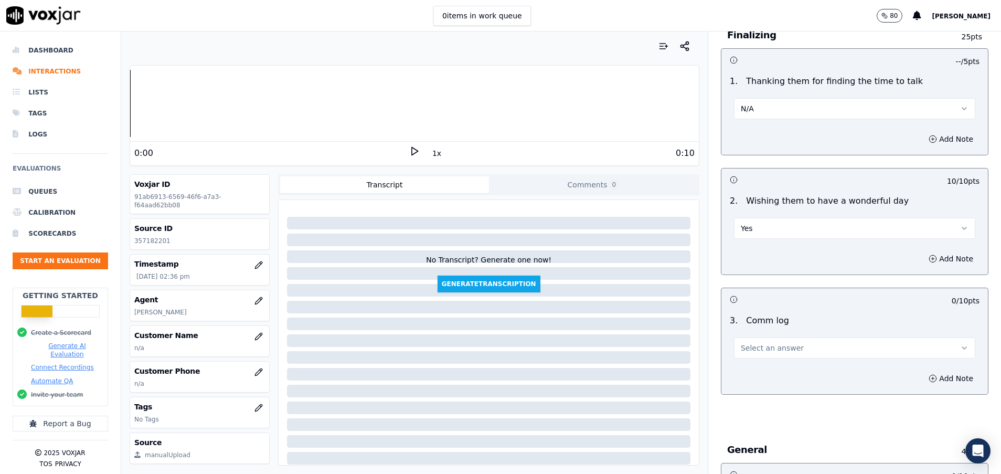
click at [774, 344] on span "Select an answer" at bounding box center [772, 348] width 63 height 10
click at [764, 370] on div "Yes" at bounding box center [828, 371] width 216 height 17
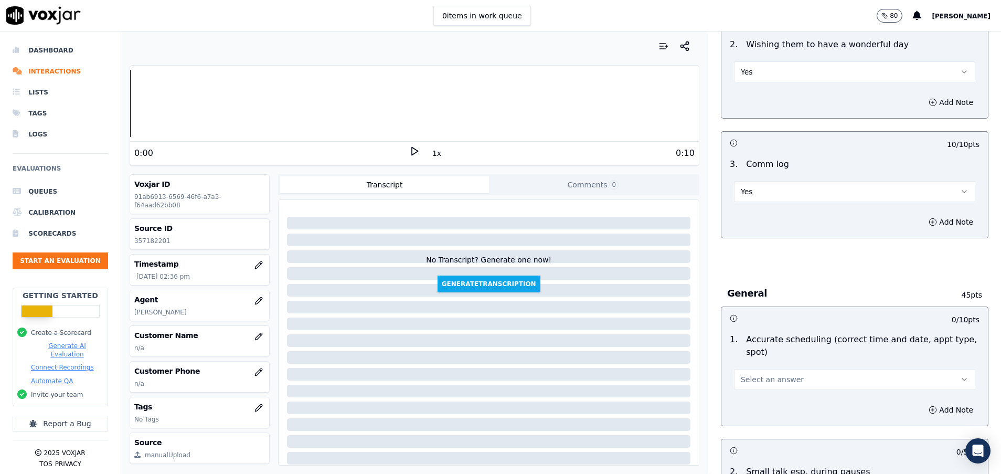
scroll to position [945, 0]
click at [763, 378] on span "Select an answer" at bounding box center [772, 378] width 63 height 10
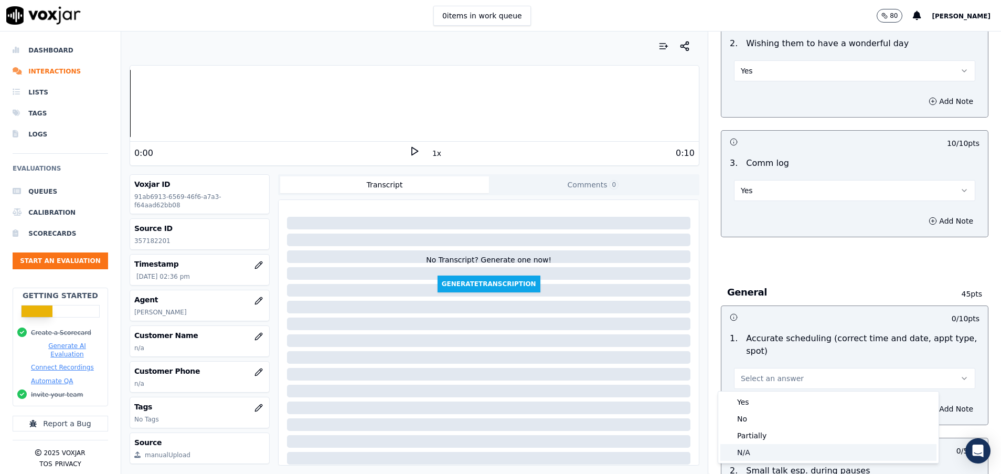
click at [757, 450] on div "N/A" at bounding box center [828, 452] width 216 height 17
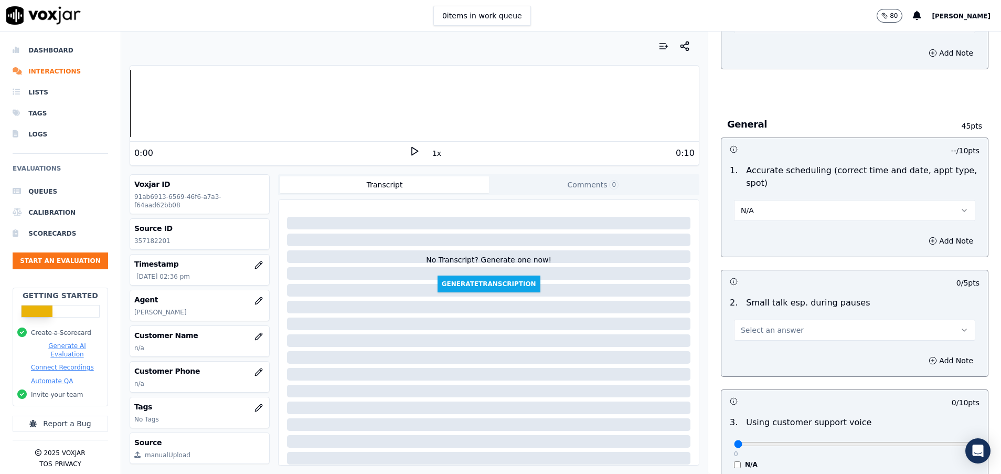
scroll to position [1181, 0]
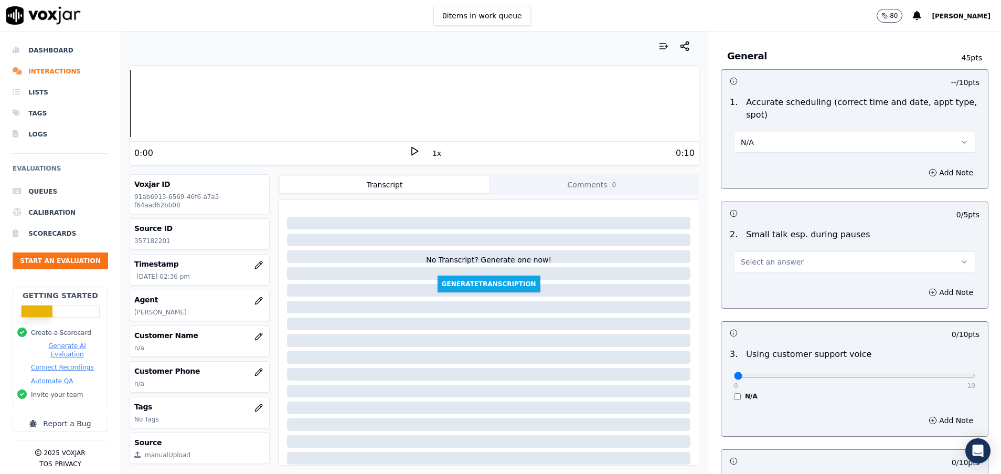
click at [758, 253] on button "Select an answer" at bounding box center [854, 261] width 241 height 21
click at [747, 325] on div "N/A" at bounding box center [828, 319] width 216 height 17
drag, startPoint x: 792, startPoint y: 375, endPoint x: 804, endPoint y: 375, distance: 12.6
click at [804, 375] on input "range" at bounding box center [854, 376] width 241 height 4
type input "5"
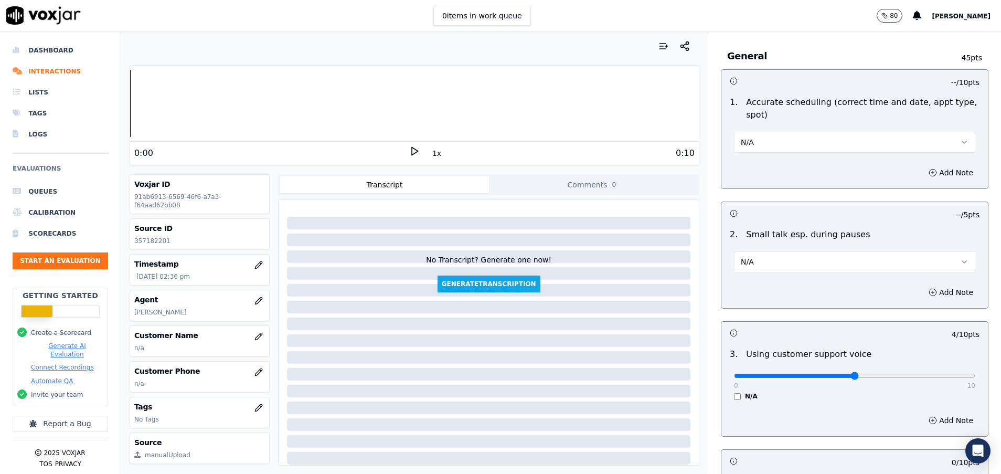
click at [822, 375] on input "range" at bounding box center [854, 376] width 241 height 4
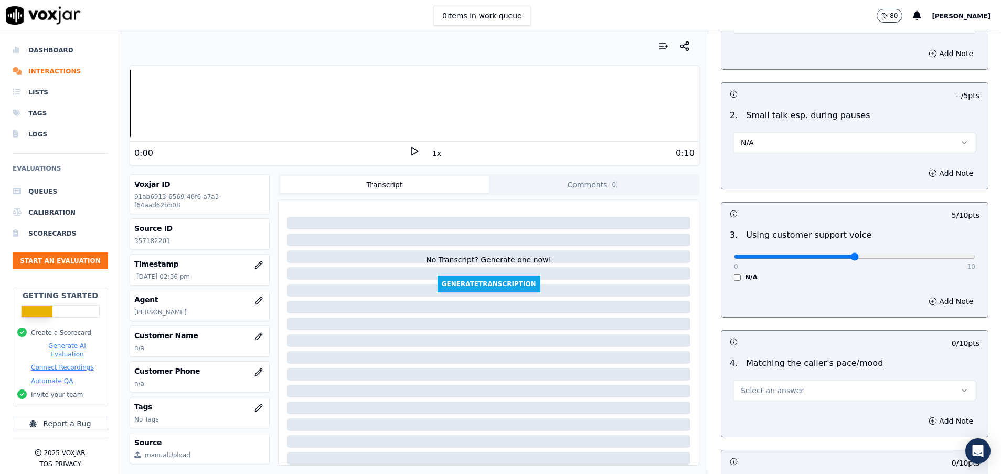
scroll to position [1338, 0]
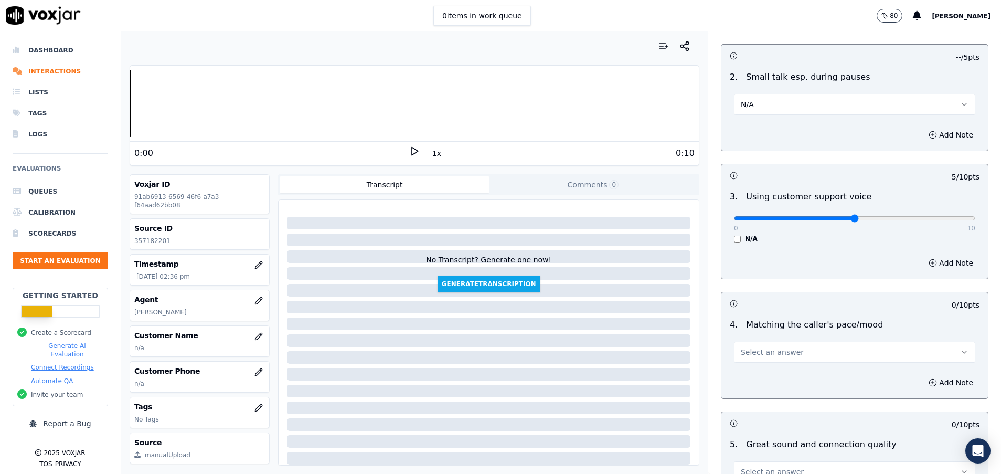
click at [874, 351] on button "Select an answer" at bounding box center [854, 352] width 241 height 21
click at [758, 405] on div "N/A" at bounding box center [828, 409] width 216 height 17
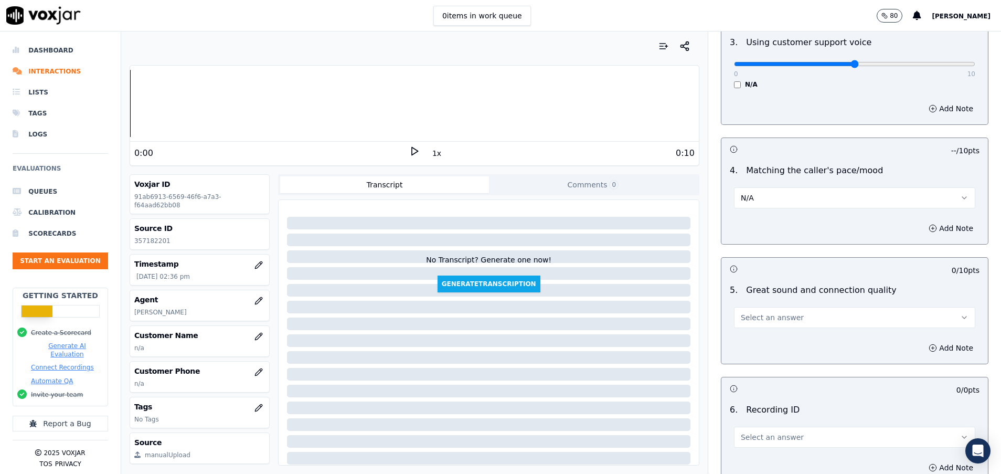
scroll to position [1495, 0]
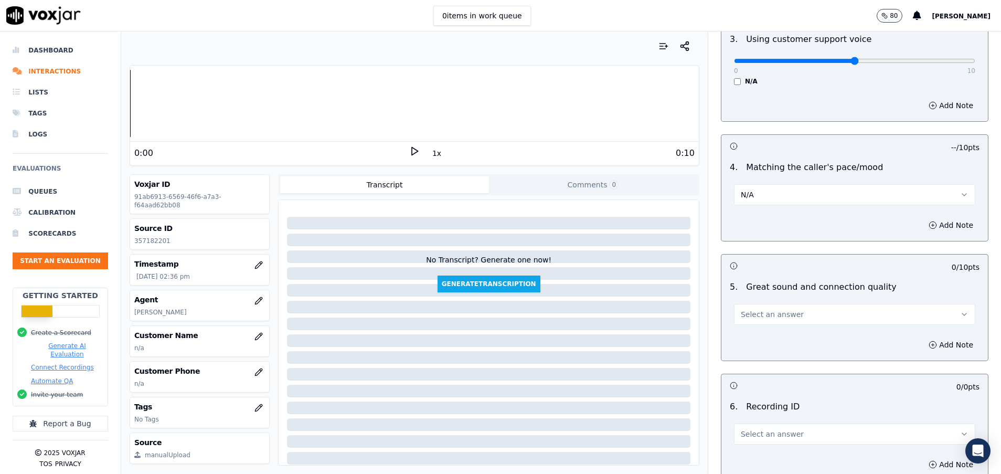
click at [782, 312] on button "Select an answer" at bounding box center [854, 314] width 241 height 21
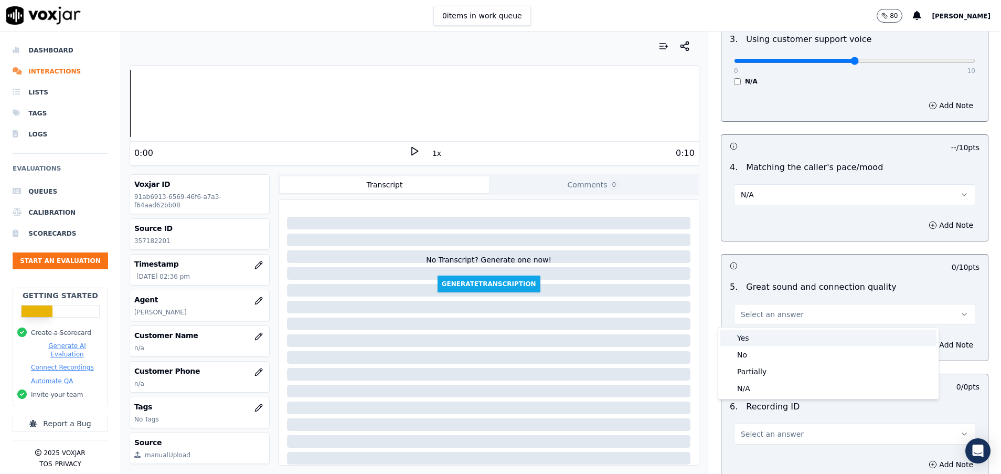
click at [791, 338] on div "Yes" at bounding box center [828, 338] width 216 height 17
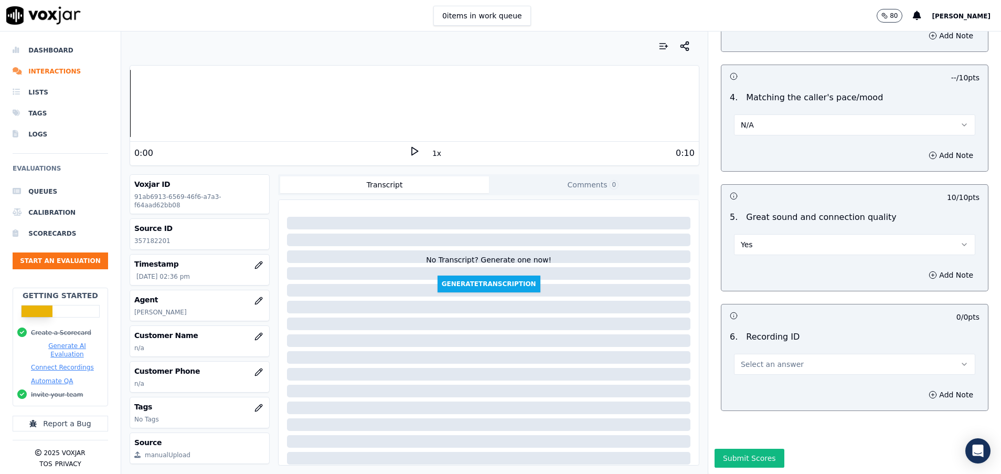
scroll to position [1601, 0]
click at [791, 354] on button "Select an answer" at bounding box center [854, 364] width 241 height 21
click at [791, 356] on div "N/A" at bounding box center [828, 357] width 216 height 17
click at [736, 449] on button "Submit Scores" at bounding box center [750, 458] width 70 height 19
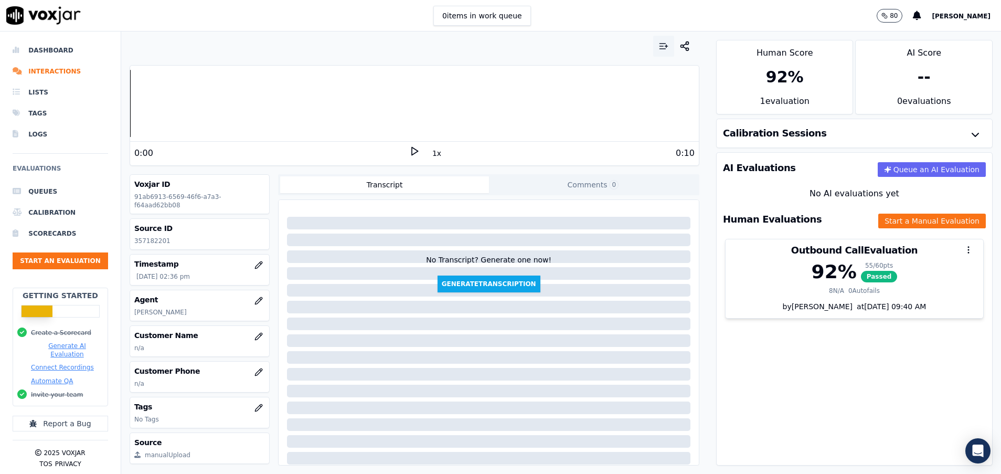
click at [659, 43] on icon "button" at bounding box center [664, 46] width 10 height 10
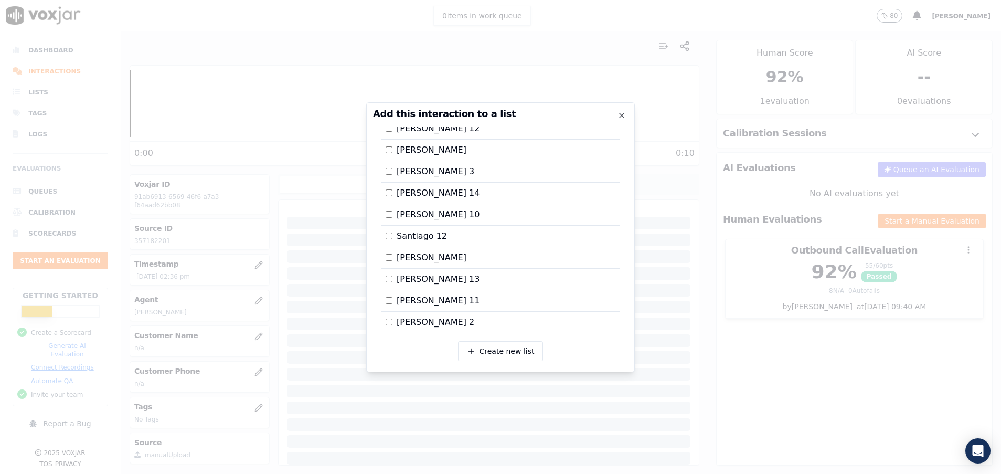
scroll to position [1843, 0]
click at [826, 376] on div at bounding box center [500, 237] width 1001 height 474
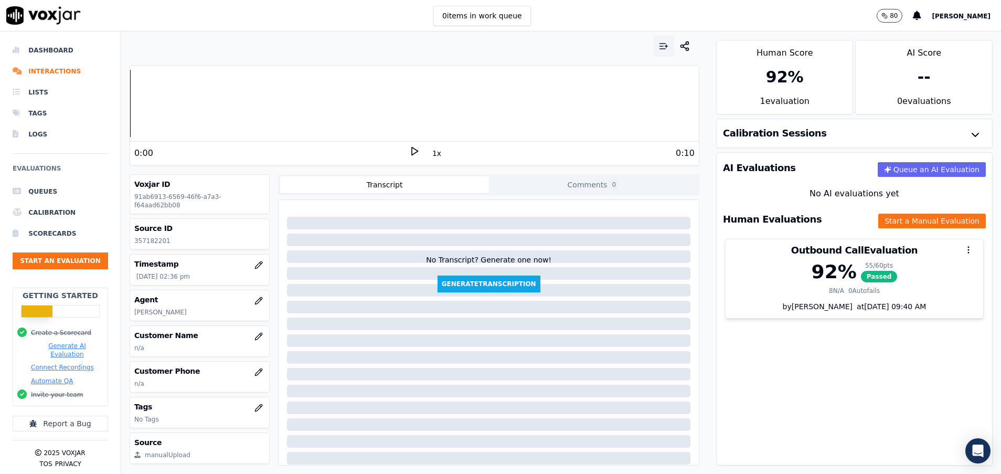
click at [653, 51] on button "button" at bounding box center [663, 46] width 21 height 21
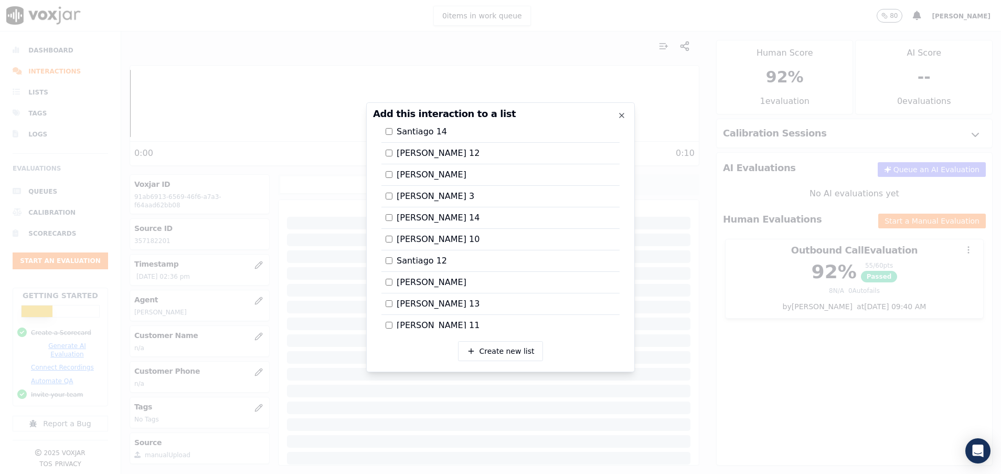
scroll to position [1607, 0]
click at [792, 300] on div at bounding box center [500, 237] width 1001 height 474
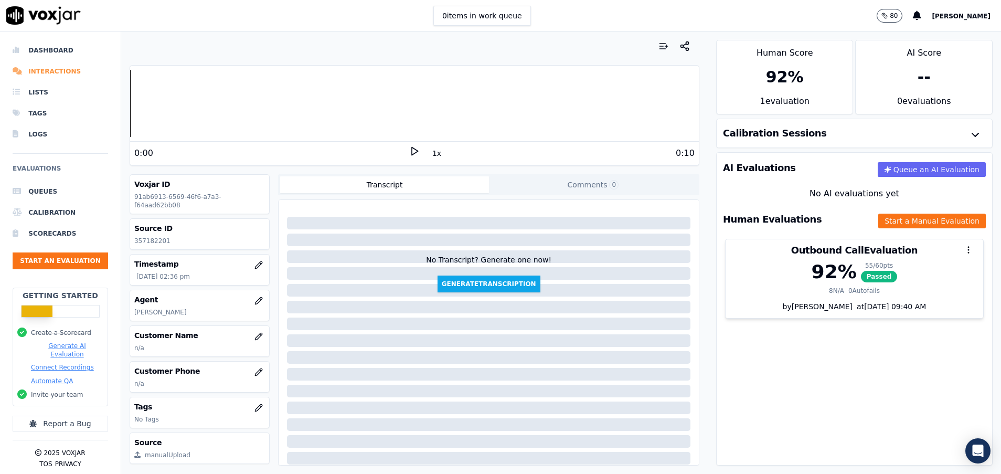
click at [45, 69] on li "Interactions" at bounding box center [61, 71] width 96 height 21
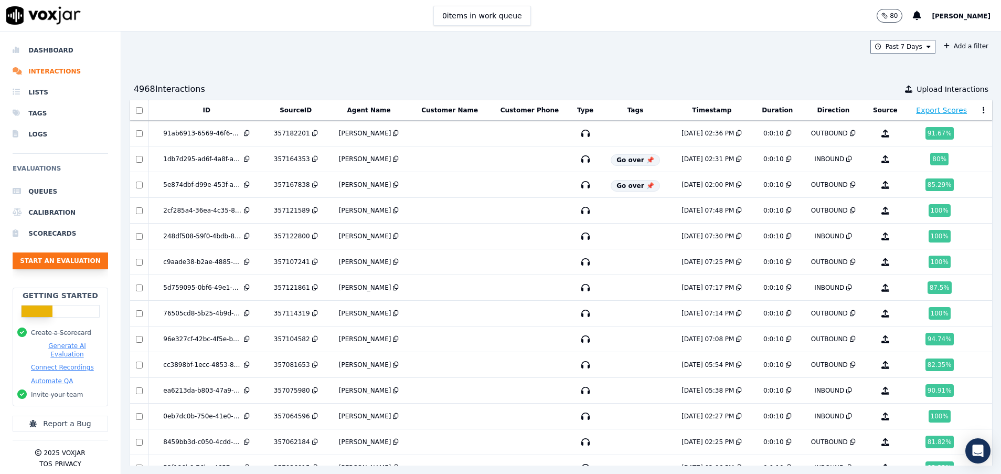
click at [56, 263] on button "Start an Evaluation" at bounding box center [61, 260] width 96 height 17
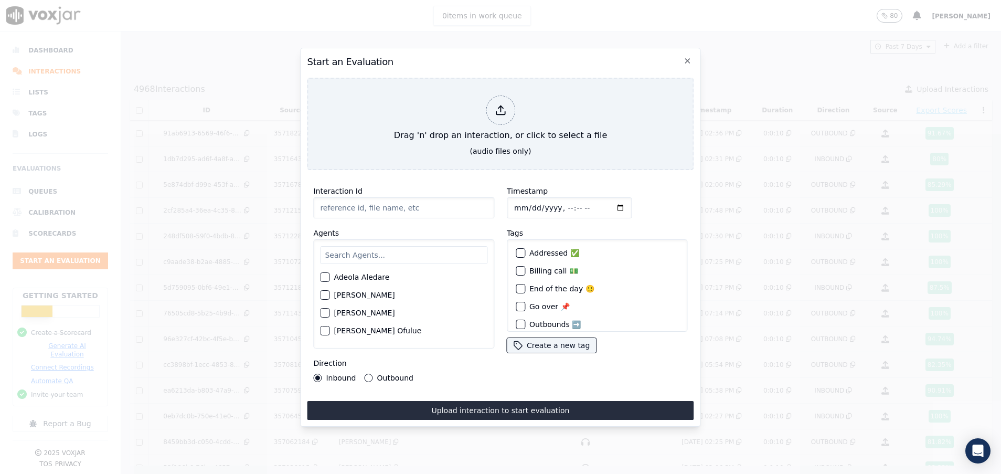
paste input "357184616"
type input "357184616"
click at [374, 252] on input "text" at bounding box center [403, 255] width 167 height 18
type input "art"
click at [327, 277] on div "button" at bounding box center [324, 280] width 7 height 7
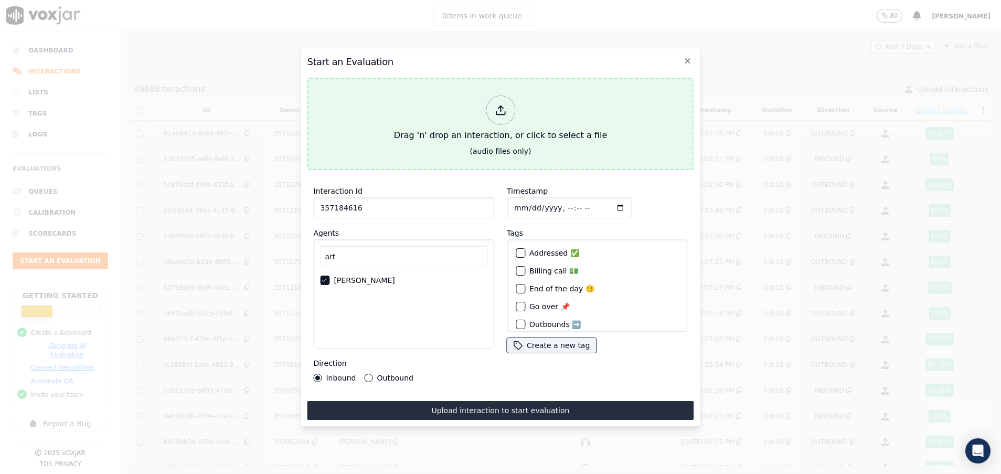
click at [422, 121] on div "Drag 'n' drop an interaction, or click to select a file" at bounding box center [500, 118] width 221 height 55
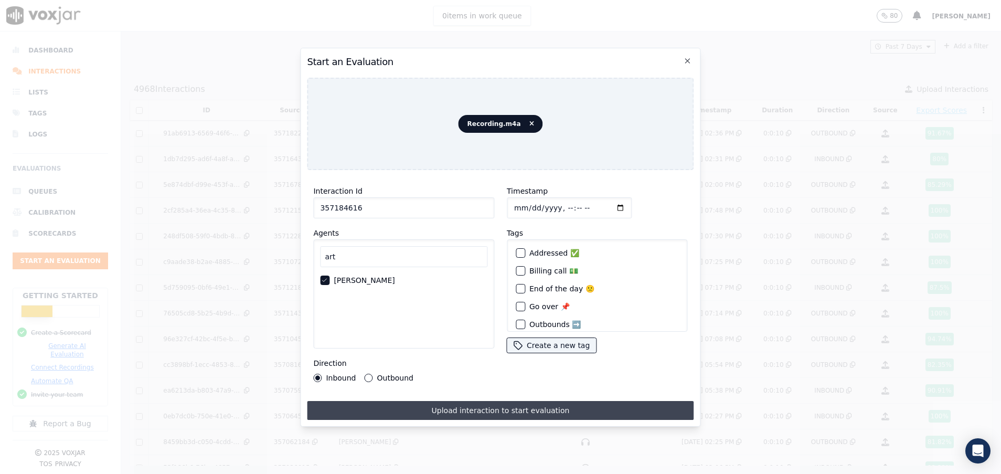
click at [475, 406] on button "Upload interaction to start evaluation" at bounding box center [500, 410] width 387 height 19
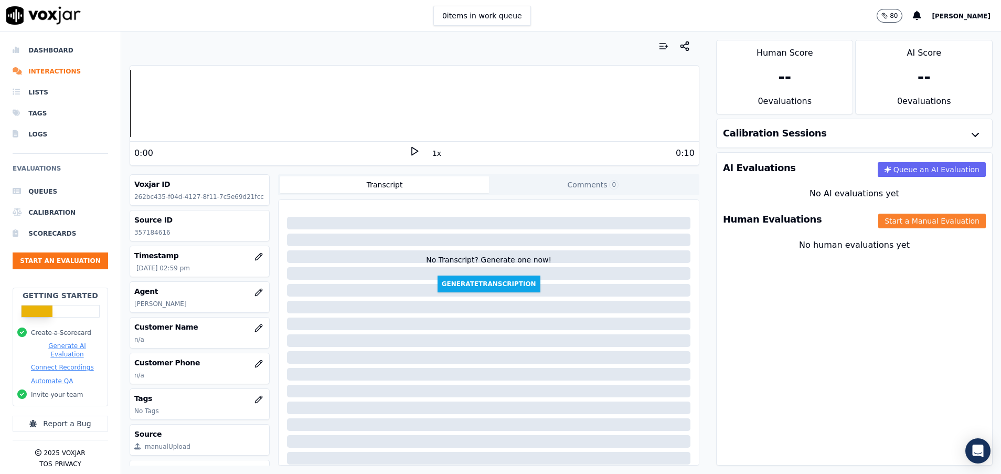
click at [894, 222] on button "Start a Manual Evaluation" at bounding box center [932, 221] width 108 height 15
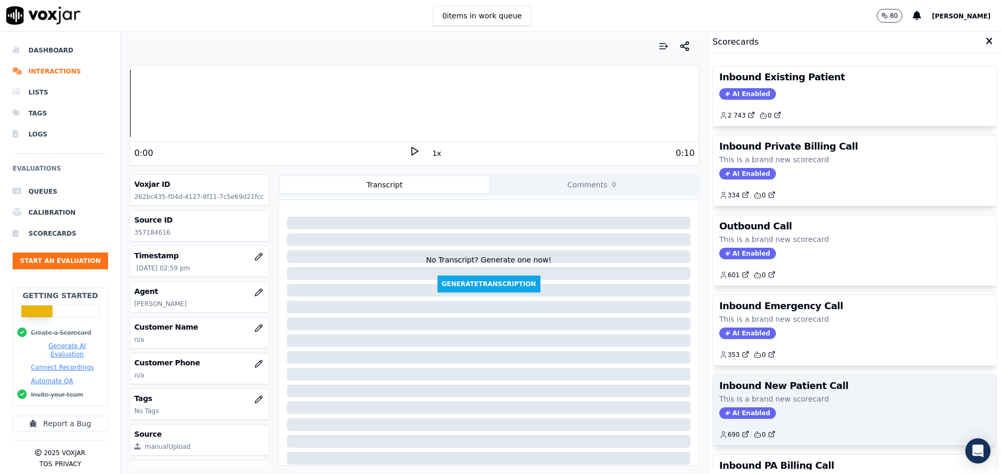
click at [815, 398] on p "This is a brand new scorecard" at bounding box center [854, 399] width 271 height 10
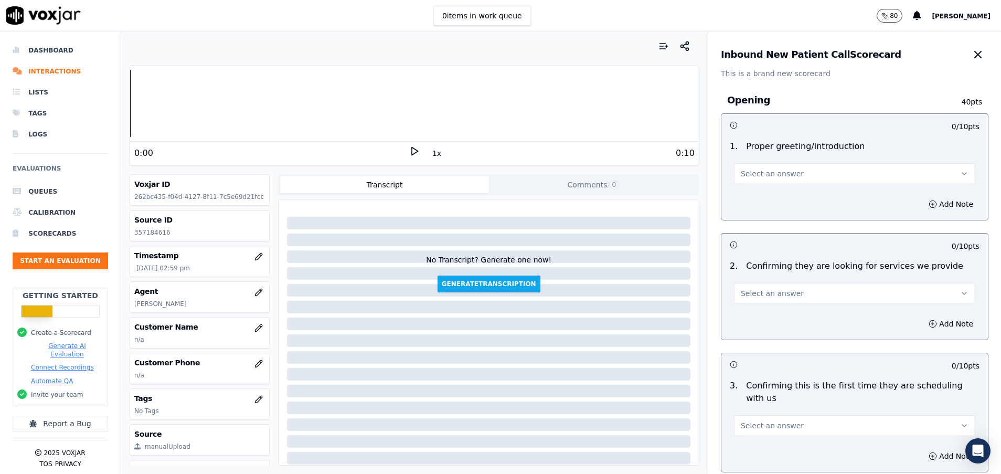
click at [796, 175] on button "Select an answer" at bounding box center [854, 173] width 241 height 21
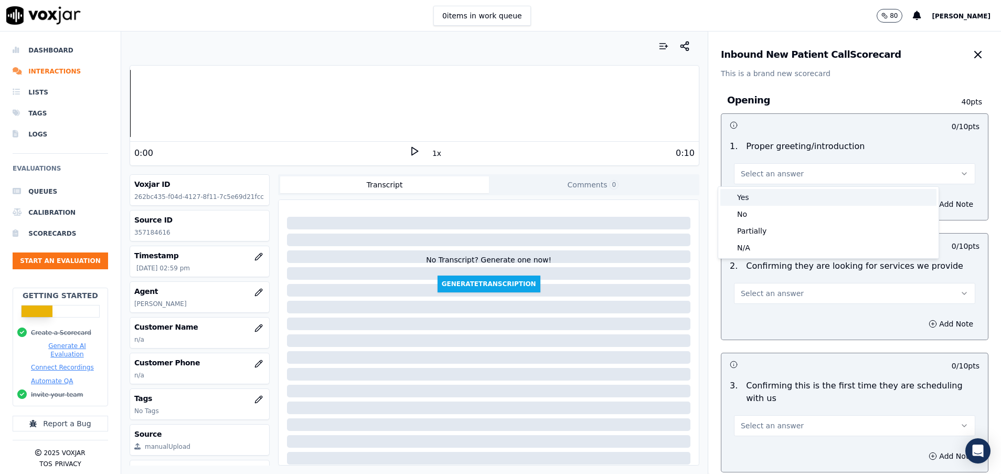
click at [795, 197] on div "Yes" at bounding box center [828, 197] width 216 height 17
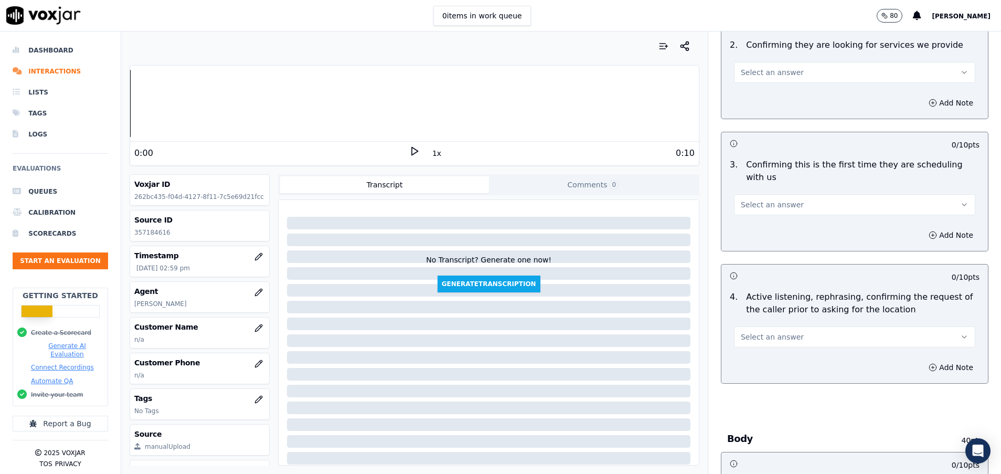
scroll to position [236, 0]
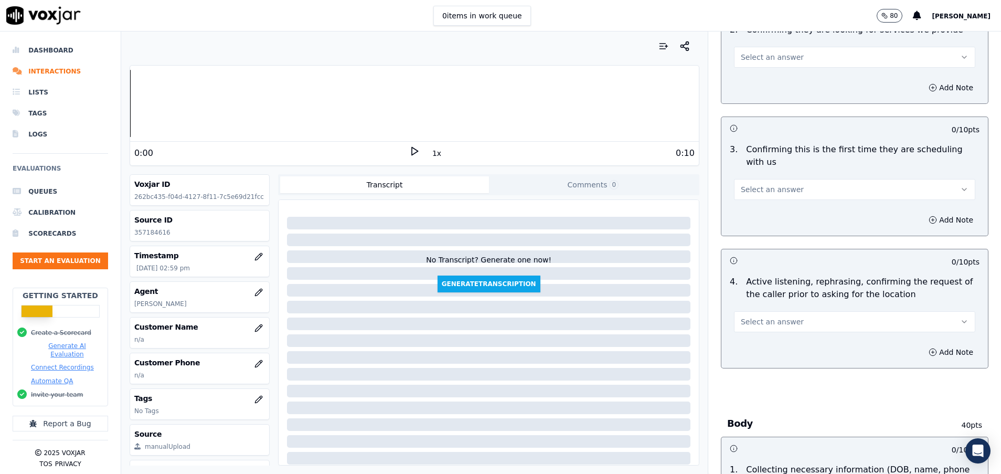
click at [781, 322] on button "Select an answer" at bounding box center [854, 321] width 241 height 21
click at [781, 349] on div "Yes" at bounding box center [828, 345] width 216 height 17
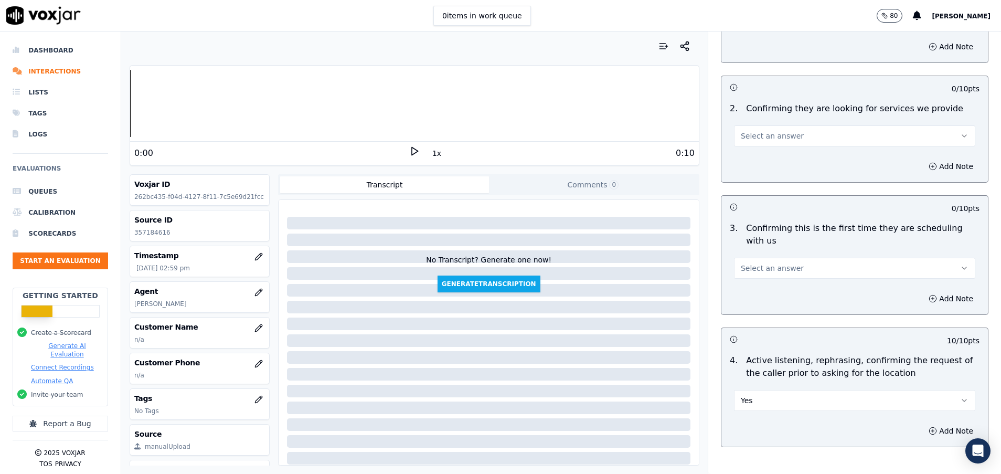
click at [794, 277] on button "Select an answer" at bounding box center [854, 268] width 241 height 21
click at [787, 283] on div "Yes" at bounding box center [828, 291] width 216 height 17
click at [750, 135] on span "Select an answer" at bounding box center [772, 136] width 63 height 10
click at [752, 169] on div "No" at bounding box center [828, 176] width 216 height 17
click at [821, 139] on button "No" at bounding box center [854, 135] width 241 height 21
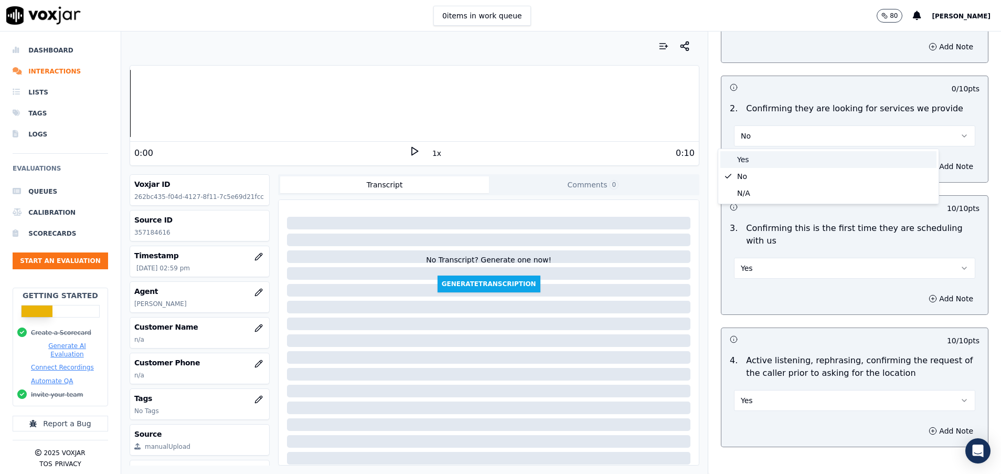
click at [811, 156] on div "Yes" at bounding box center [828, 159] width 216 height 17
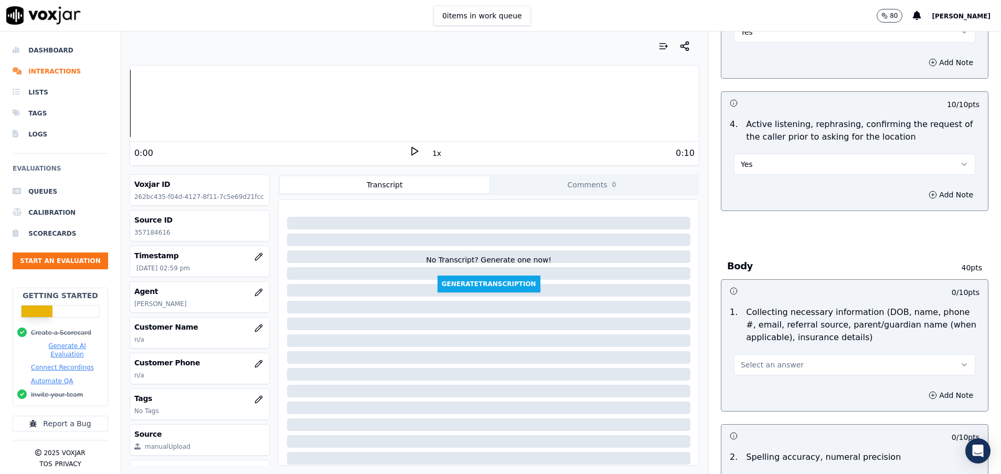
scroll to position [472, 0]
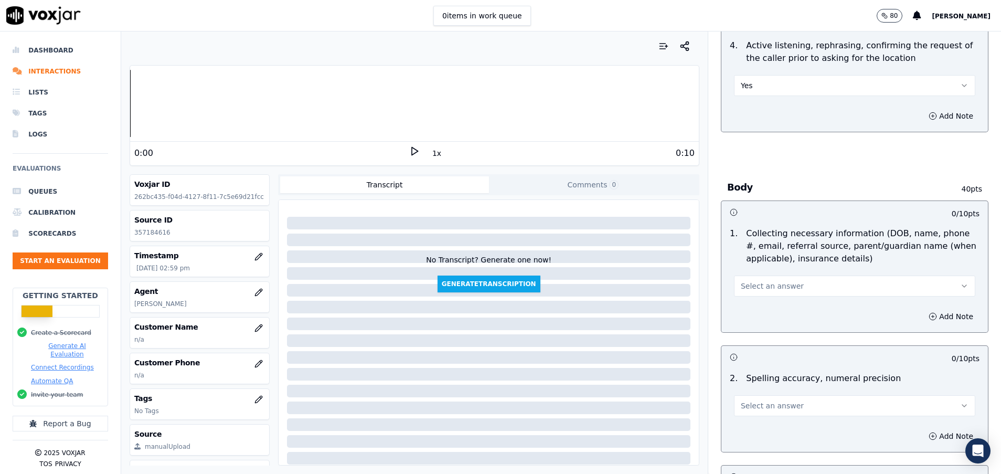
click at [788, 275] on div "Select an answer" at bounding box center [854, 284] width 241 height 23
click at [787, 289] on button "Select an answer" at bounding box center [854, 285] width 241 height 21
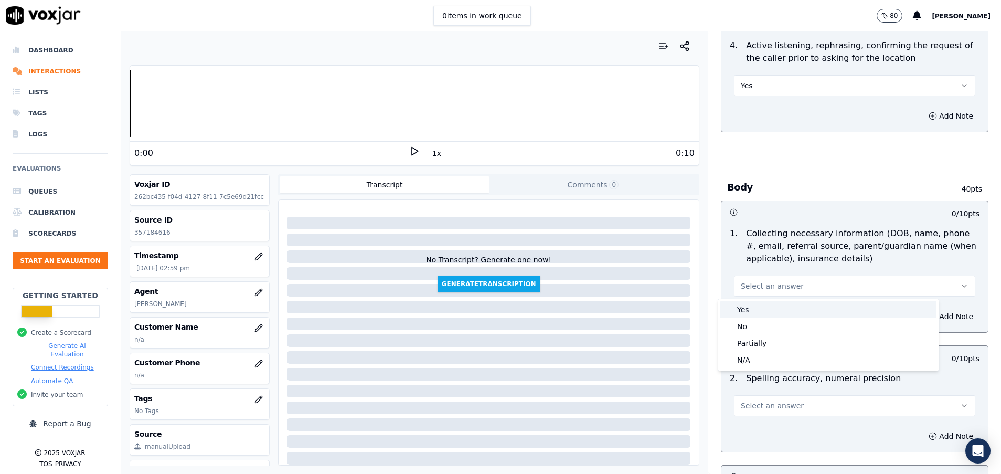
click at [770, 311] on div "Yes" at bounding box center [828, 309] width 216 height 17
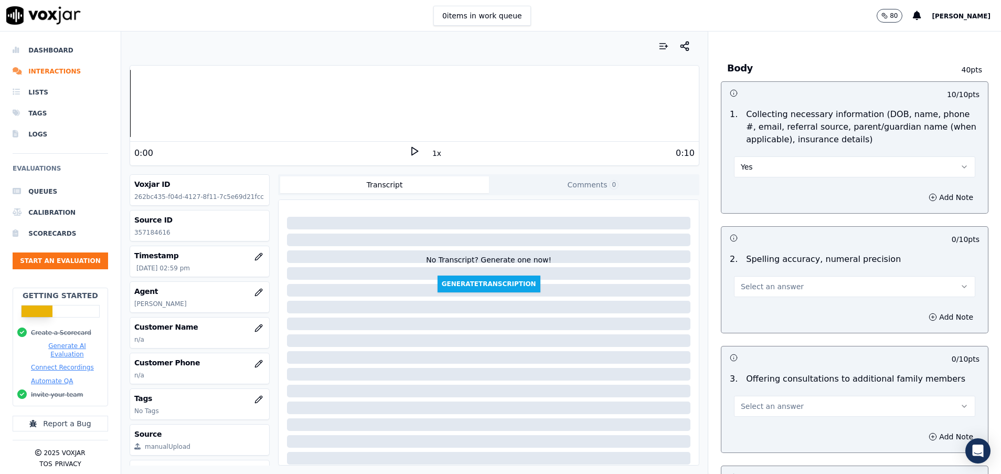
scroll to position [630, 0]
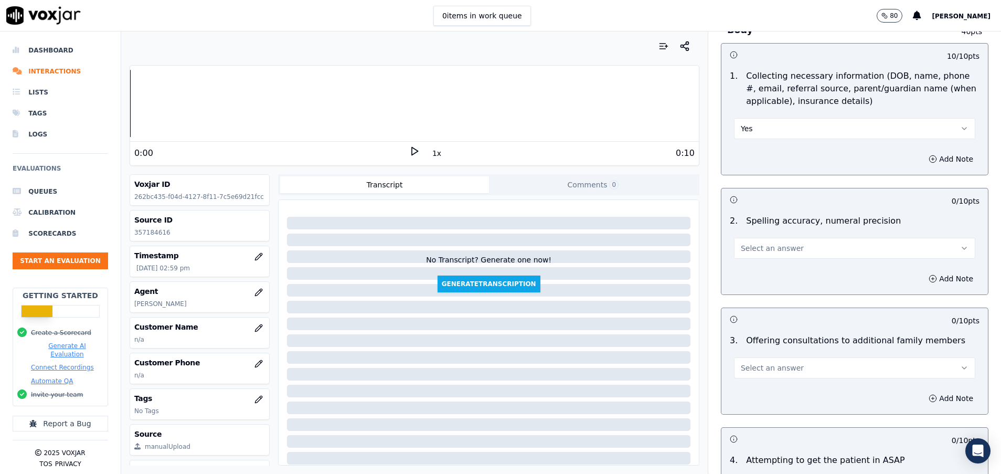
click at [738, 253] on button "Select an answer" at bounding box center [854, 248] width 241 height 21
click at [738, 269] on div "Yes" at bounding box center [828, 271] width 216 height 17
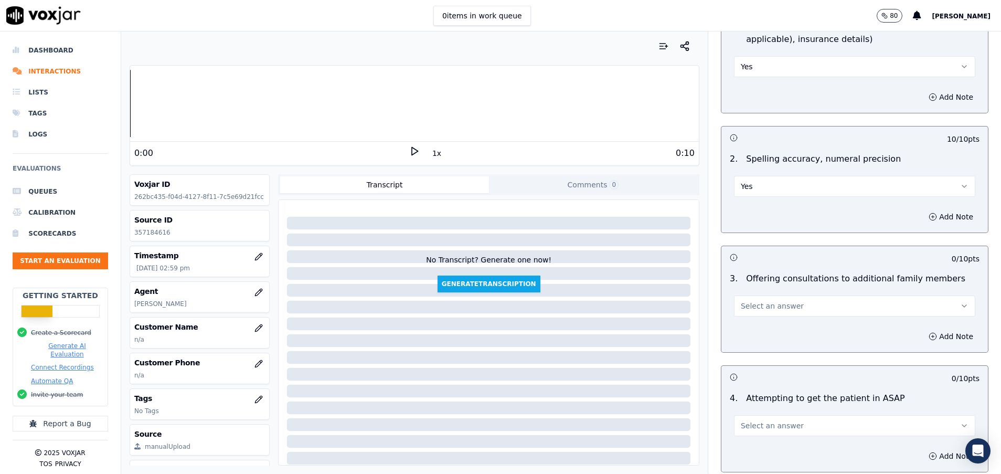
scroll to position [787, 0]
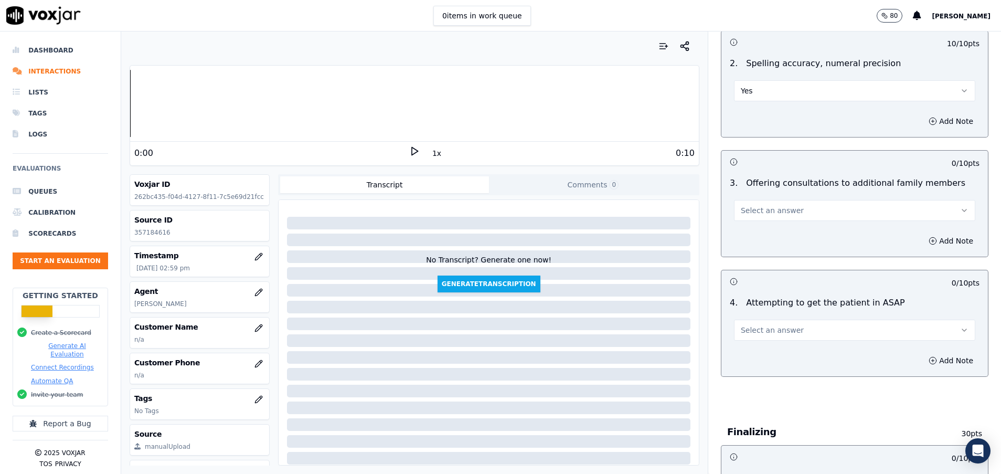
click at [753, 326] on span "Select an answer" at bounding box center [772, 330] width 63 height 10
click at [757, 347] on div "Yes" at bounding box center [828, 353] width 216 height 17
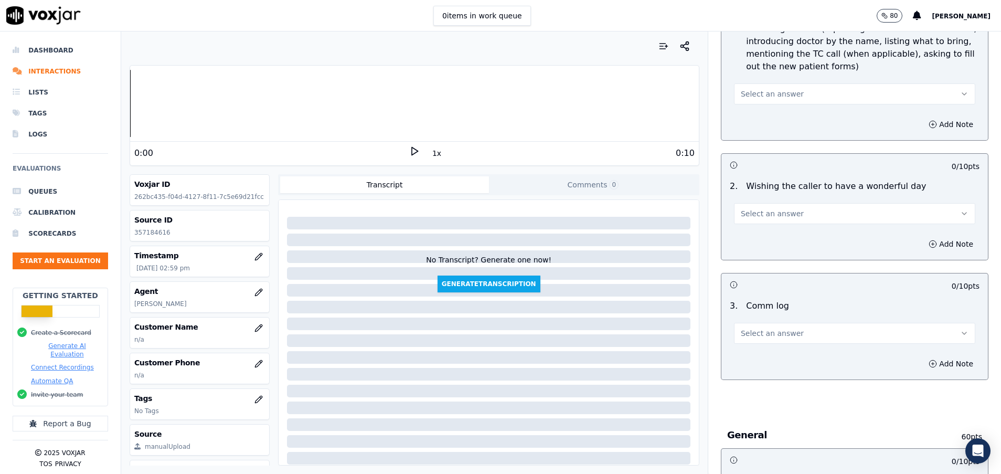
scroll to position [1259, 0]
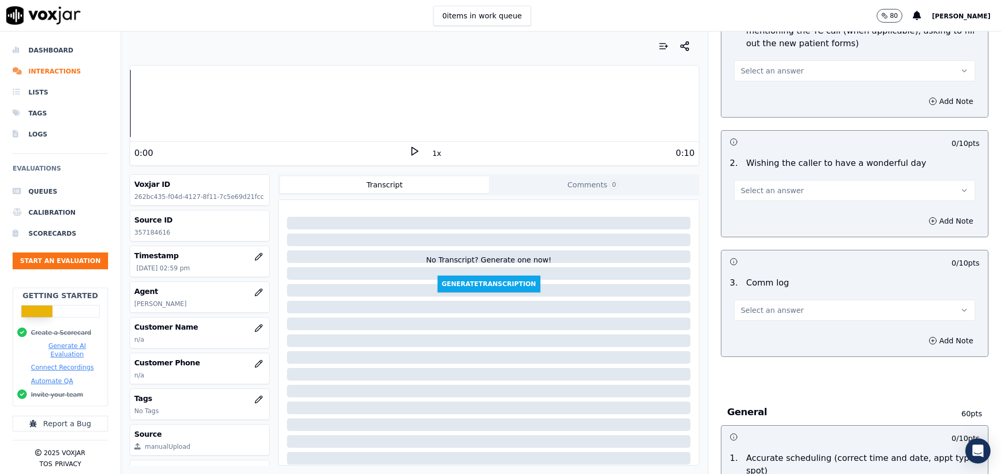
click at [741, 308] on span "Select an answer" at bounding box center [772, 310] width 63 height 10
click at [747, 333] on div "Yes" at bounding box center [828, 333] width 216 height 17
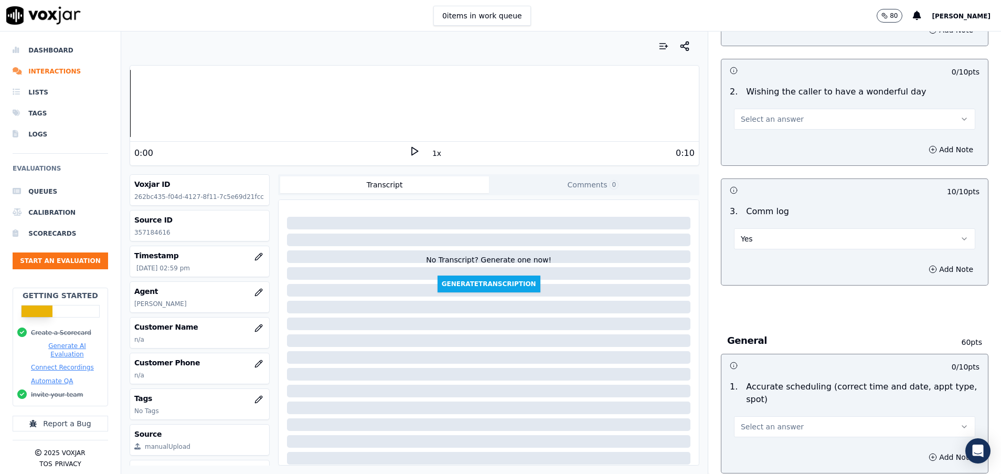
scroll to position [1417, 0]
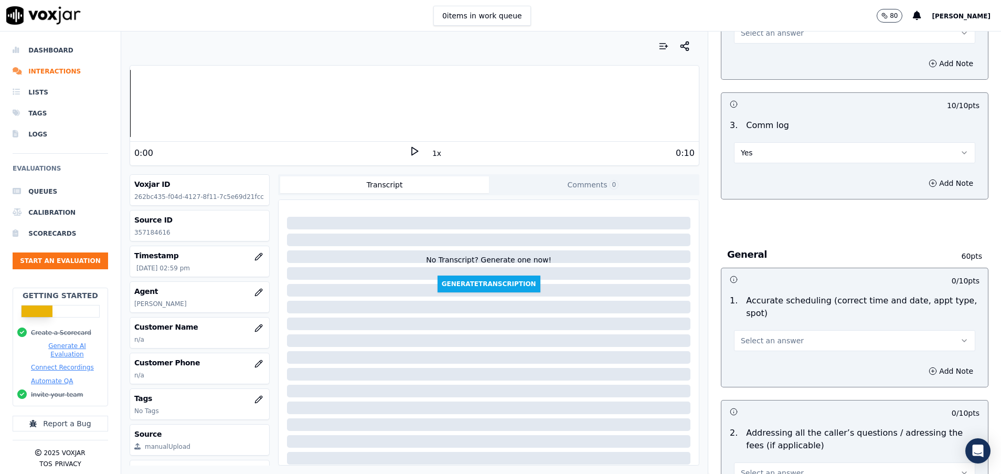
click at [750, 338] on span "Select an answer" at bounding box center [772, 340] width 63 height 10
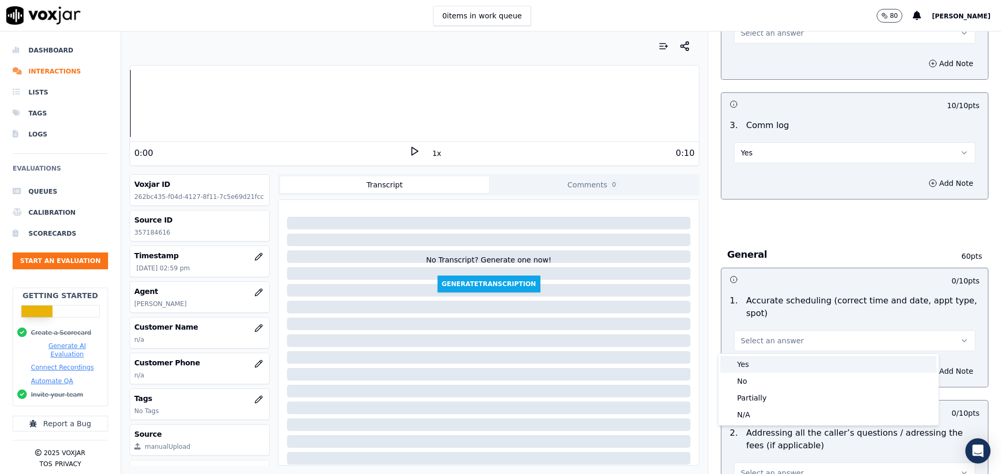
click at [749, 361] on div "Yes" at bounding box center [828, 364] width 216 height 17
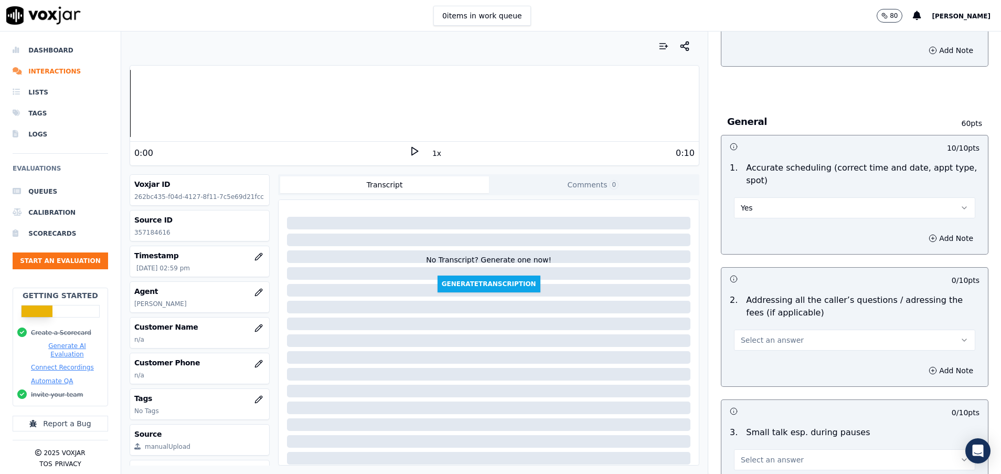
scroll to position [1574, 0]
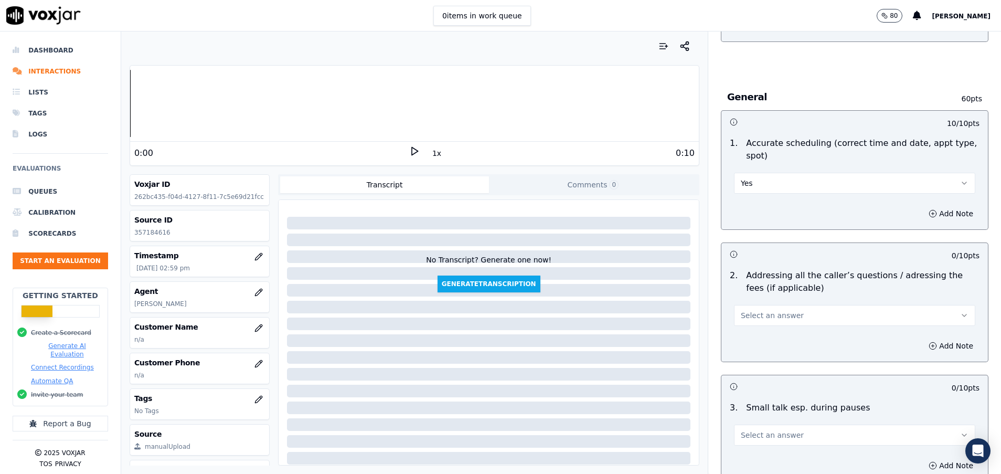
click at [767, 313] on span "Select an answer" at bounding box center [772, 315] width 63 height 10
click at [755, 373] on div "N/A" at bounding box center [828, 372] width 216 height 17
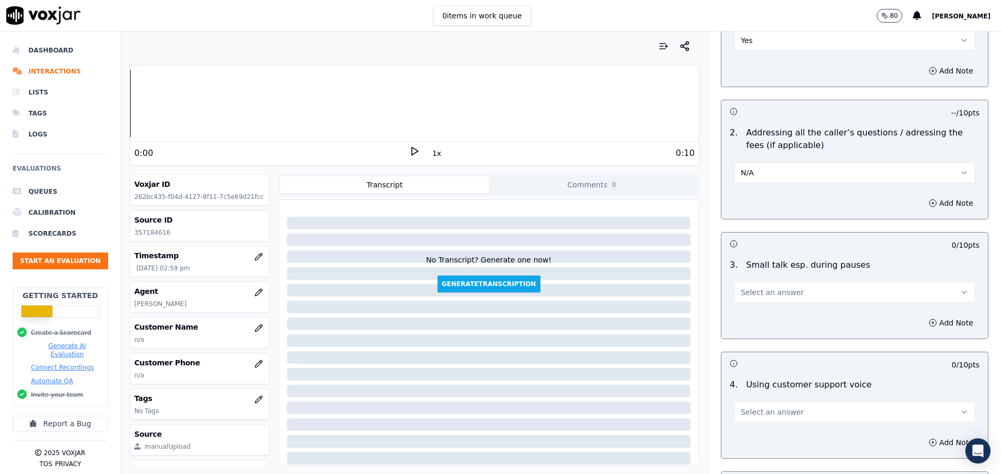
scroll to position [1732, 0]
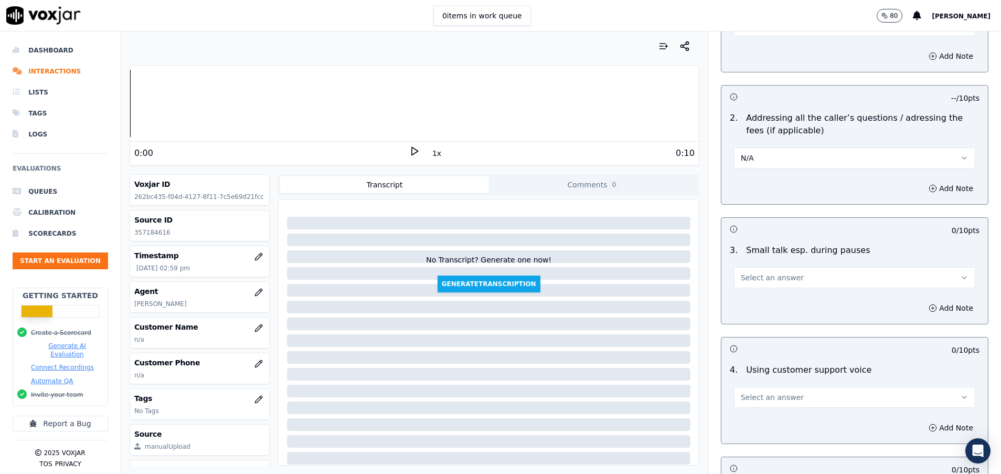
click at [741, 273] on span "Select an answer" at bounding box center [772, 277] width 63 height 10
click at [744, 311] on div "No" at bounding box center [828, 318] width 216 height 17
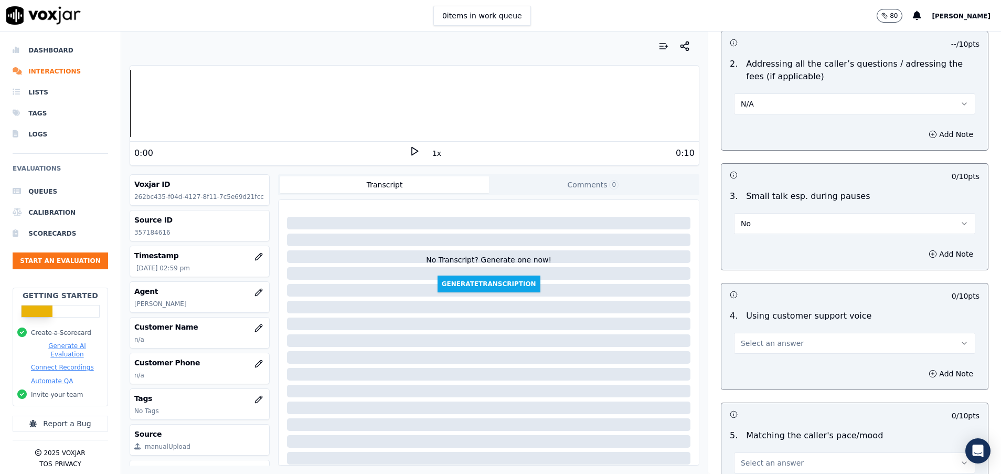
scroll to position [1810, 0]
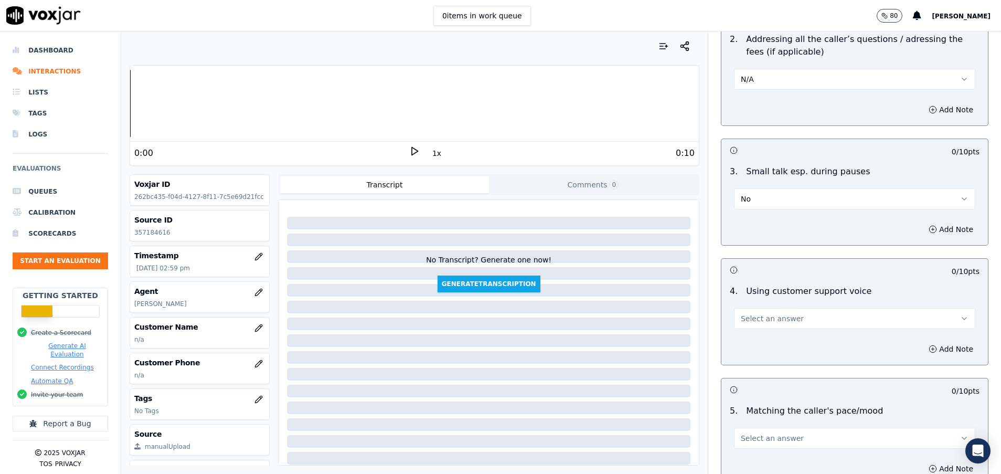
click at [744, 319] on span "Select an answer" at bounding box center [772, 318] width 63 height 10
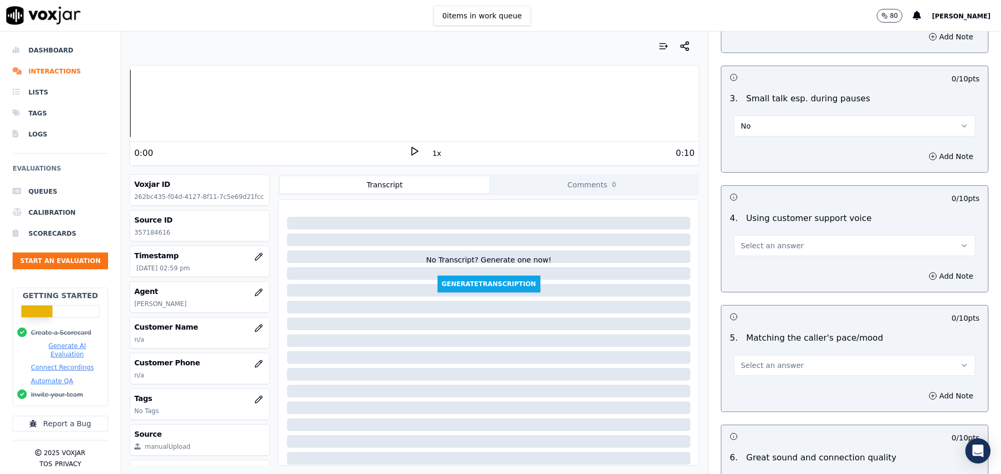
scroll to position [1968, 0]
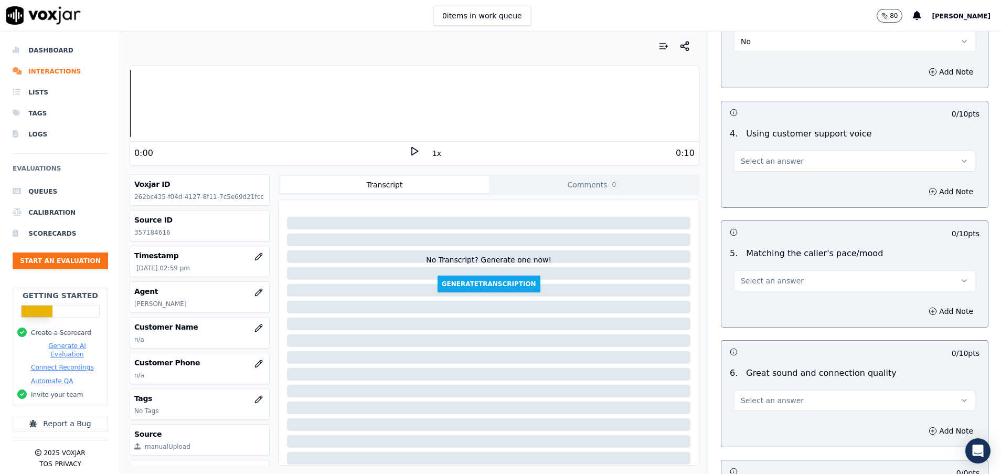
click at [737, 291] on button "Select an answer" at bounding box center [854, 280] width 241 height 21
click at [752, 301] on div "Yes" at bounding box center [828, 304] width 216 height 17
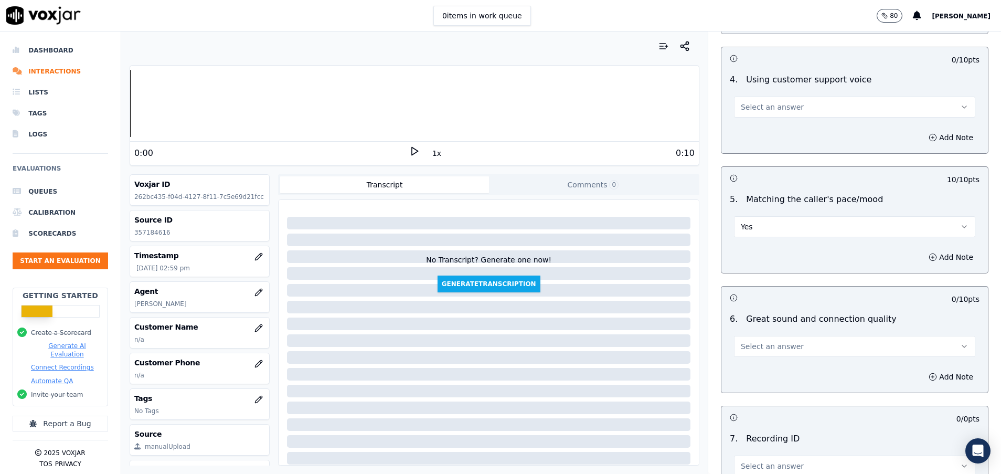
scroll to position [2046, 0]
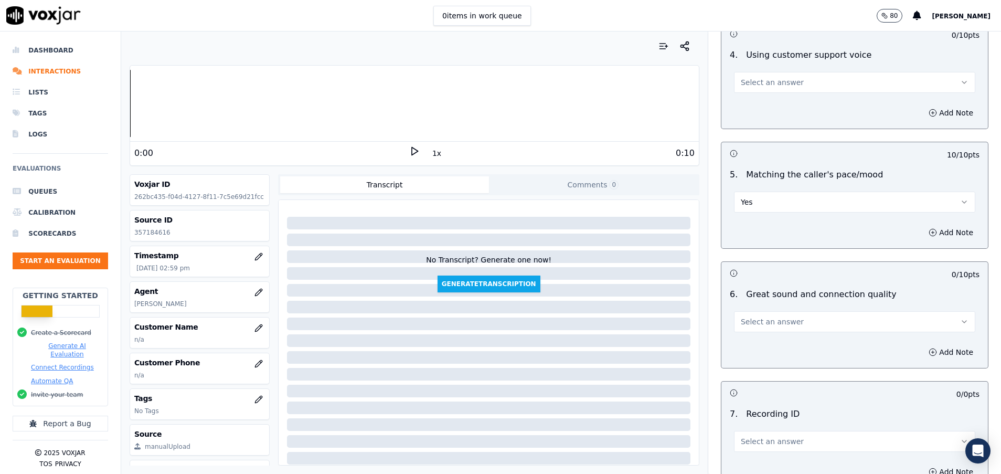
click at [754, 320] on span "Select an answer" at bounding box center [772, 321] width 63 height 10
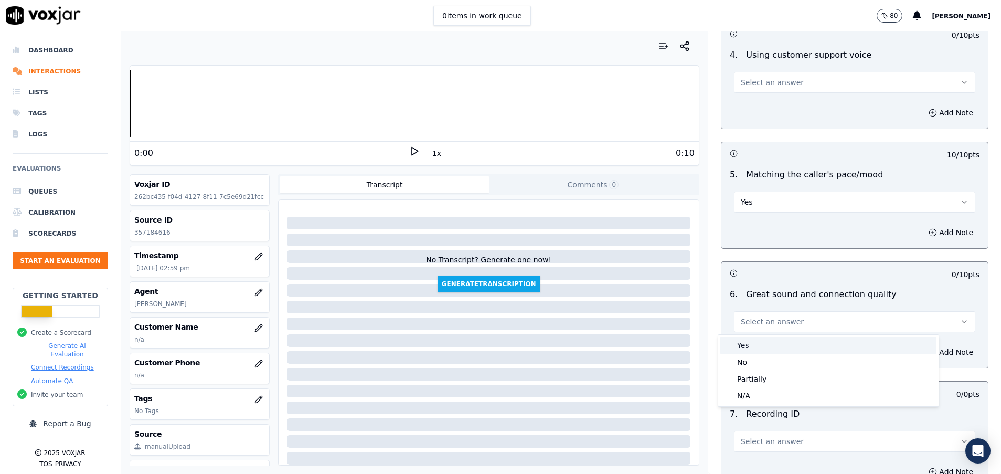
click at [759, 347] on div "Yes" at bounding box center [828, 345] width 216 height 17
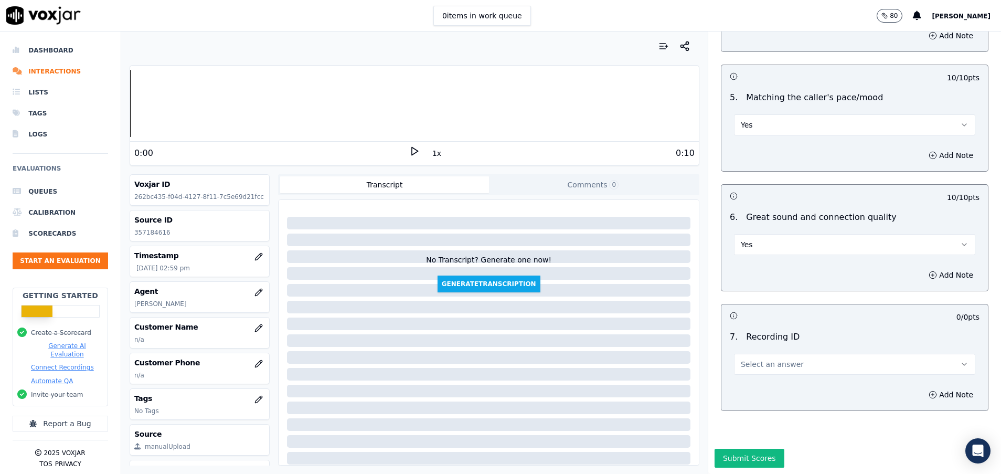
scroll to position [2160, 0]
click at [754, 359] on span "Select an answer" at bounding box center [772, 364] width 63 height 10
click at [762, 358] on div "N/A" at bounding box center [828, 357] width 216 height 17
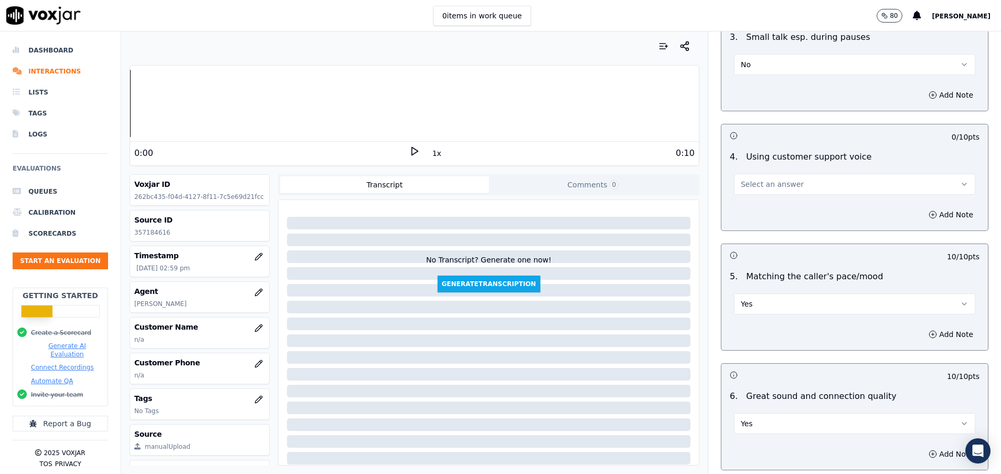
scroll to position [1924, 0]
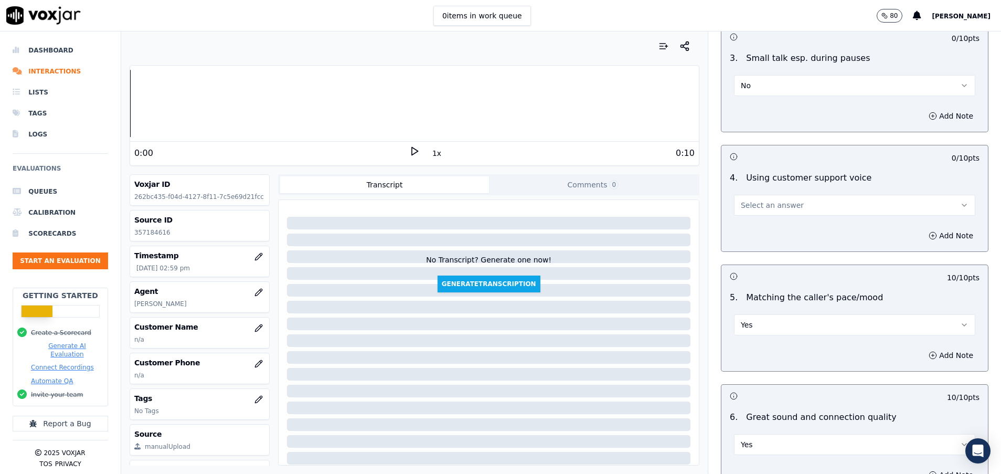
click at [818, 198] on button "Select an answer" at bounding box center [854, 205] width 241 height 21
click at [793, 230] on div "Yes" at bounding box center [828, 228] width 216 height 17
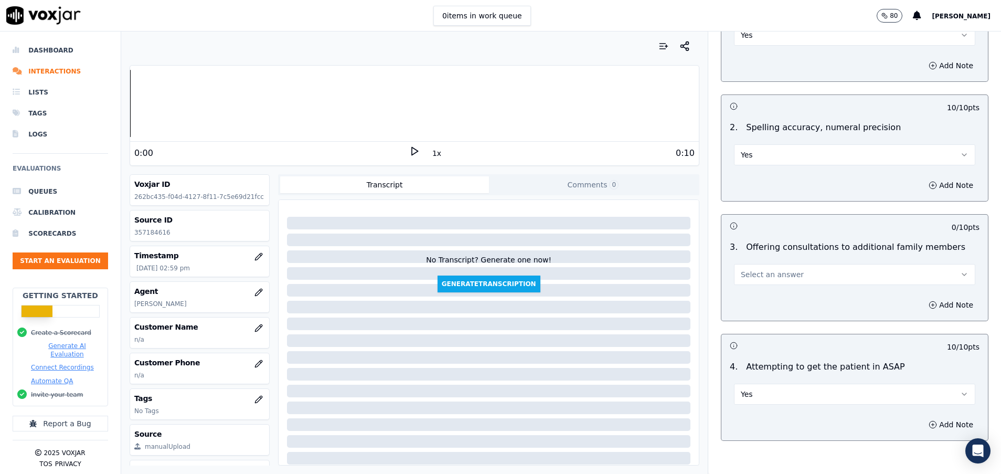
scroll to position [664, 0]
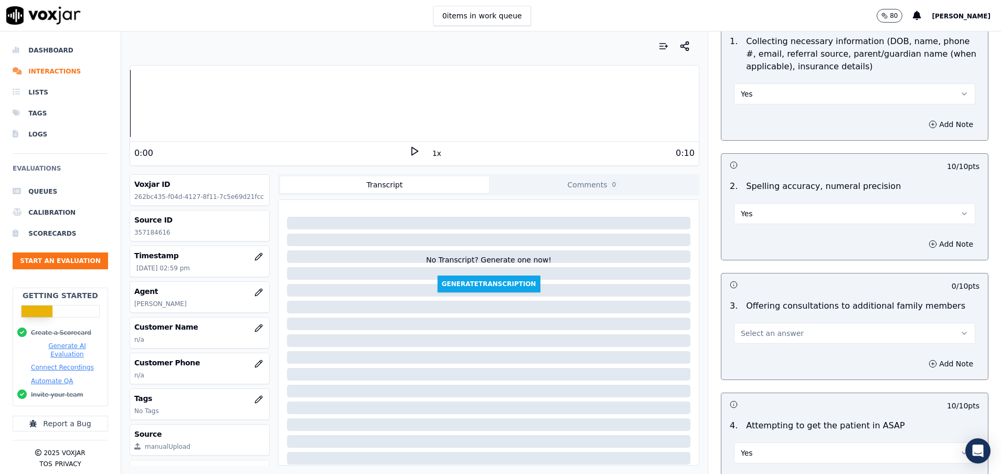
click at [797, 328] on button "Select an answer" at bounding box center [854, 333] width 241 height 21
click at [736, 369] on div "No" at bounding box center [828, 373] width 216 height 17
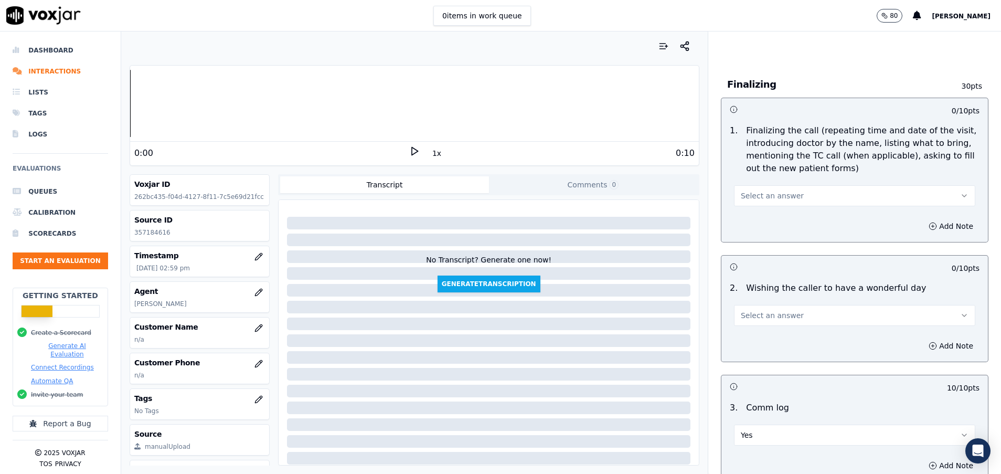
scroll to position [1102, 0]
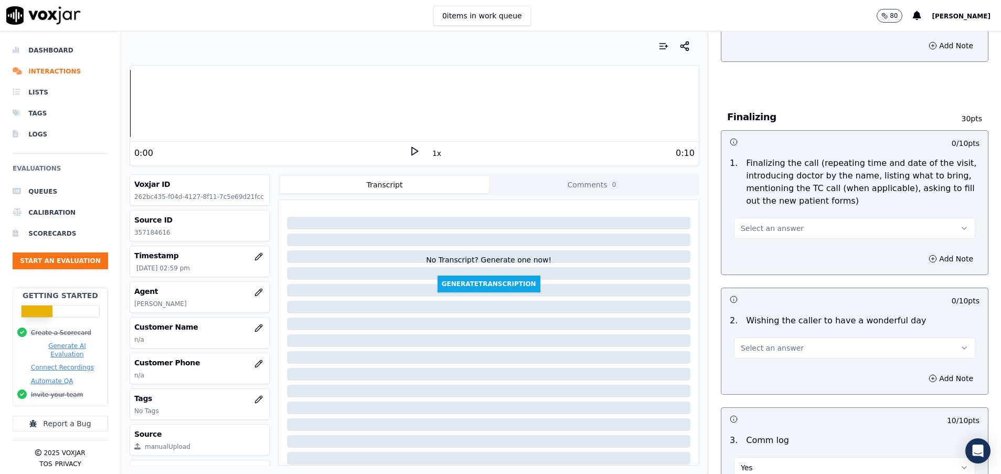
click at [797, 229] on button "Select an answer" at bounding box center [854, 228] width 241 height 21
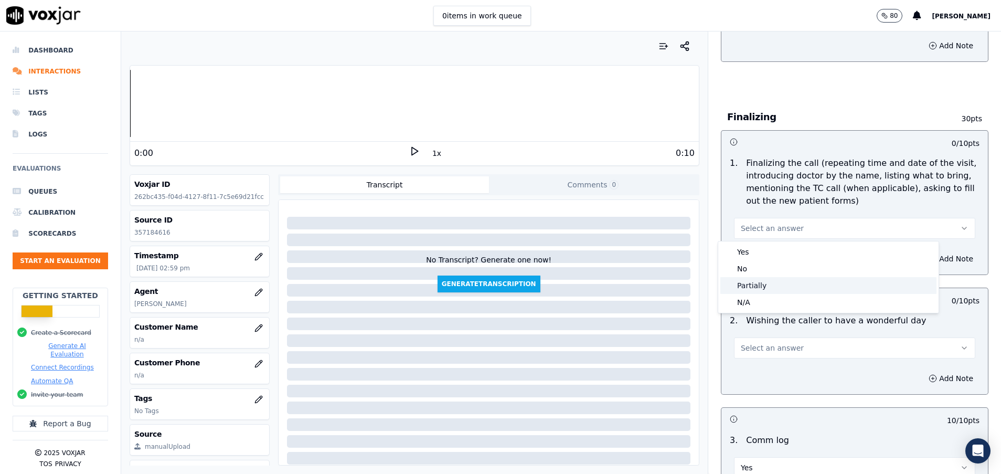
click at [761, 280] on div "Partially" at bounding box center [828, 285] width 216 height 17
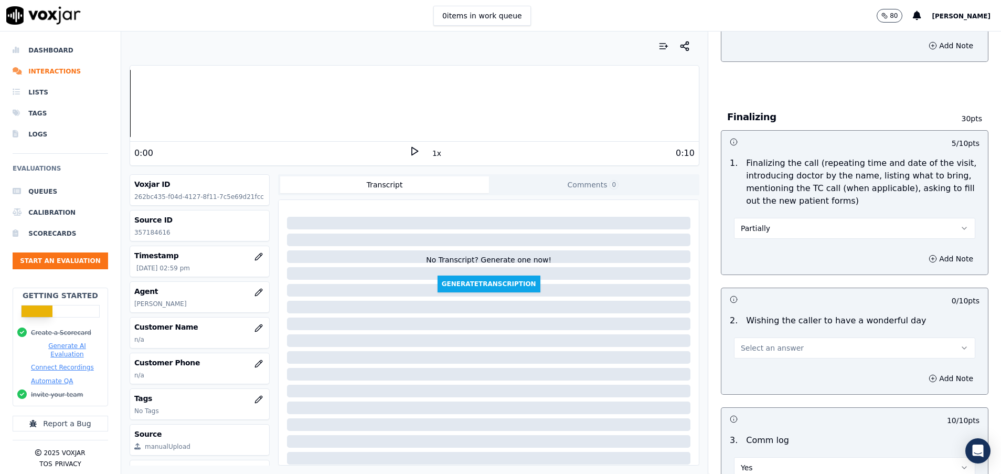
drag, startPoint x: 885, startPoint y: 224, endPoint x: 878, endPoint y: 228, distance: 8.5
click at [885, 224] on button "Partially" at bounding box center [854, 228] width 241 height 21
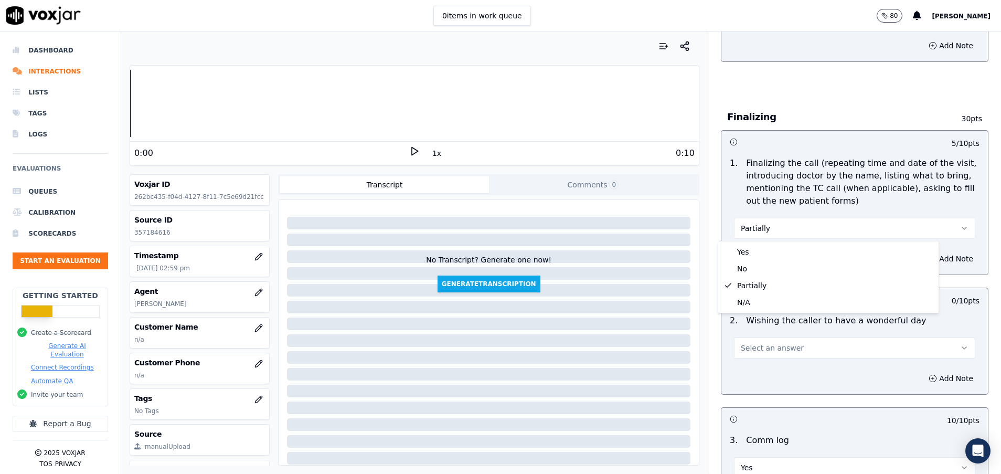
click at [894, 206] on p "Finalizing the call (repeating time and date of the visit, introducing doctor b…" at bounding box center [863, 182] width 234 height 50
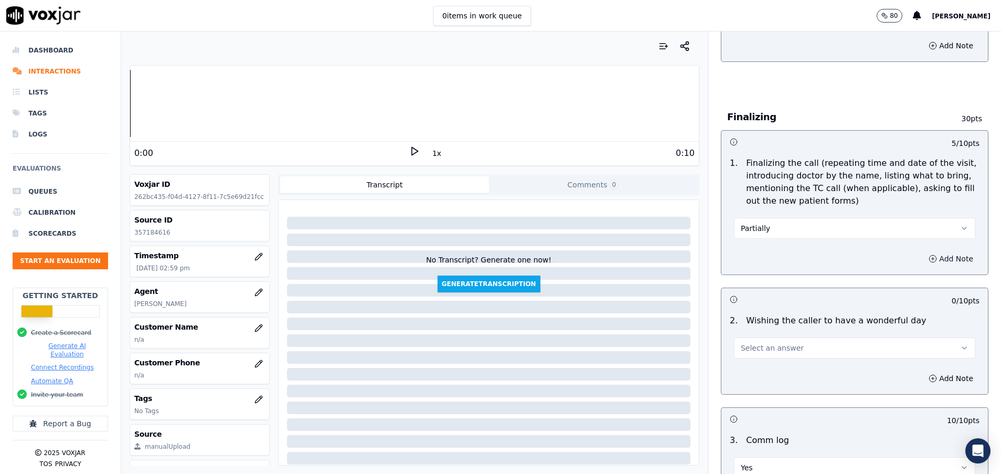
click at [922, 254] on button "Add Note" at bounding box center [950, 258] width 57 height 15
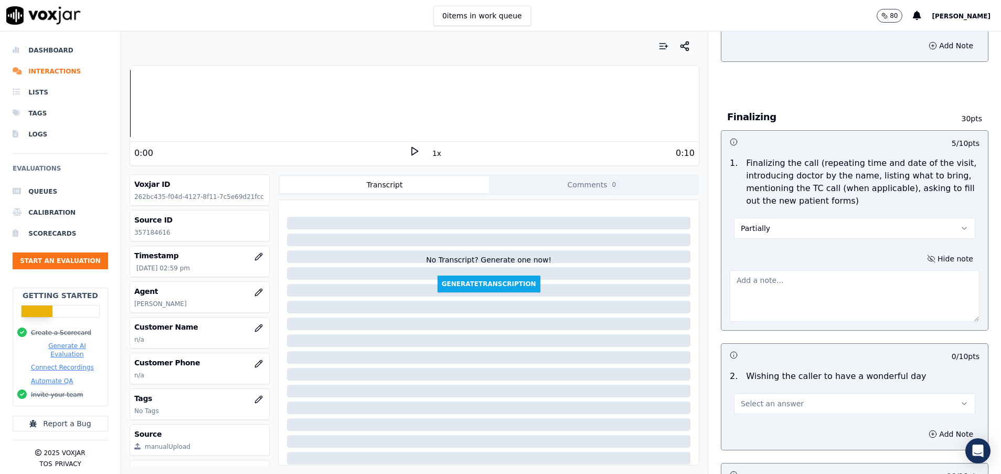
click at [793, 290] on textarea at bounding box center [855, 295] width 250 height 51
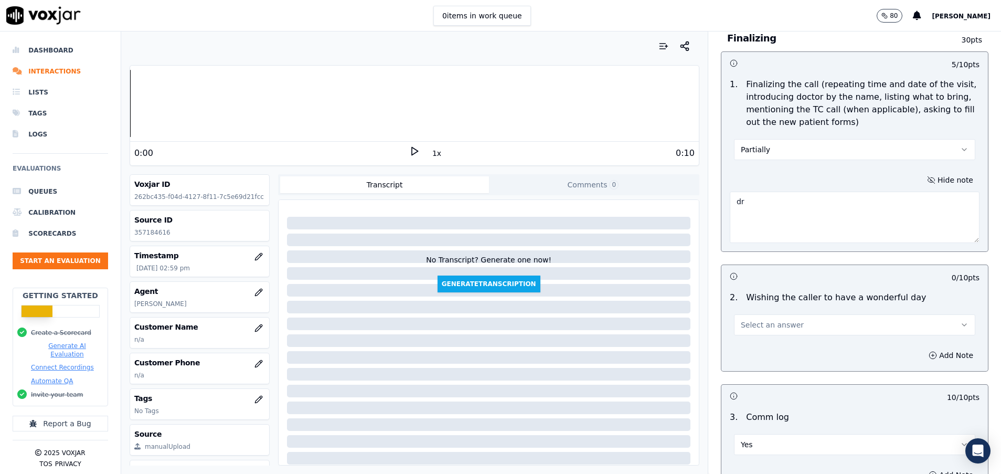
scroll to position [1259, 0]
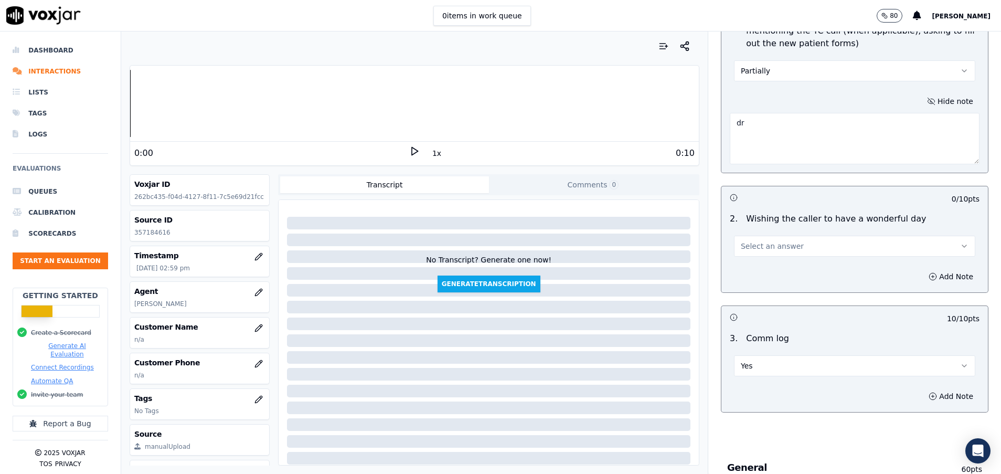
type textarea "dr"
click at [793, 243] on button "Select an answer" at bounding box center [854, 246] width 241 height 21
click at [792, 261] on div "Yes No N/A" at bounding box center [828, 286] width 220 height 55
click at [771, 264] on div "Yes" at bounding box center [828, 269] width 216 height 17
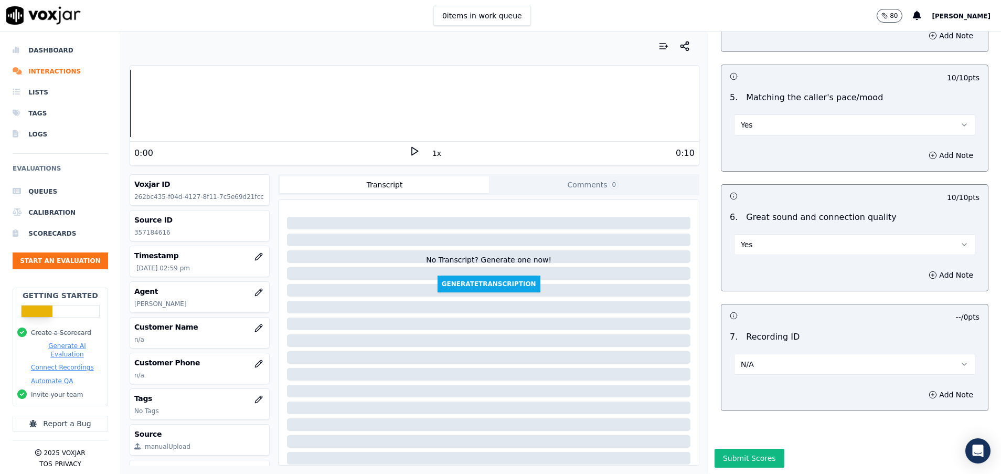
scroll to position [2215, 0]
click at [738, 449] on button "Submit Scores" at bounding box center [750, 458] width 70 height 19
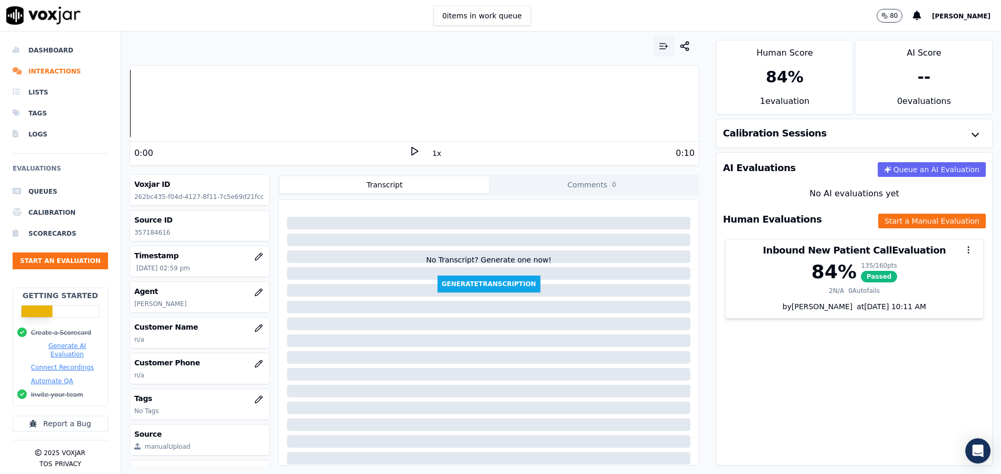
click at [653, 40] on button "button" at bounding box center [663, 46] width 21 height 21
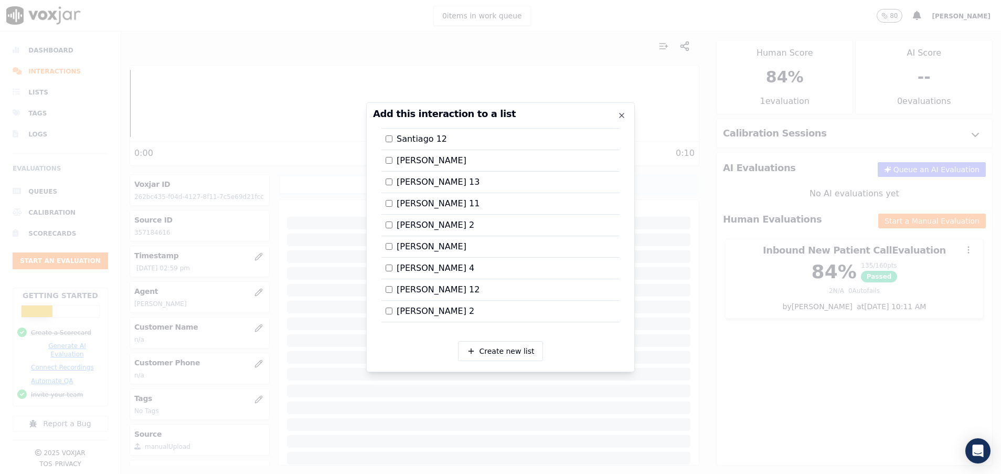
scroll to position [1886, 0]
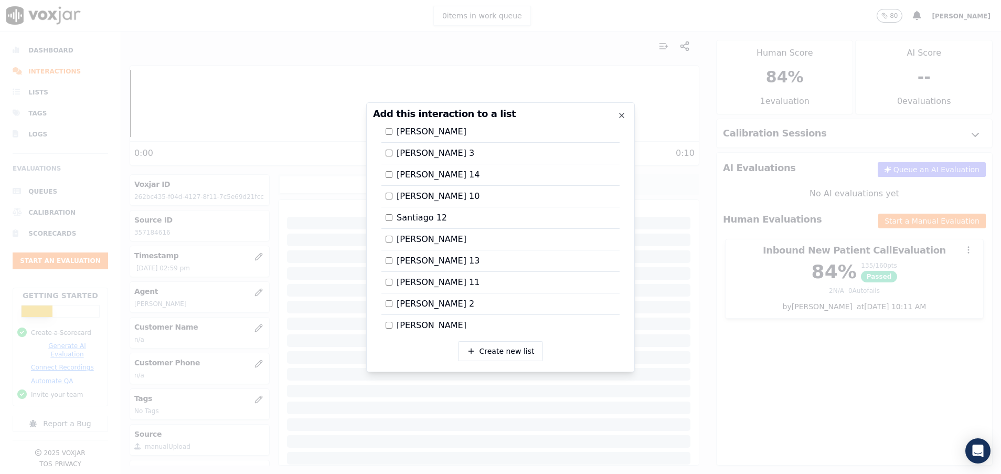
click at [388, 171] on label "Arturo 14" at bounding box center [433, 174] width 94 height 13
click at [659, 273] on div at bounding box center [500, 237] width 1001 height 474
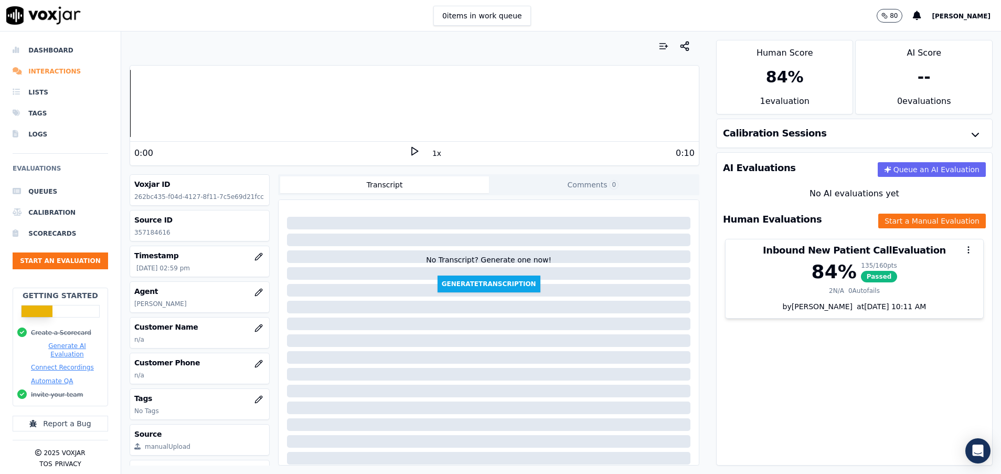
click at [68, 71] on li "Interactions" at bounding box center [61, 71] width 96 height 21
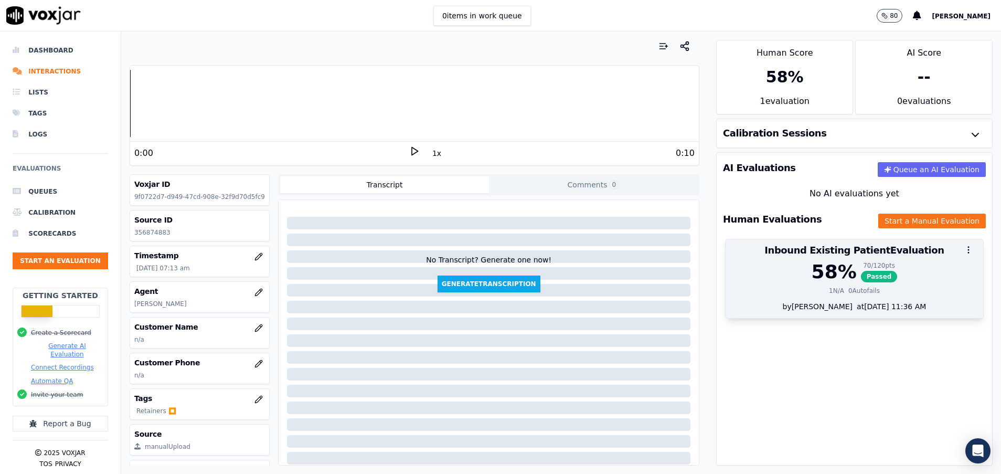
click at [866, 279] on div "58 % 70 / 120 pts Passed" at bounding box center [854, 271] width 245 height 21
